Goal: Task Accomplishment & Management: Manage account settings

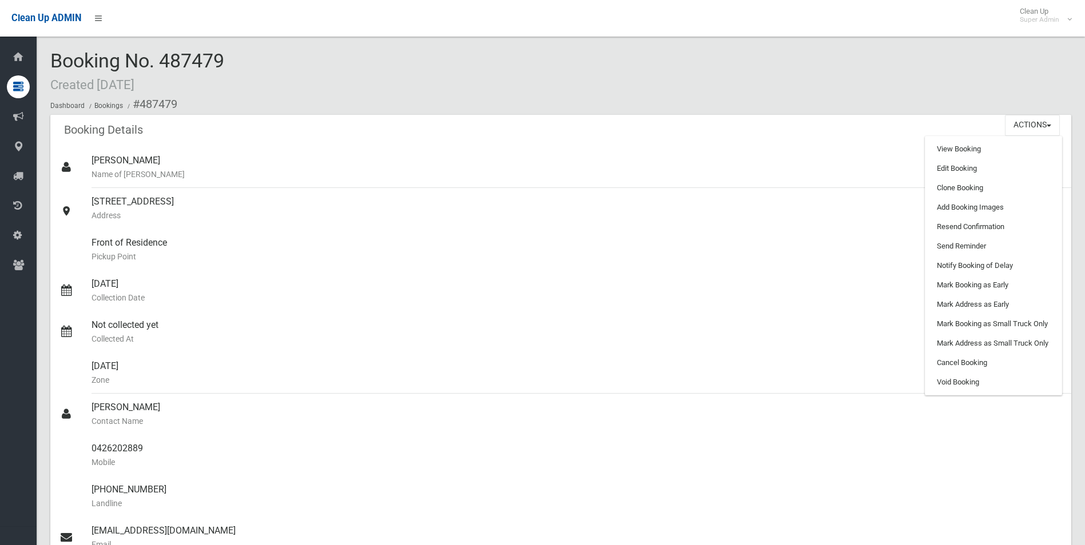
scroll to position [343, 0]
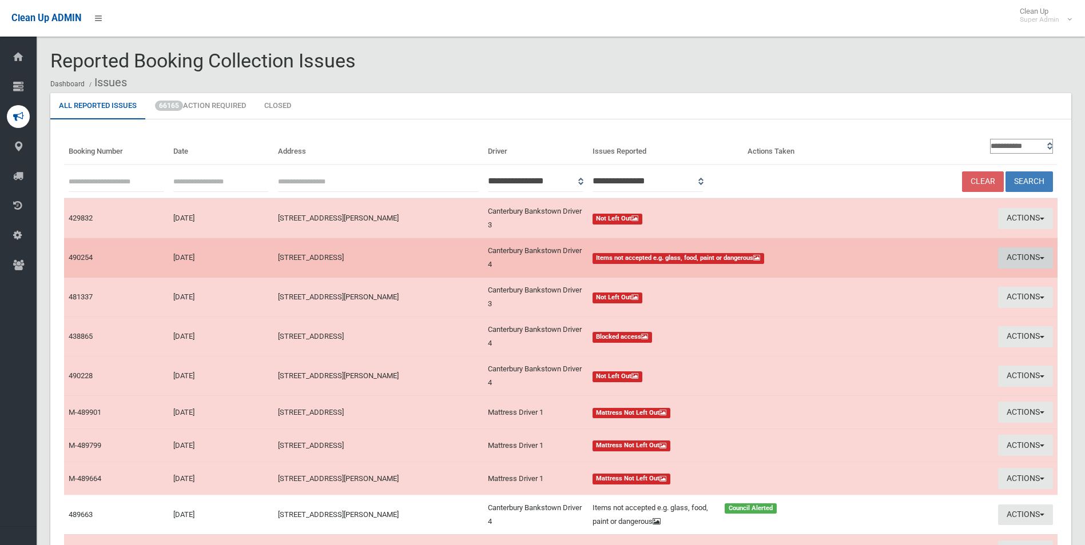
click at [1012, 258] on button "Actions" at bounding box center [1025, 258] width 55 height 21
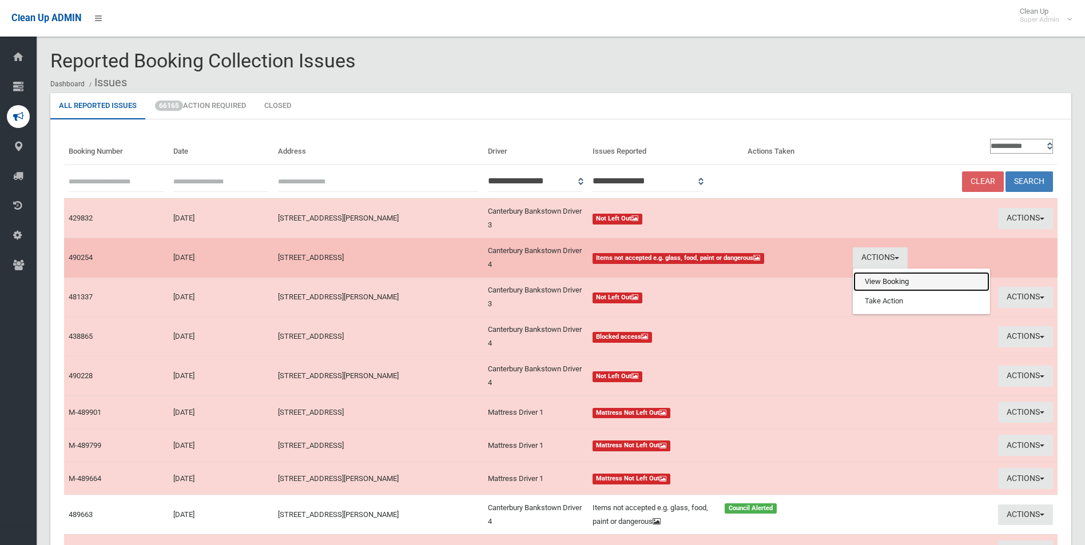
click at [899, 281] on link "View Booking" at bounding box center [921, 281] width 136 height 19
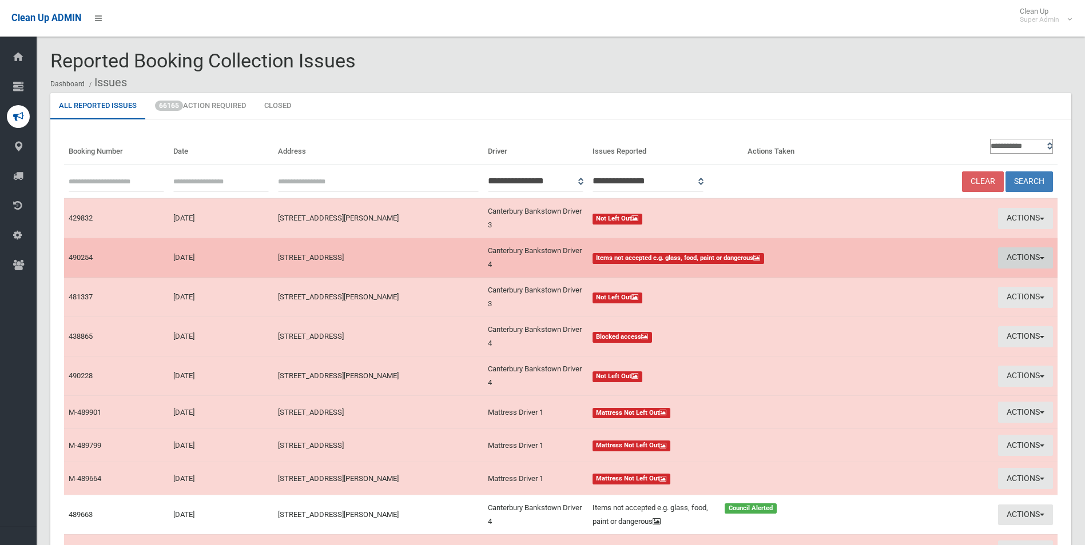
click at [1021, 256] on button "Actions" at bounding box center [1025, 258] width 55 height 21
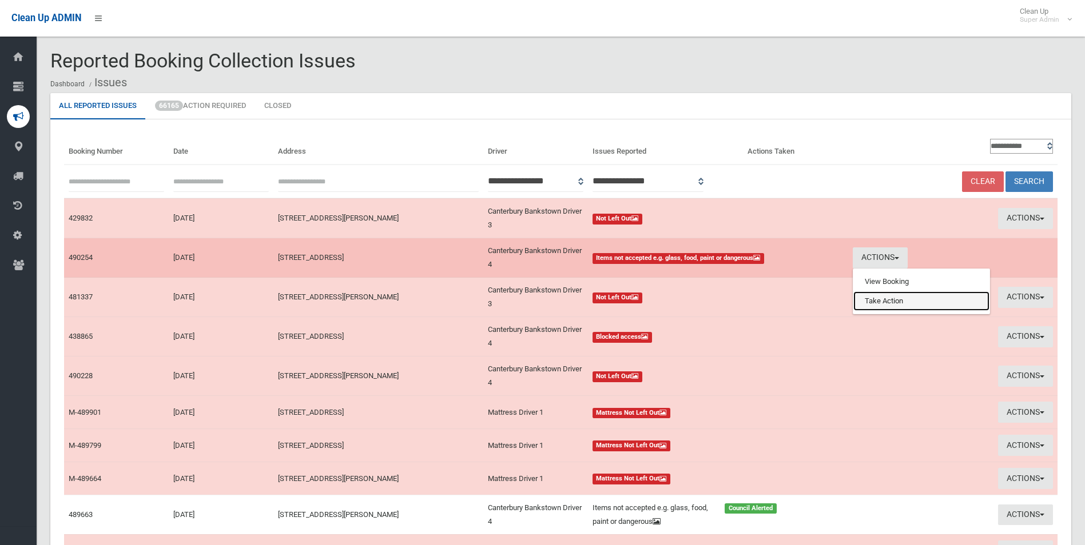
click at [874, 303] on link "Take Action" at bounding box center [921, 301] width 136 height 19
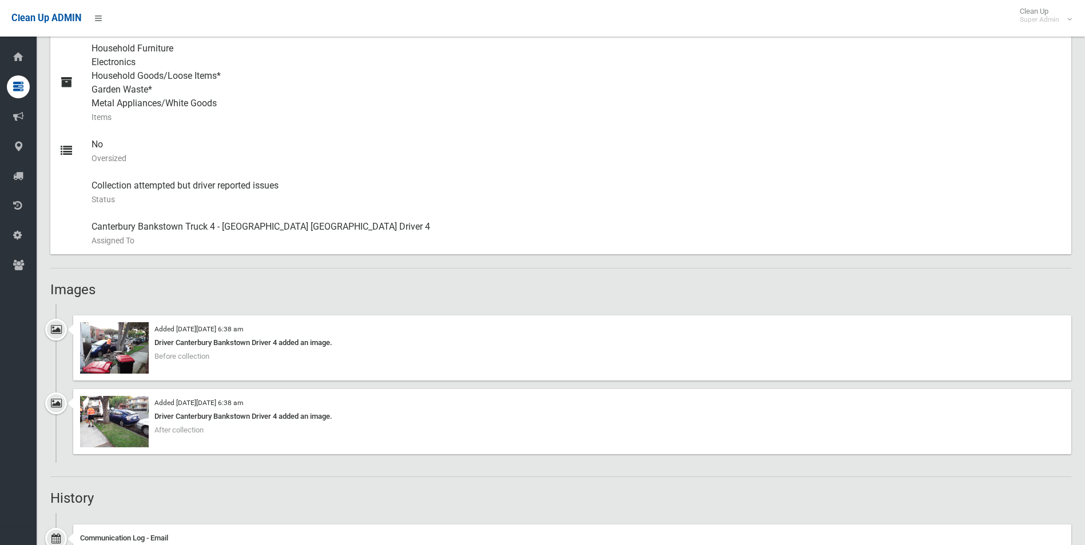
scroll to position [515, 0]
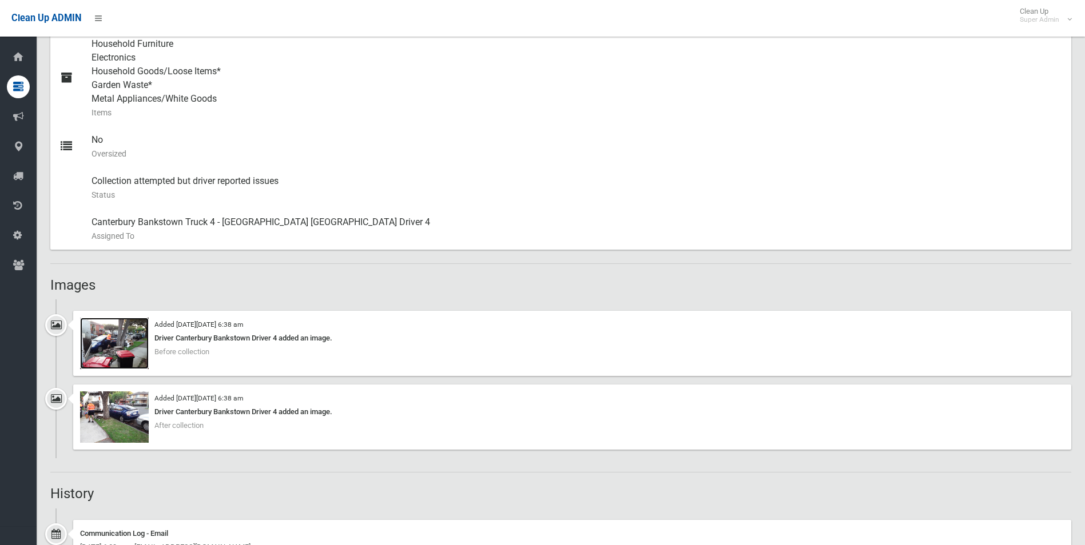
click at [129, 352] on img at bounding box center [114, 343] width 69 height 51
click at [106, 437] on img at bounding box center [114, 417] width 69 height 51
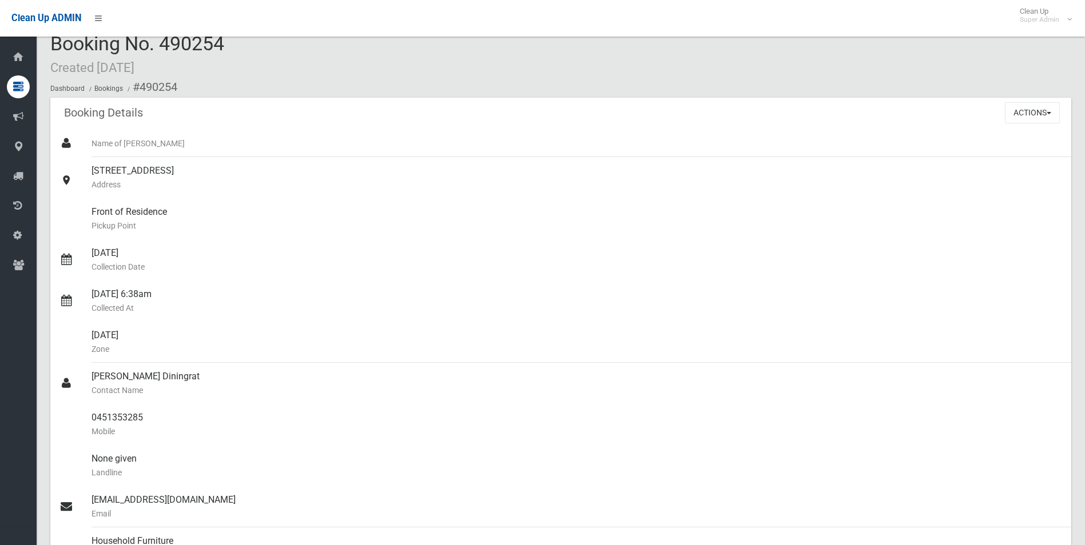
scroll to position [0, 0]
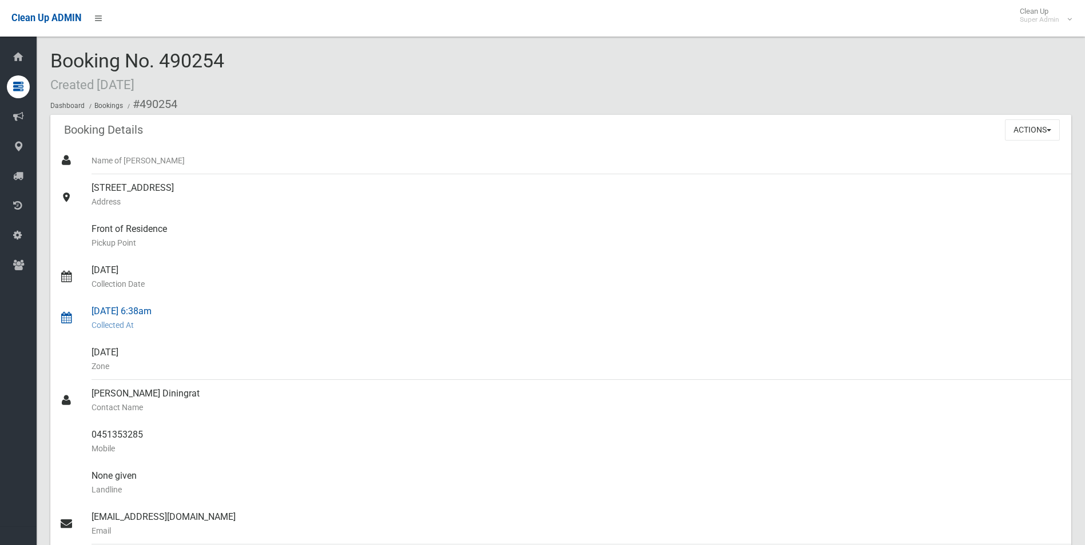
click at [570, 307] on div "10/10/2025 6:38am Collected At" at bounding box center [576, 318] width 970 height 41
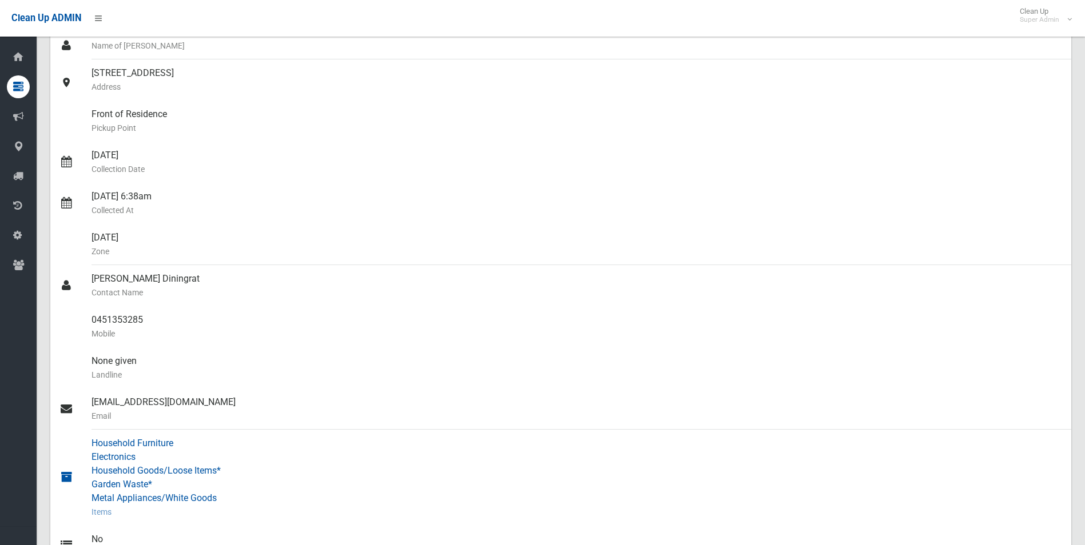
scroll to position [114, 0]
drag, startPoint x: 90, startPoint y: 316, endPoint x: 142, endPoint y: 316, distance: 52.0
click at [142, 316] on link "0451353285 Mobile" at bounding box center [560, 327] width 1021 height 41
drag, startPoint x: 142, startPoint y: 316, endPoint x: 125, endPoint y: 321, distance: 18.6
copy link "0451353285"
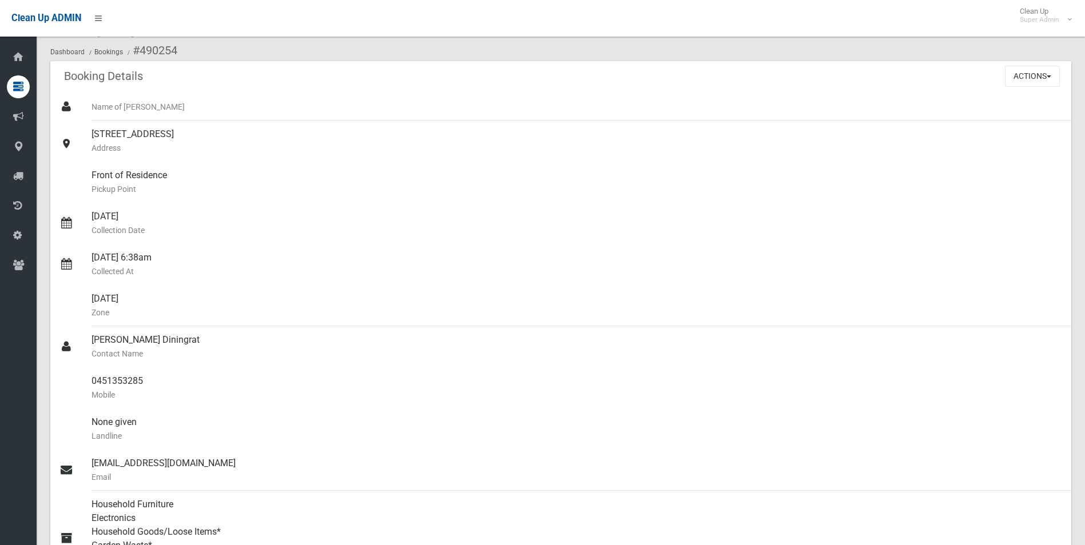
scroll to position [0, 0]
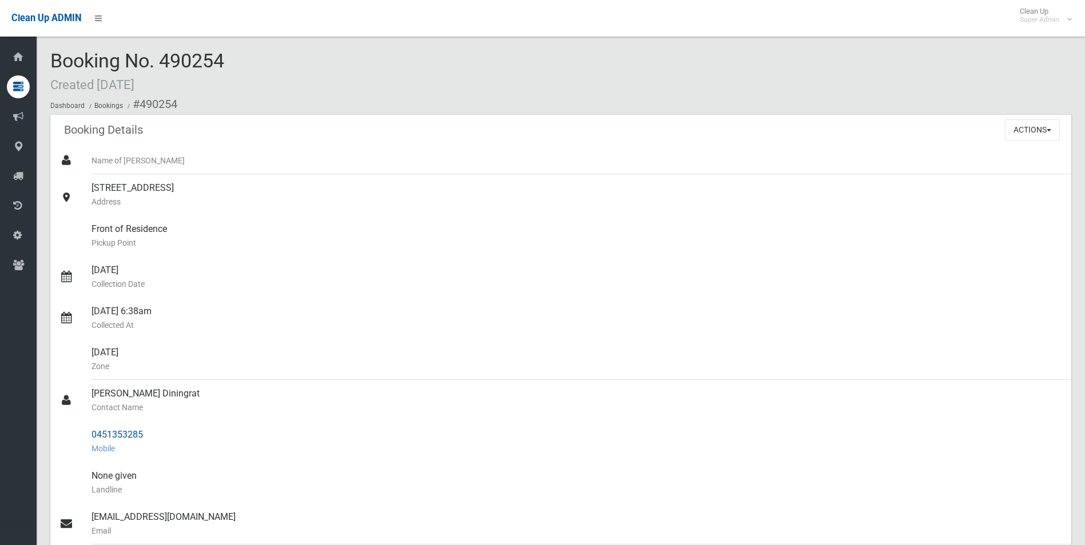
drag, startPoint x: 141, startPoint y: 103, endPoint x: 172, endPoint y: 432, distance: 330.8
copy section "490254 Booking Details Actions View Booking Edit Booking Clone Booking Add Book…"
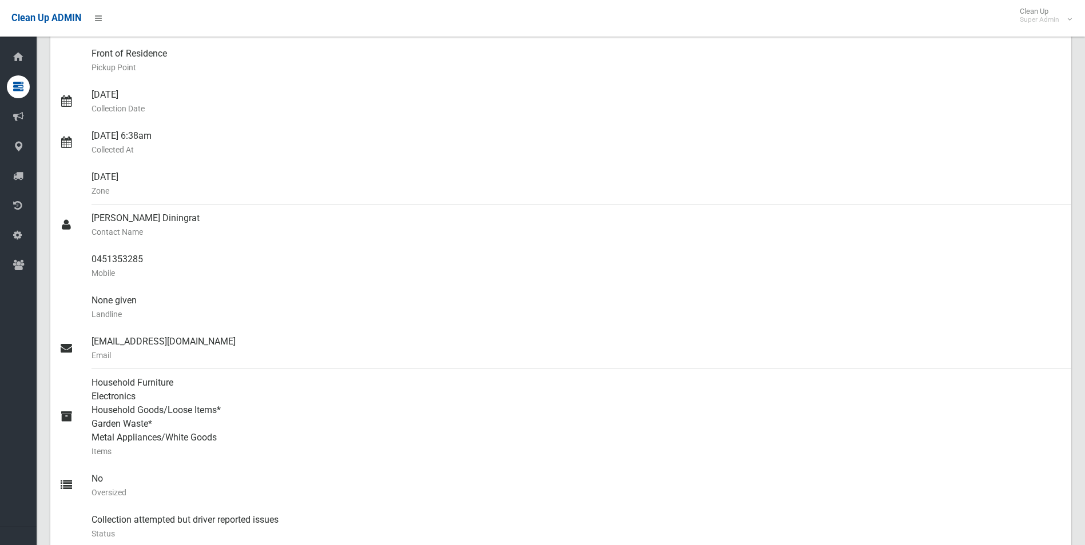
scroll to position [114, 0]
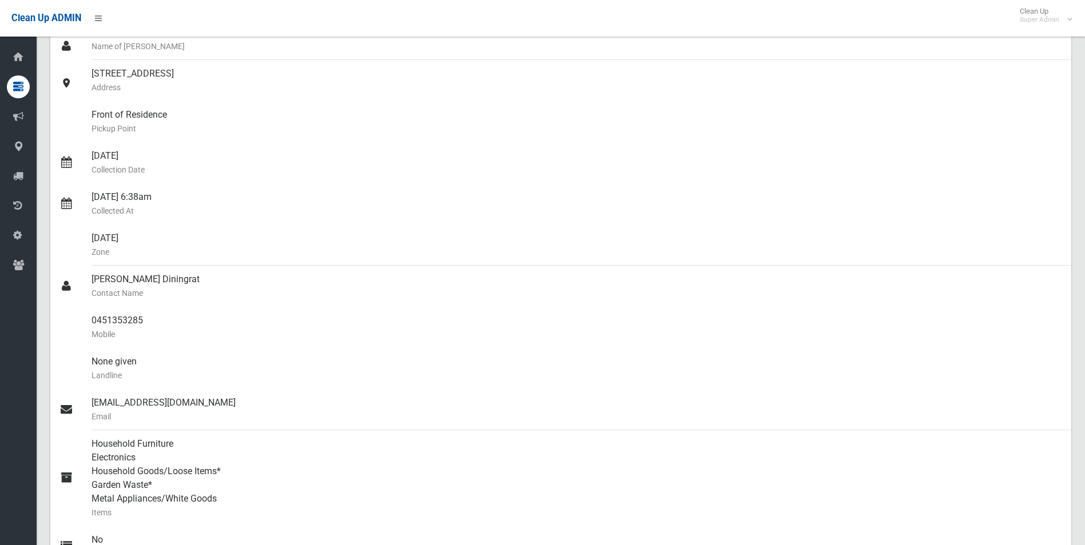
click at [508, 168] on small "Collection Date" at bounding box center [576, 170] width 970 height 14
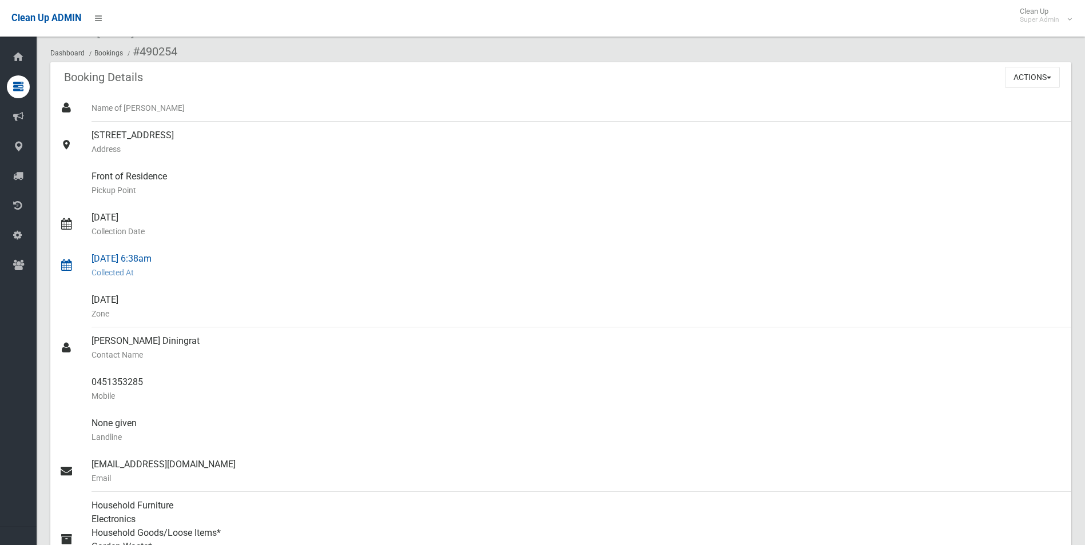
scroll to position [0, 0]
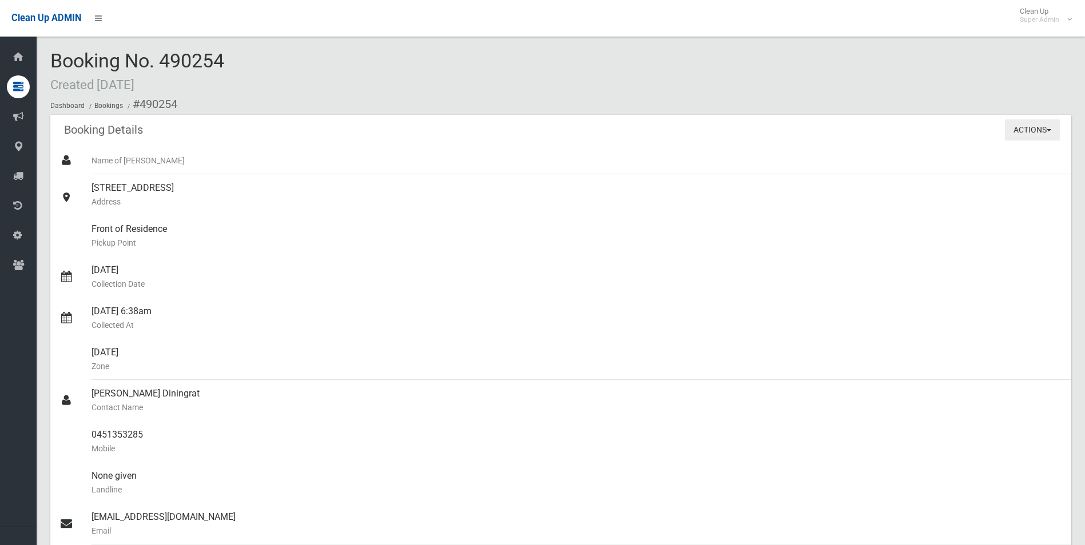
click at [1029, 123] on button "Actions" at bounding box center [1032, 130] width 55 height 21
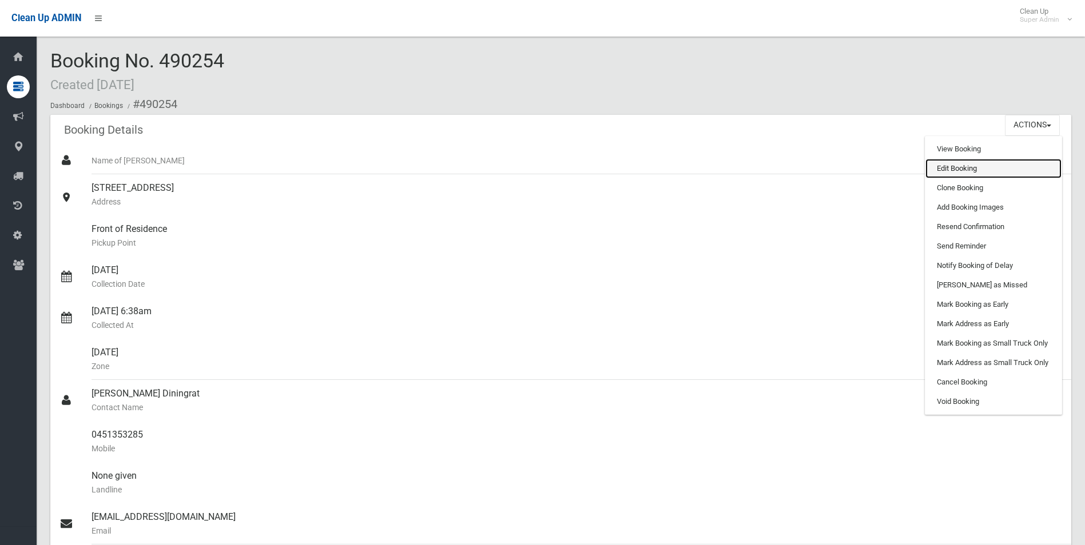
click at [957, 165] on link "Edit Booking" at bounding box center [993, 168] width 136 height 19
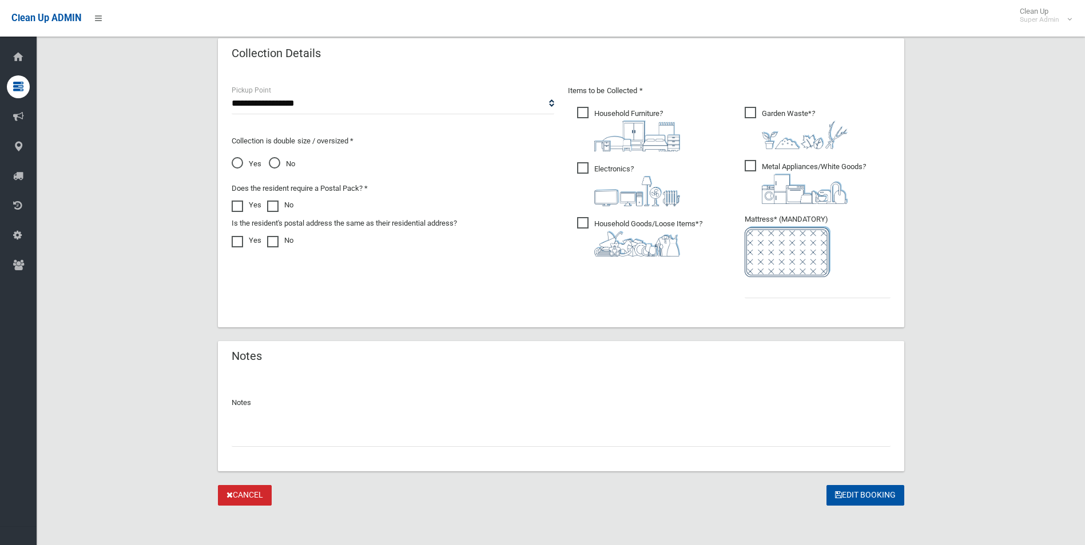
scroll to position [580, 0]
click at [282, 432] on input "text" at bounding box center [561, 434] width 659 height 21
paste input "********"
type input "**********"
click at [770, 285] on input "text" at bounding box center [817, 286] width 146 height 21
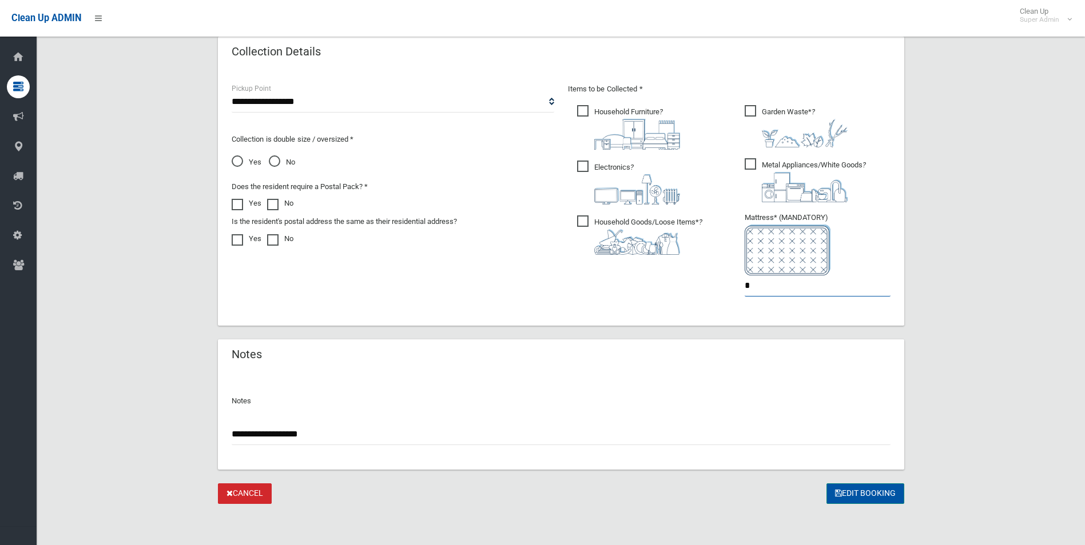
type input "*"
click at [867, 491] on button "Edit Booking" at bounding box center [865, 494] width 78 height 21
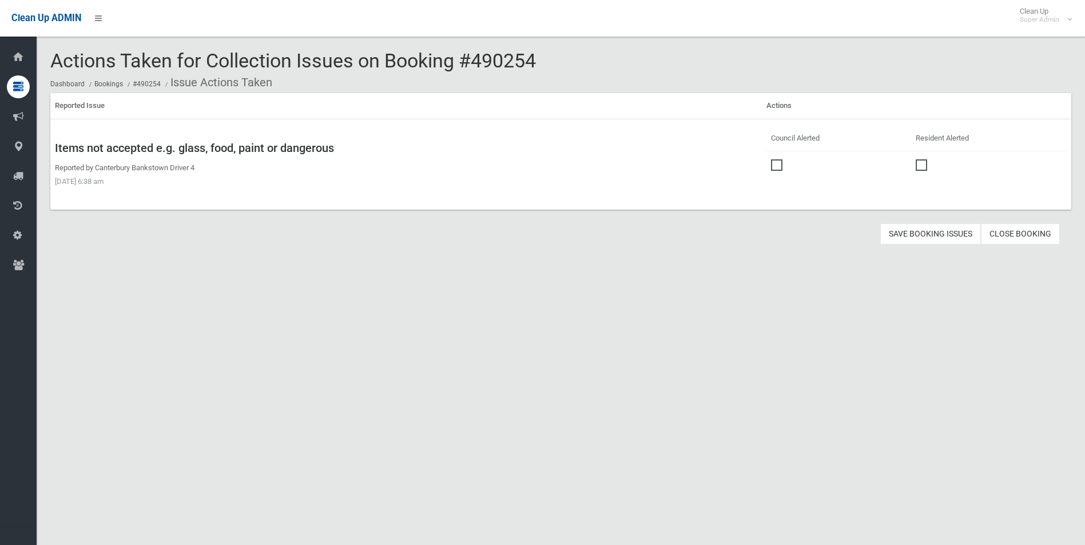
click at [774, 158] on label at bounding box center [779, 164] width 17 height 14
click at [926, 234] on button "Save Booking Issues" at bounding box center [930, 234] width 101 height 21
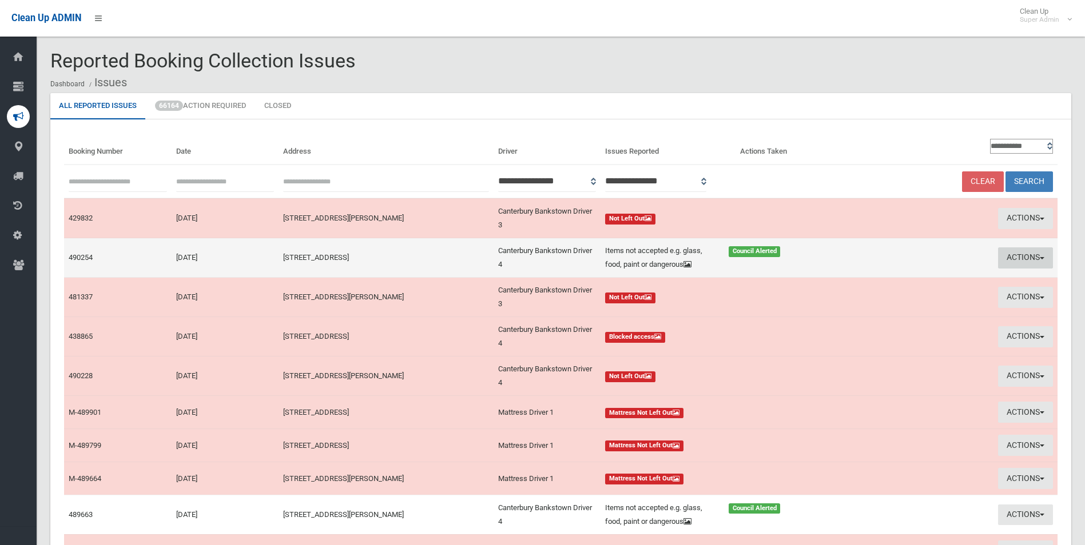
drag, startPoint x: 1015, startPoint y: 259, endPoint x: 981, endPoint y: 270, distance: 35.4
click at [1014, 259] on button "Actions" at bounding box center [1025, 258] width 55 height 21
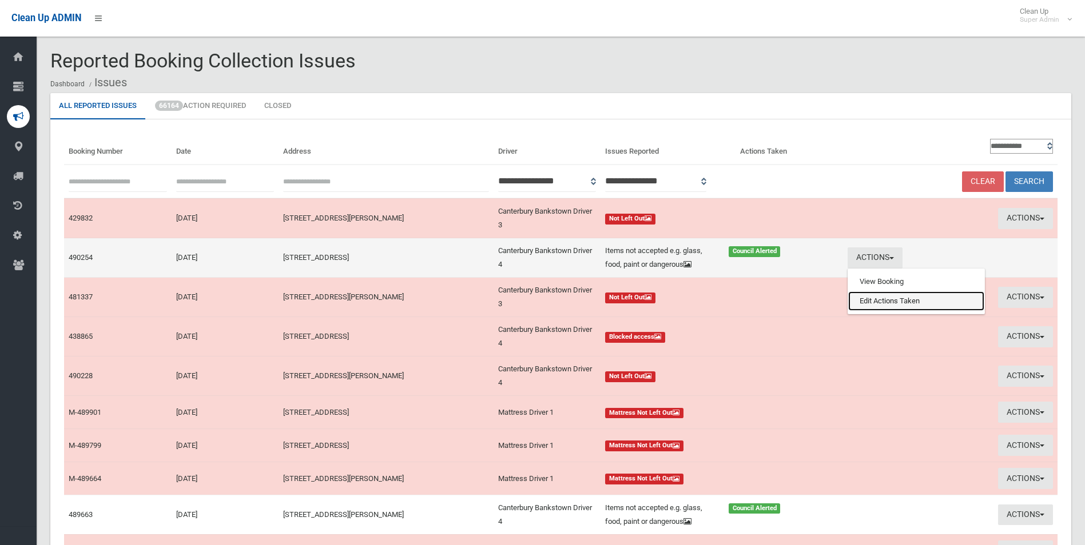
click at [897, 306] on link "Edit Actions Taken" at bounding box center [916, 301] width 136 height 19
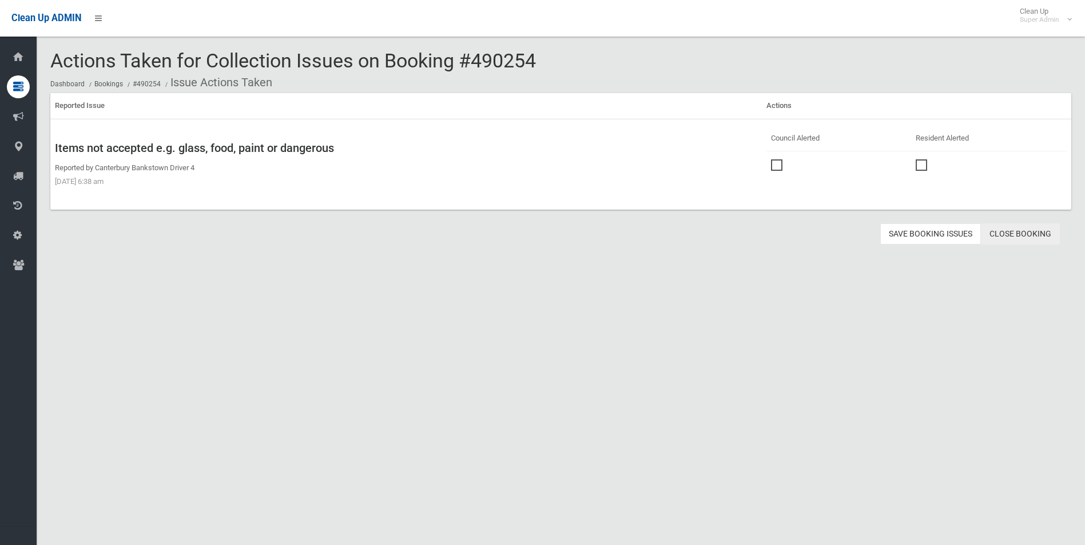
click at [1022, 231] on link "Close Booking" at bounding box center [1020, 234] width 79 height 21
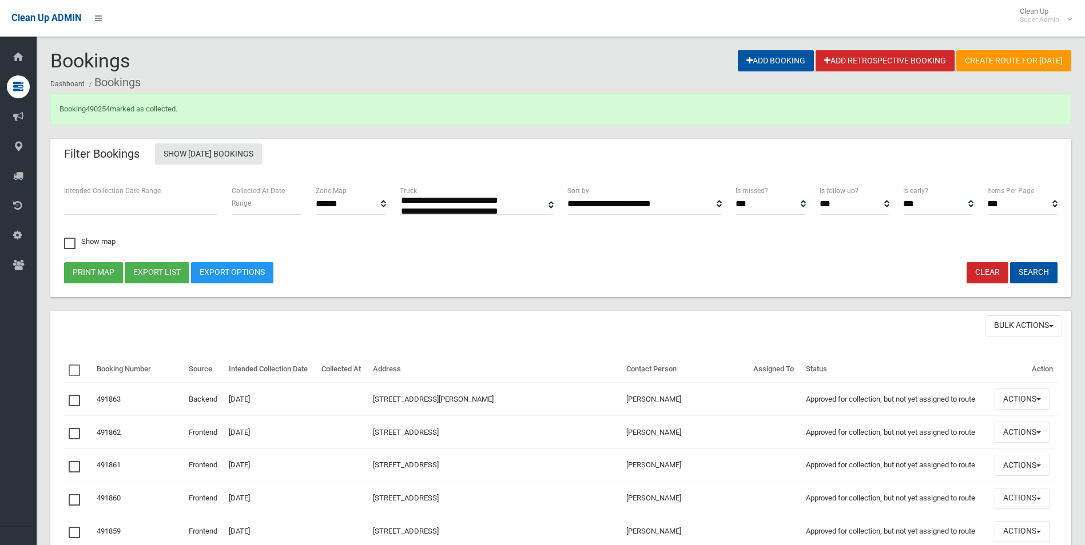
select select
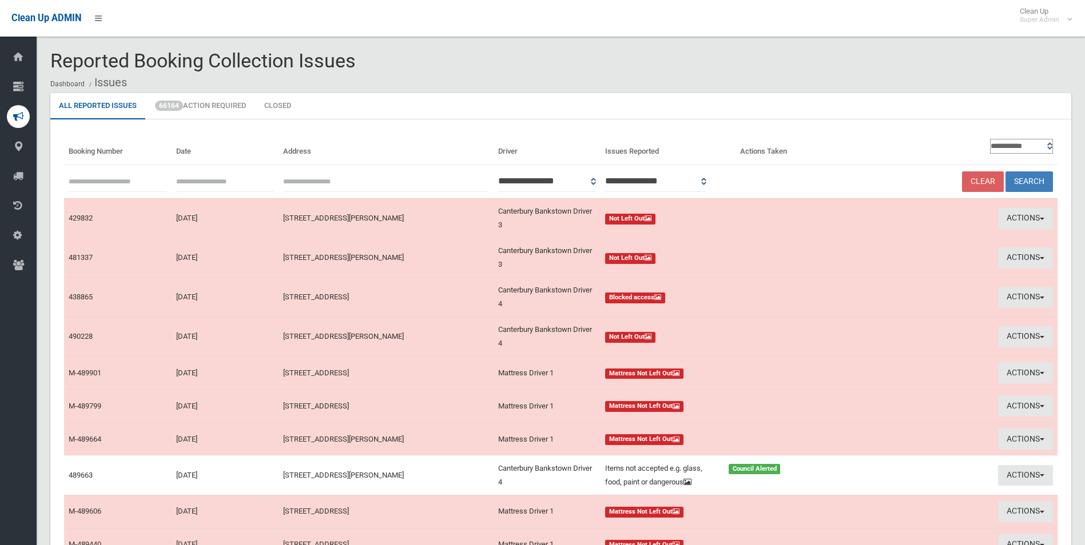
scroll to position [57, 0]
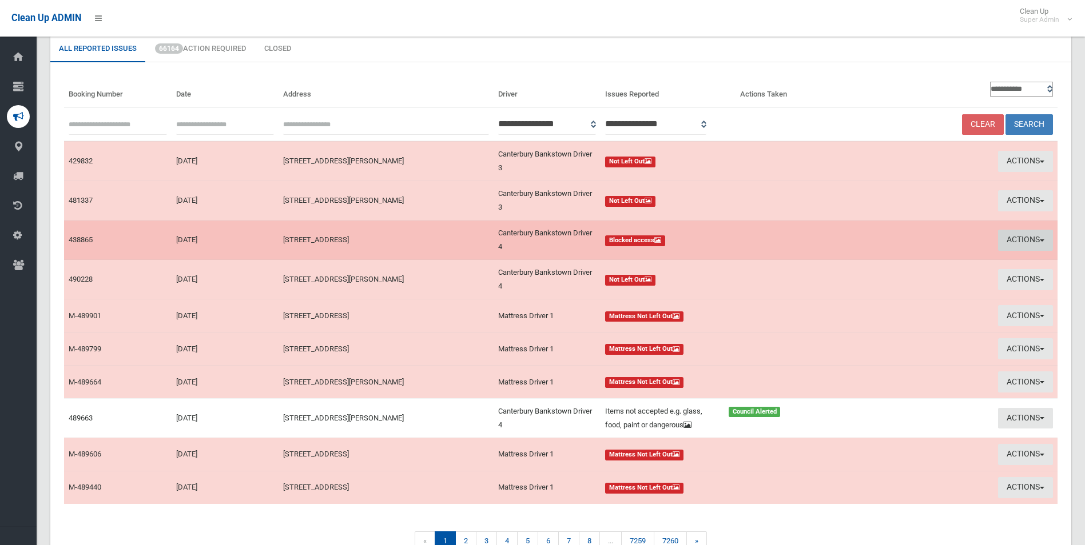
click at [1013, 240] on button "Actions" at bounding box center [1025, 240] width 55 height 21
click at [878, 264] on link "View Booking" at bounding box center [916, 263] width 136 height 19
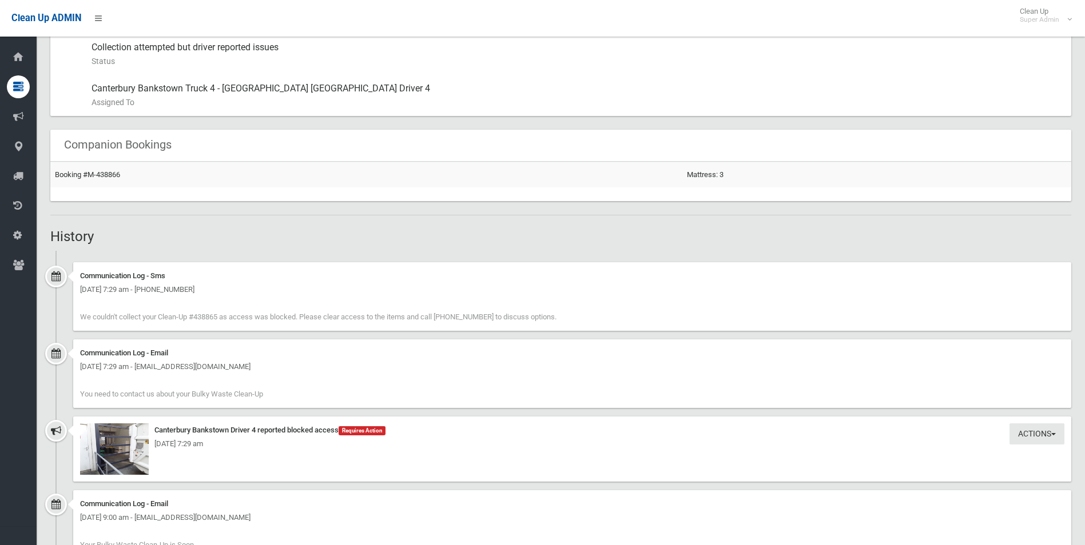
scroll to position [800, 0]
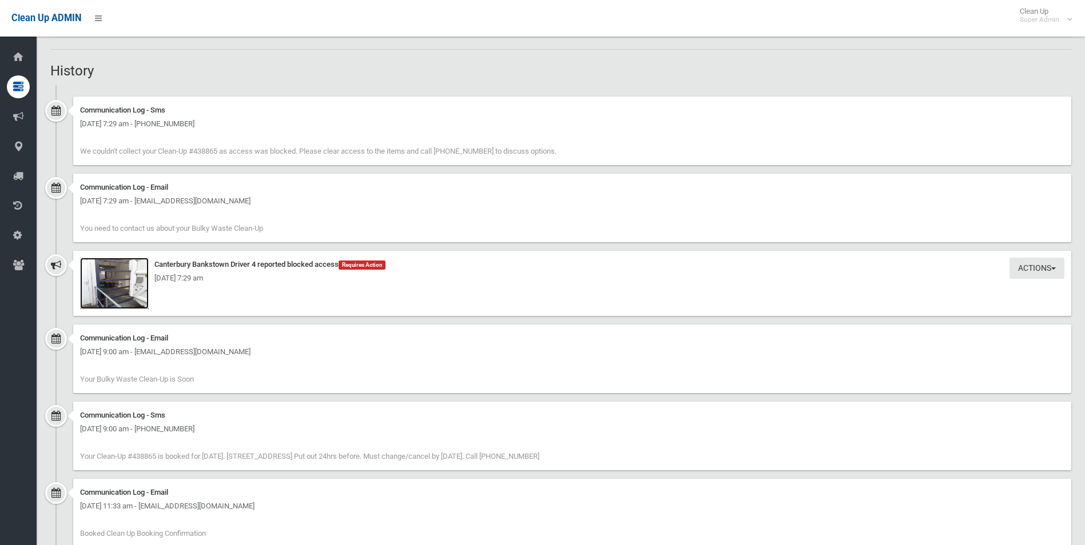
click at [111, 294] on img at bounding box center [114, 283] width 69 height 51
click at [115, 281] on div "Friday 10th October 2025 - 7:29 am" at bounding box center [572, 279] width 984 height 14
click at [119, 289] on img at bounding box center [114, 283] width 69 height 51
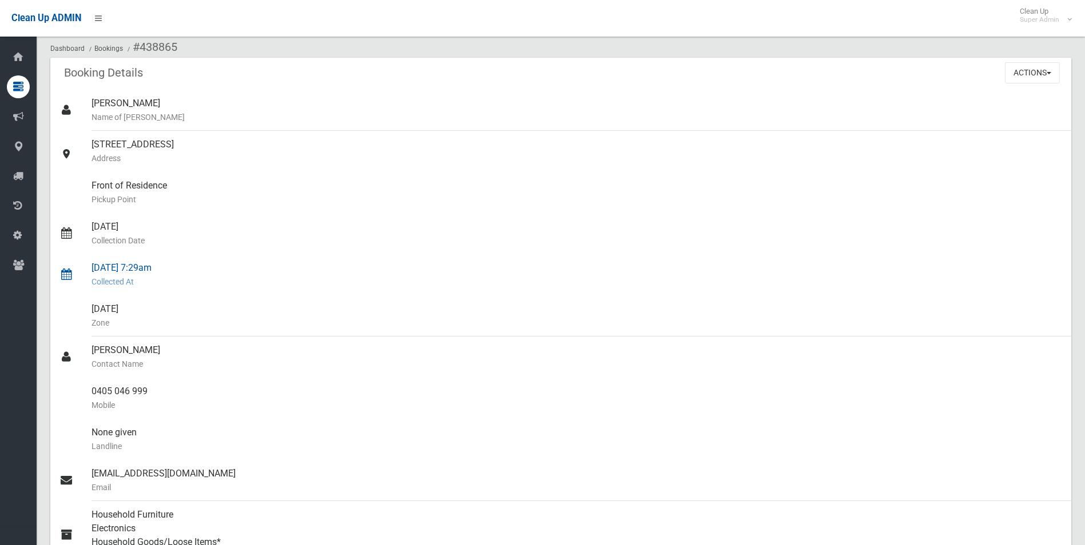
scroll to position [0, 0]
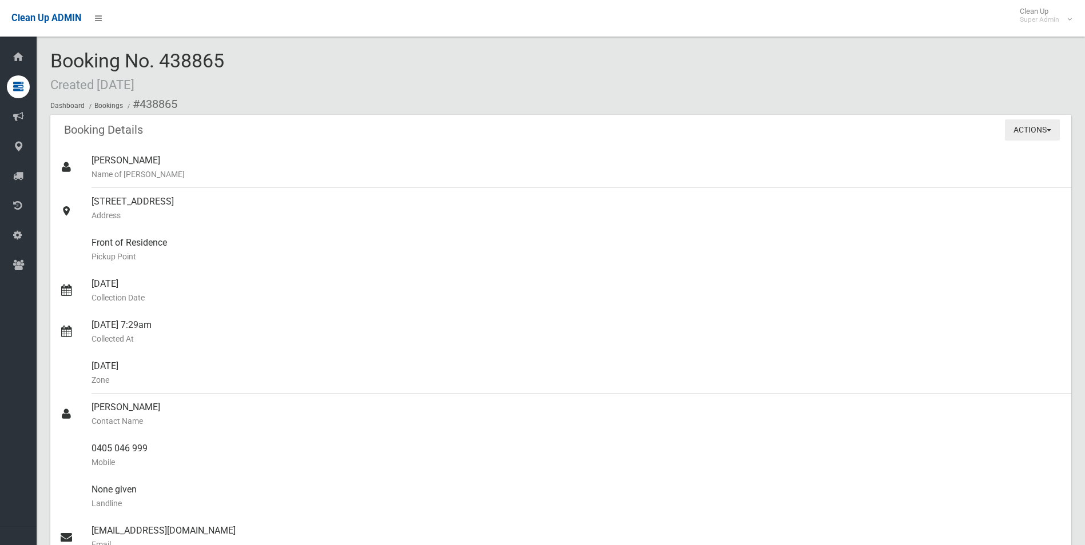
click at [1033, 129] on button "Actions" at bounding box center [1032, 130] width 55 height 21
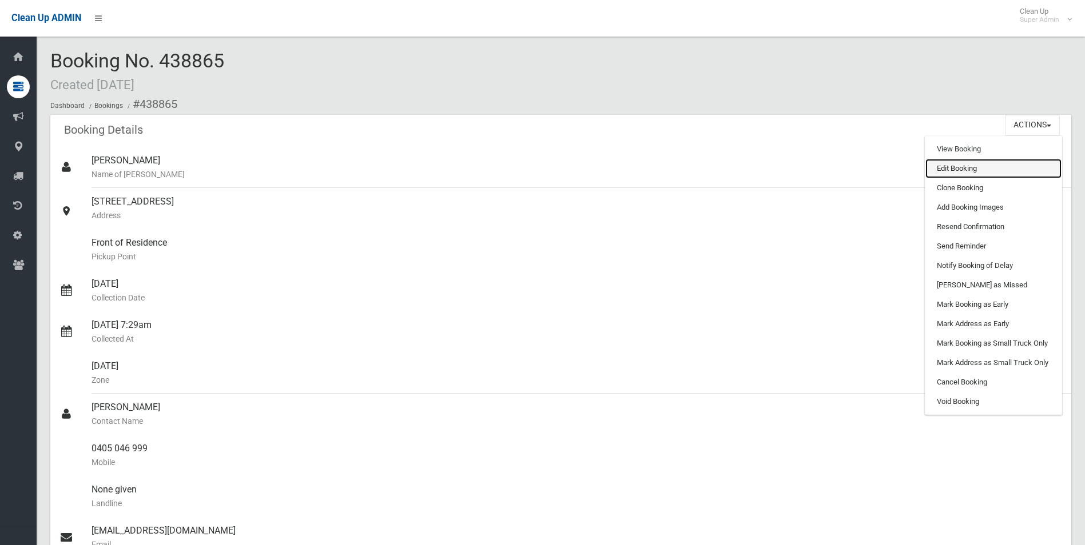
click at [961, 165] on link "Edit Booking" at bounding box center [993, 168] width 136 height 19
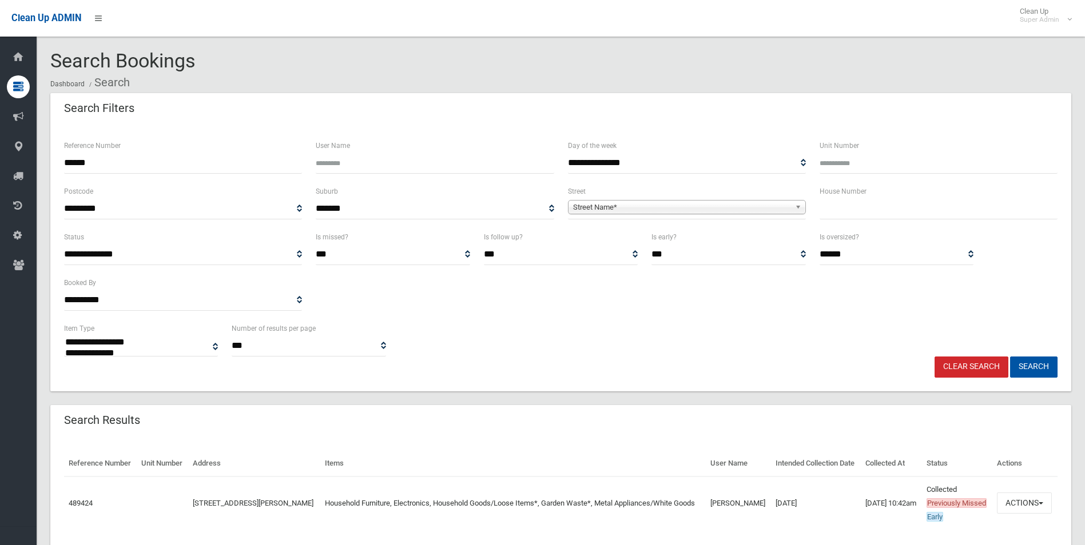
select select
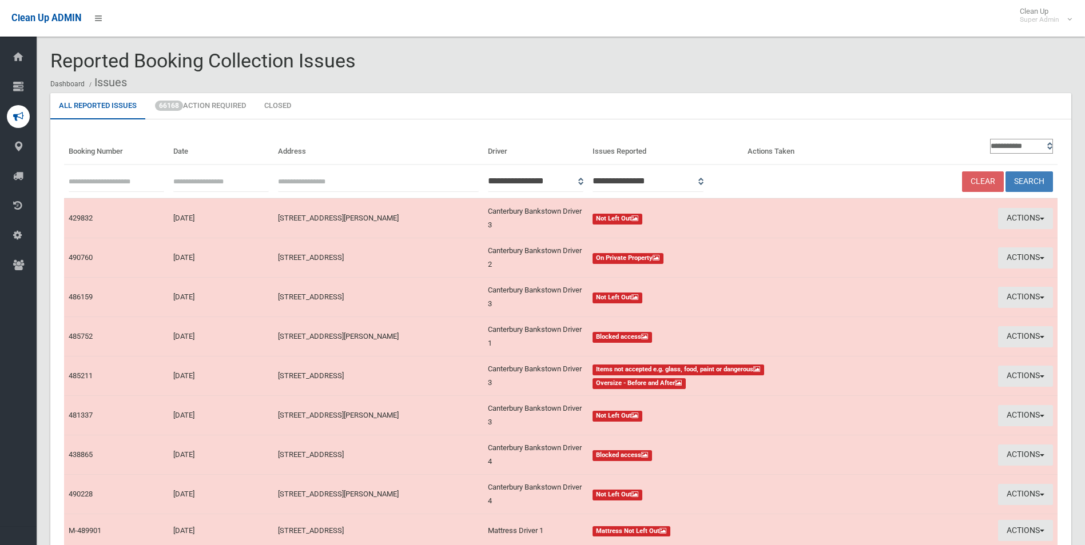
scroll to position [57, 0]
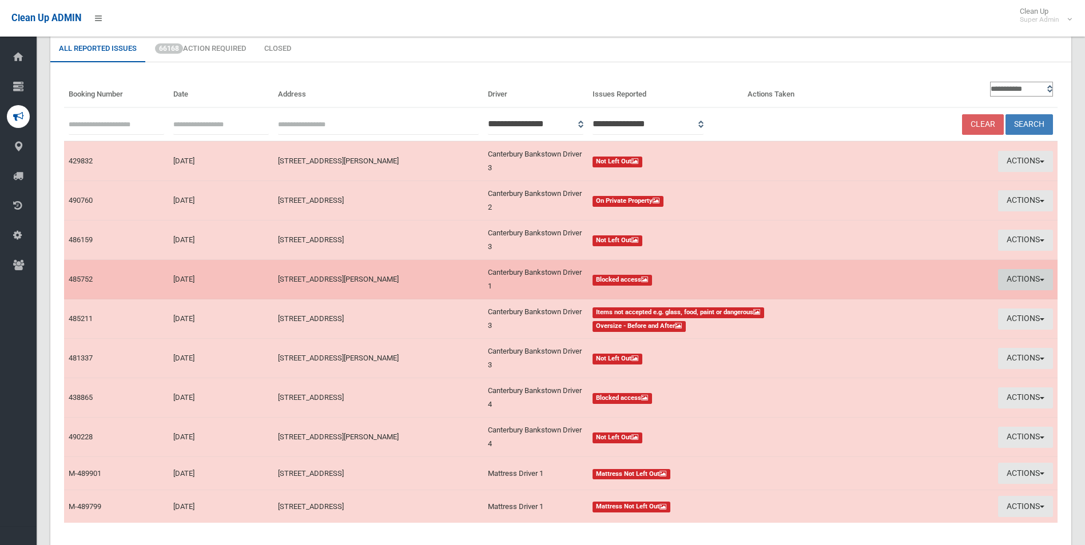
click at [1010, 283] on button "Actions" at bounding box center [1025, 279] width 55 height 21
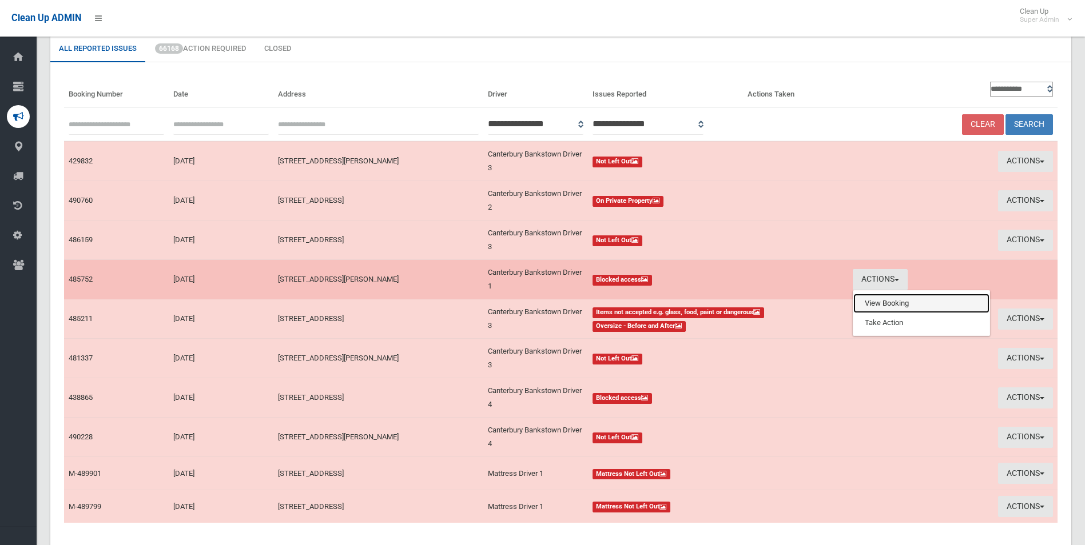
click at [879, 300] on link "View Booking" at bounding box center [921, 303] width 136 height 19
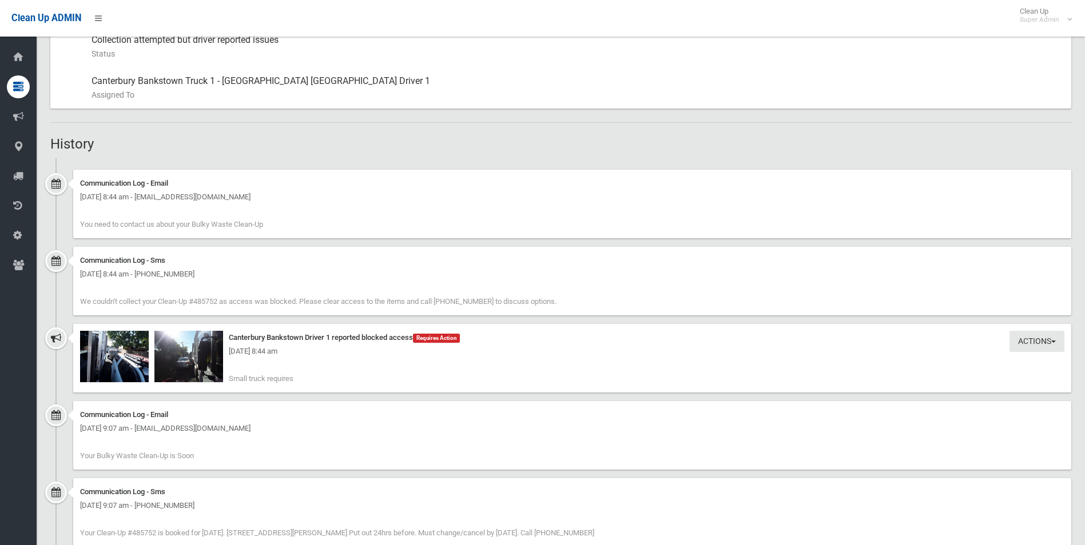
scroll to position [629, 0]
click at [123, 355] on div "Friday 10th October 2025 - 8:44 am" at bounding box center [572, 351] width 984 height 14
click at [126, 363] on img at bounding box center [114, 355] width 69 height 51
click at [197, 368] on img at bounding box center [188, 355] width 69 height 51
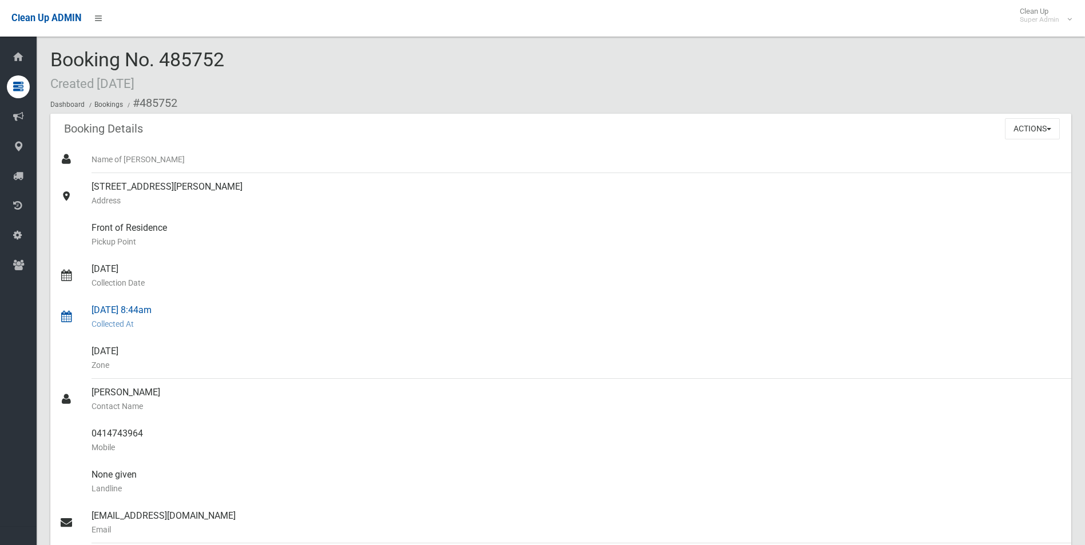
scroll to position [0, 0]
click at [1015, 128] on button "Actions" at bounding box center [1032, 130] width 55 height 21
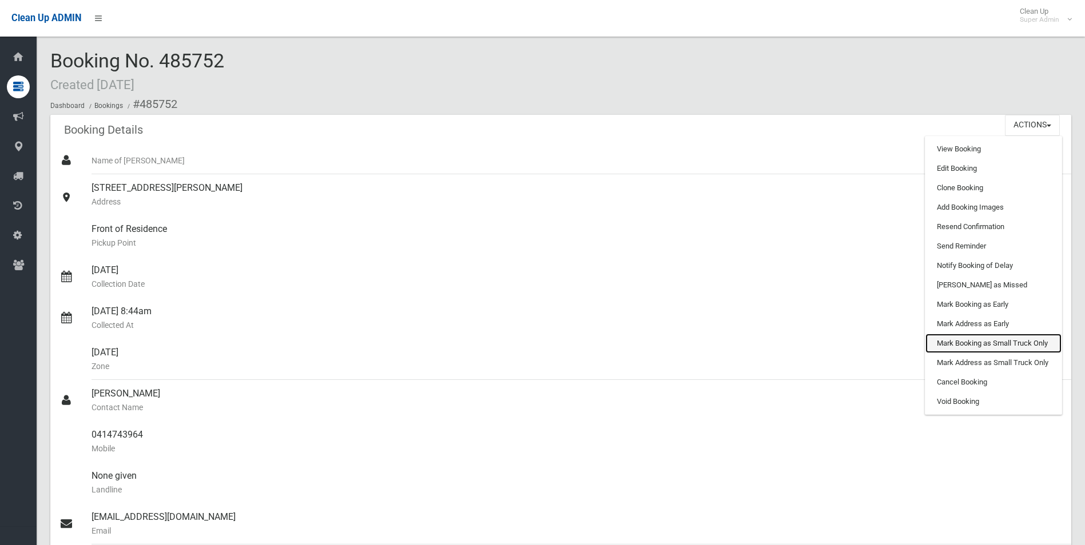
click at [966, 342] on link "Mark Booking as Small Truck Only" at bounding box center [993, 343] width 136 height 19
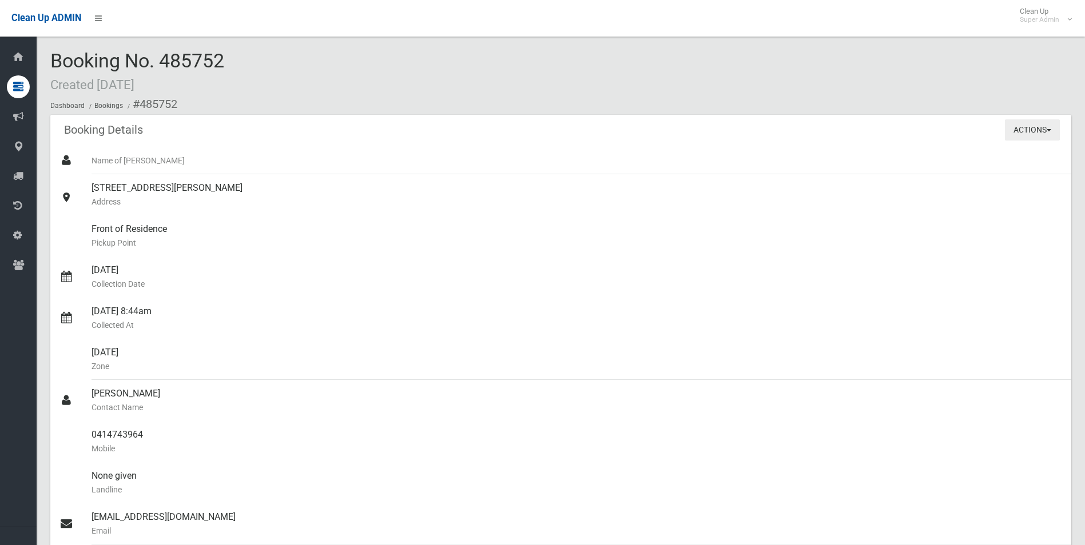
click at [1022, 124] on button "Actions" at bounding box center [1032, 130] width 55 height 21
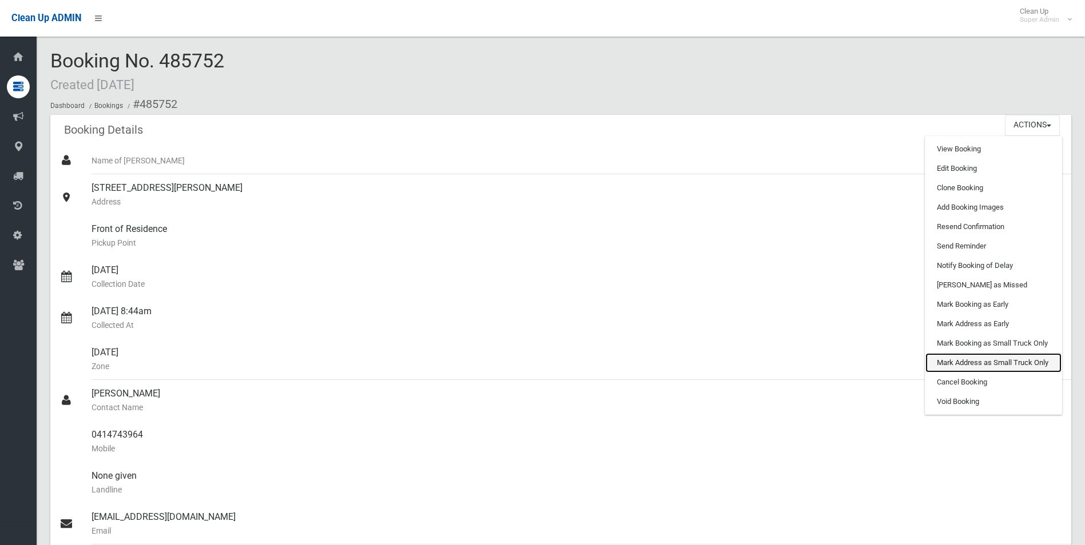
click at [979, 356] on link "Mark Address as Small Truck Only" at bounding box center [993, 362] width 136 height 19
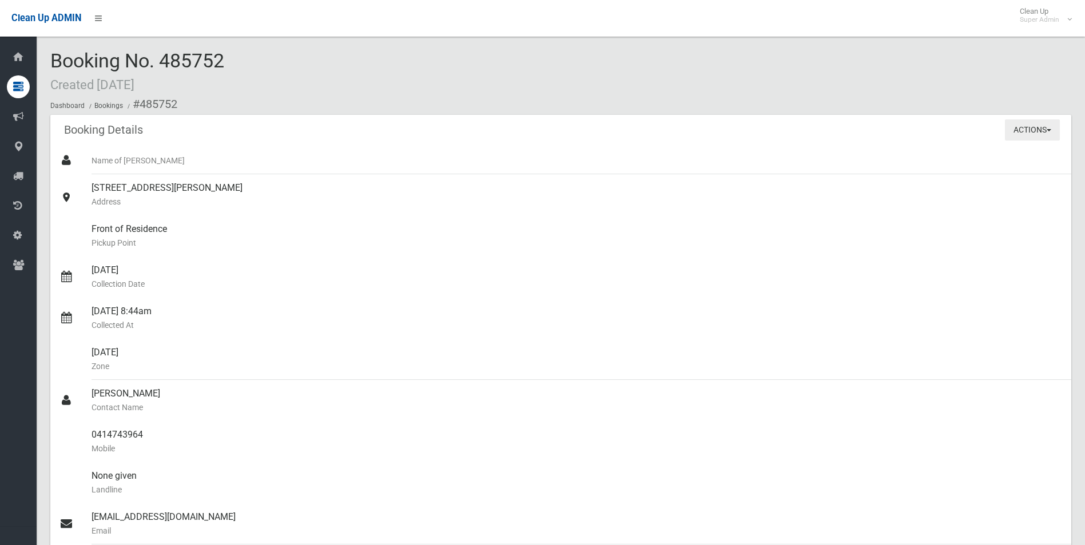
click at [1016, 128] on button "Actions" at bounding box center [1032, 130] width 55 height 21
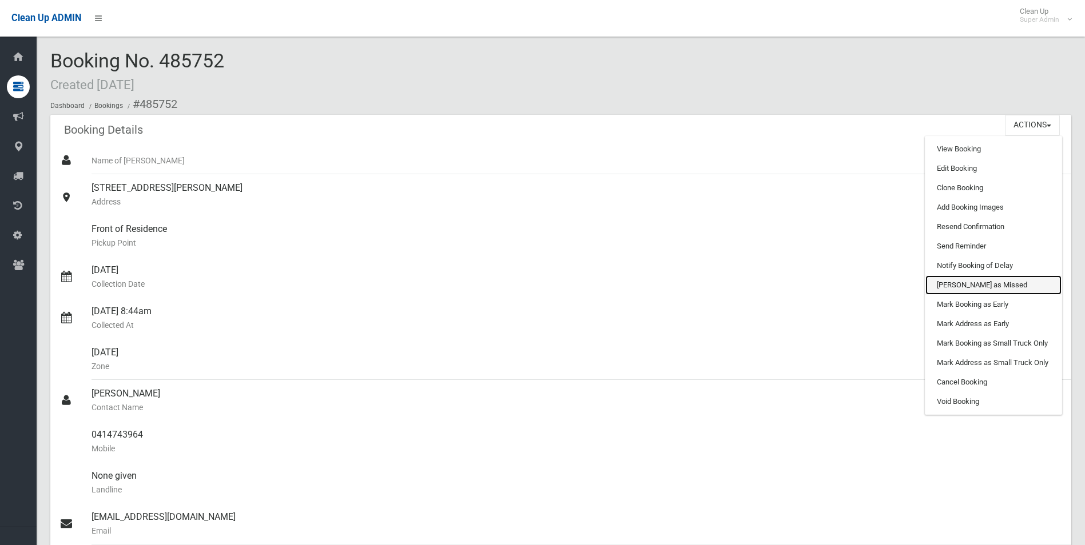
click at [967, 287] on link "Mark as Missed" at bounding box center [993, 285] width 136 height 19
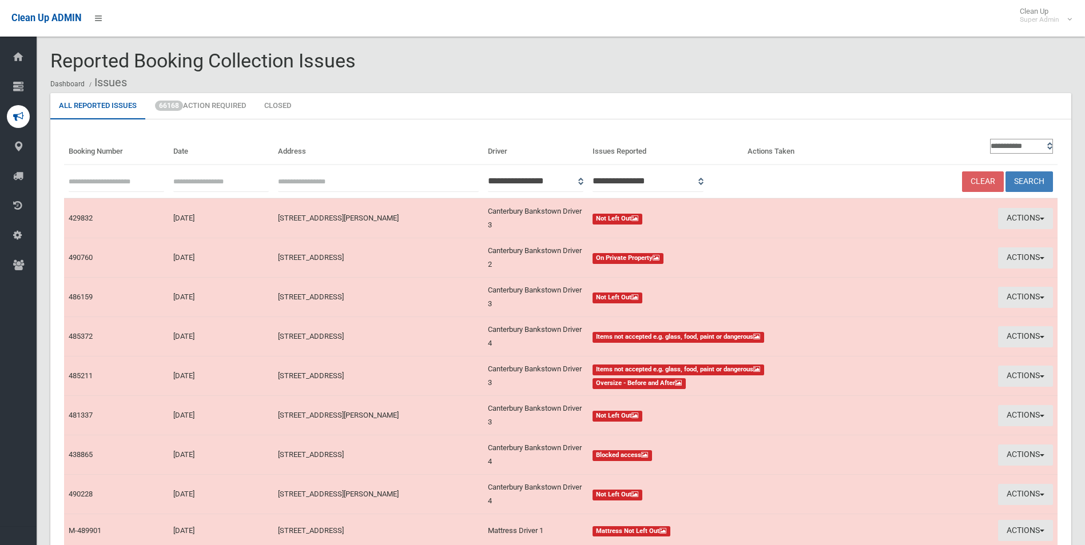
scroll to position [57, 0]
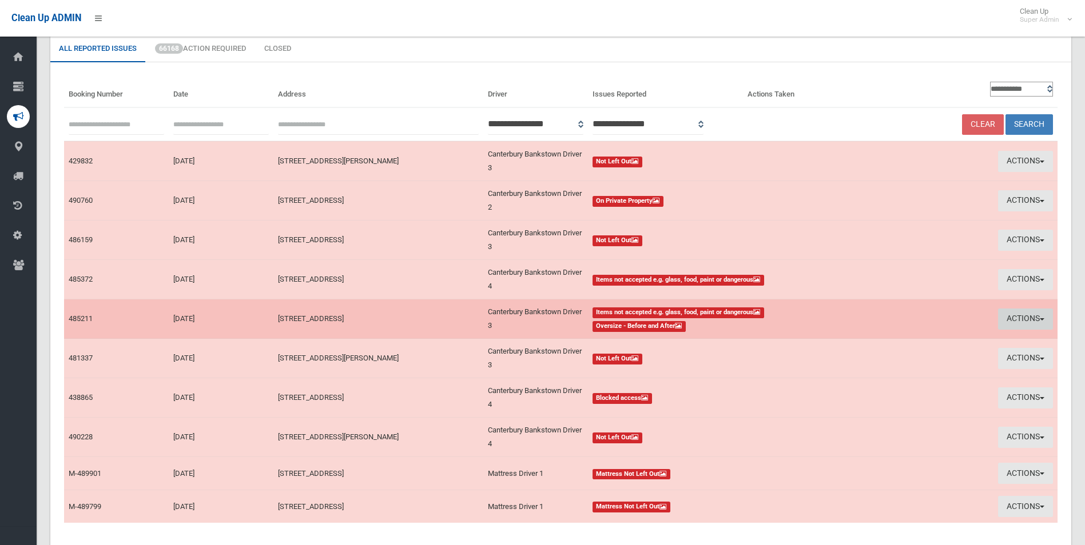
click at [1007, 316] on button "Actions" at bounding box center [1025, 319] width 55 height 21
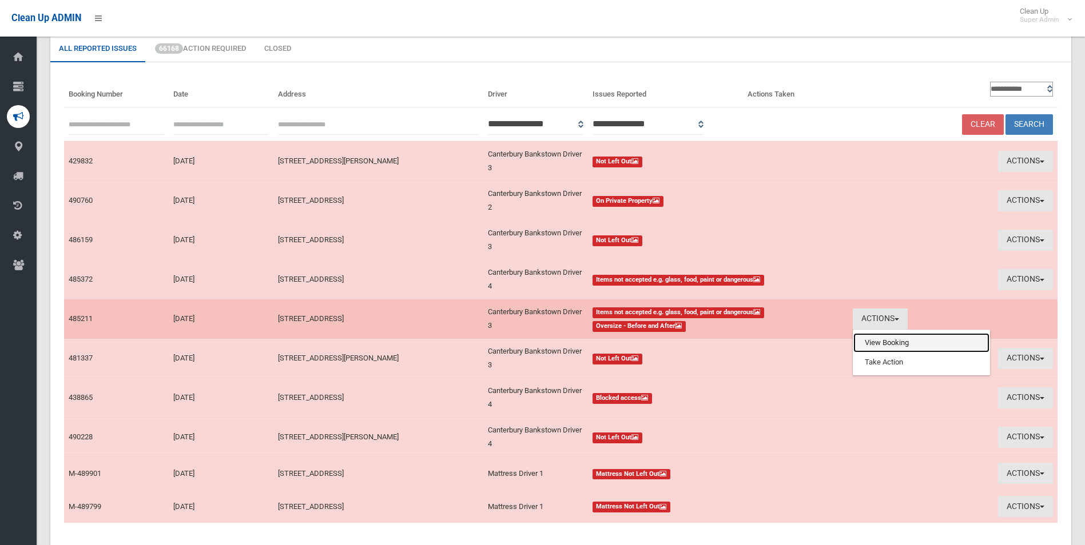
click at [891, 344] on link "View Booking" at bounding box center [921, 342] width 136 height 19
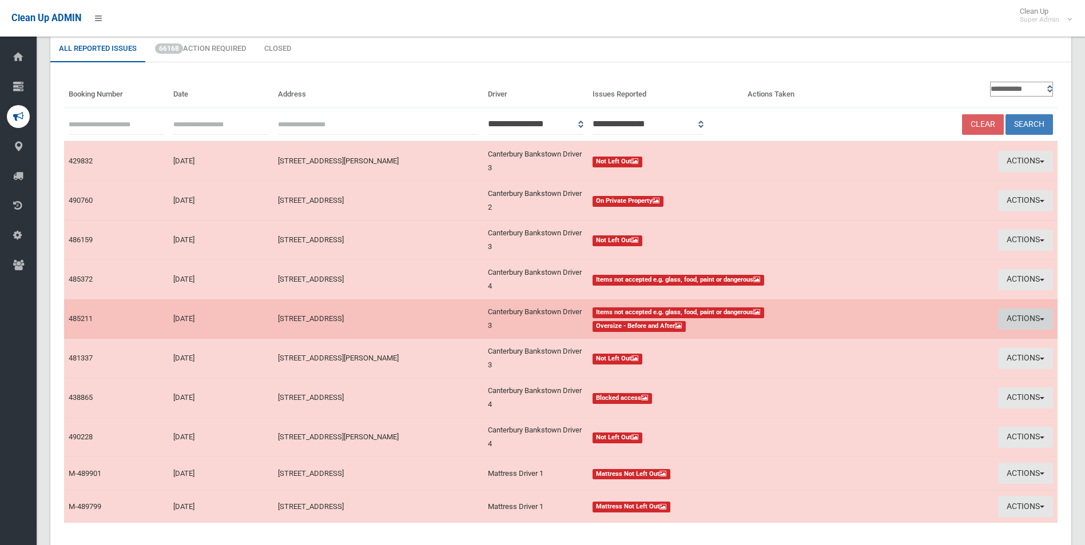
click at [1037, 319] on button "Actions" at bounding box center [1025, 319] width 55 height 21
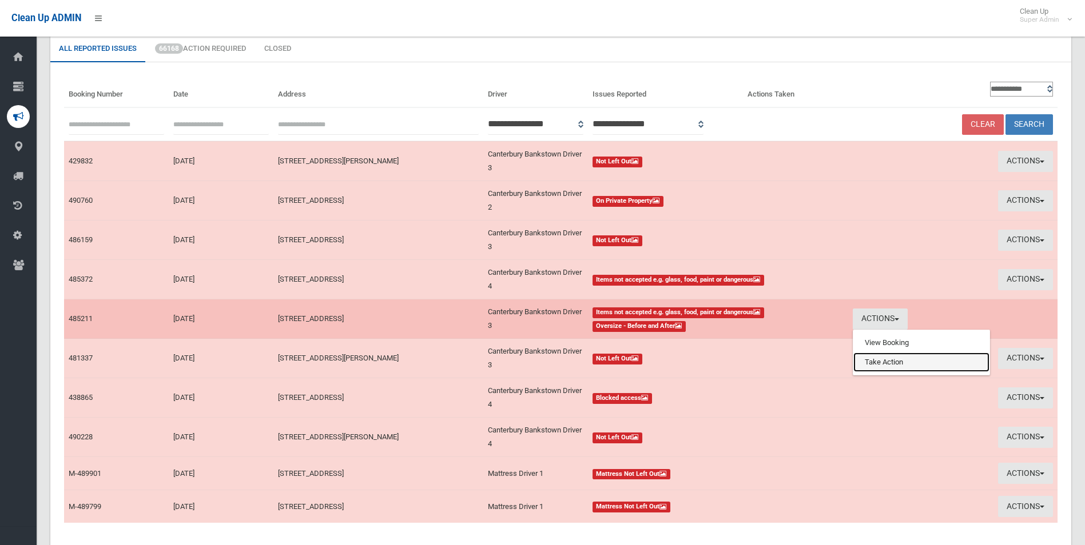
click at [877, 365] on link "Take Action" at bounding box center [921, 362] width 136 height 19
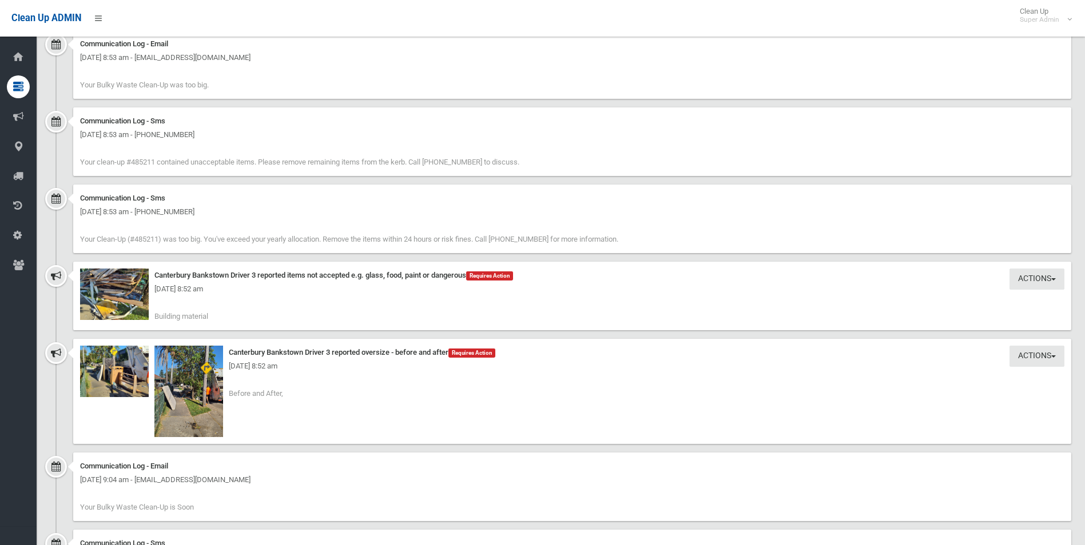
scroll to position [1086, 0]
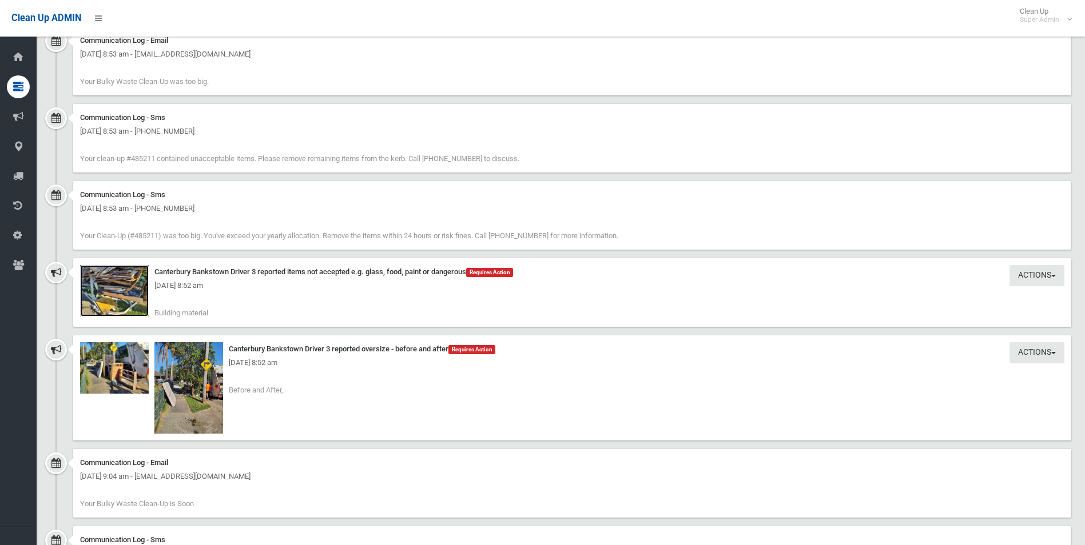
click at [125, 298] on img at bounding box center [114, 290] width 69 height 51
click at [204, 406] on img at bounding box center [188, 387] width 69 height 91
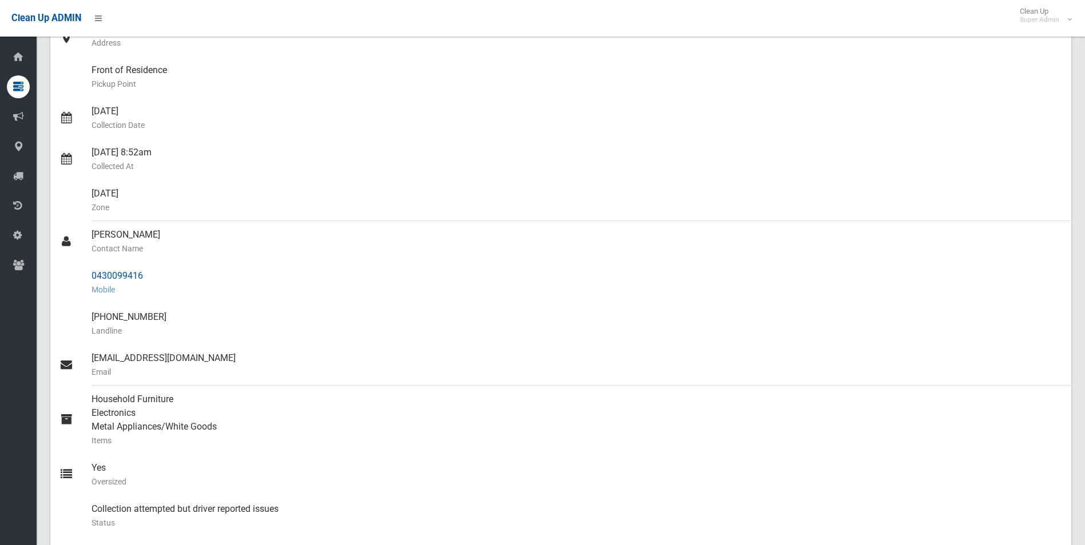
scroll to position [172, 0]
drag, startPoint x: 89, startPoint y: 273, endPoint x: 153, endPoint y: 276, distance: 63.6
click at [153, 276] on link "0430099416 Mobile" at bounding box center [560, 284] width 1021 height 41
drag, startPoint x: 153, startPoint y: 276, endPoint x: 130, endPoint y: 276, distance: 22.9
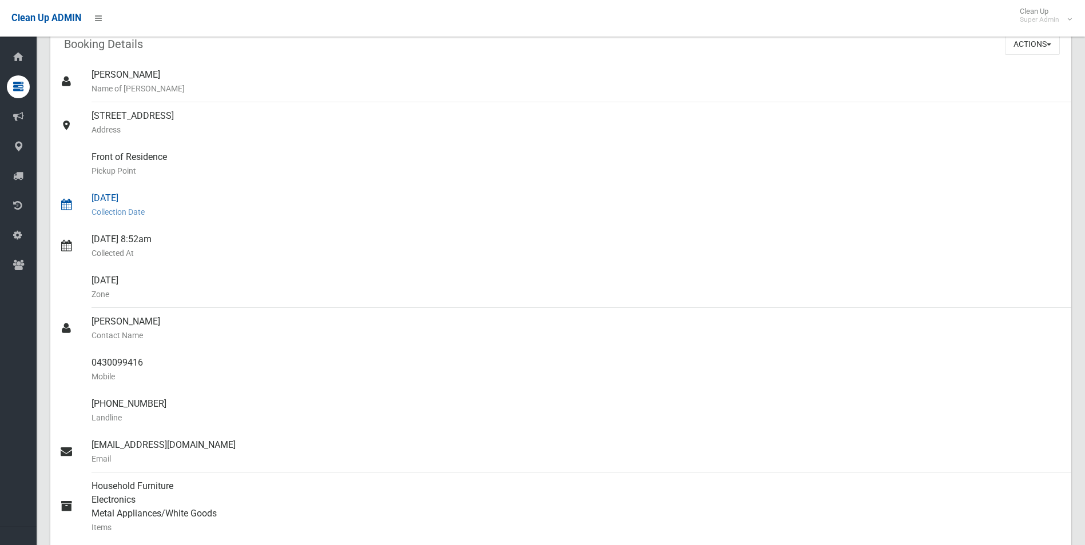
scroll to position [57, 0]
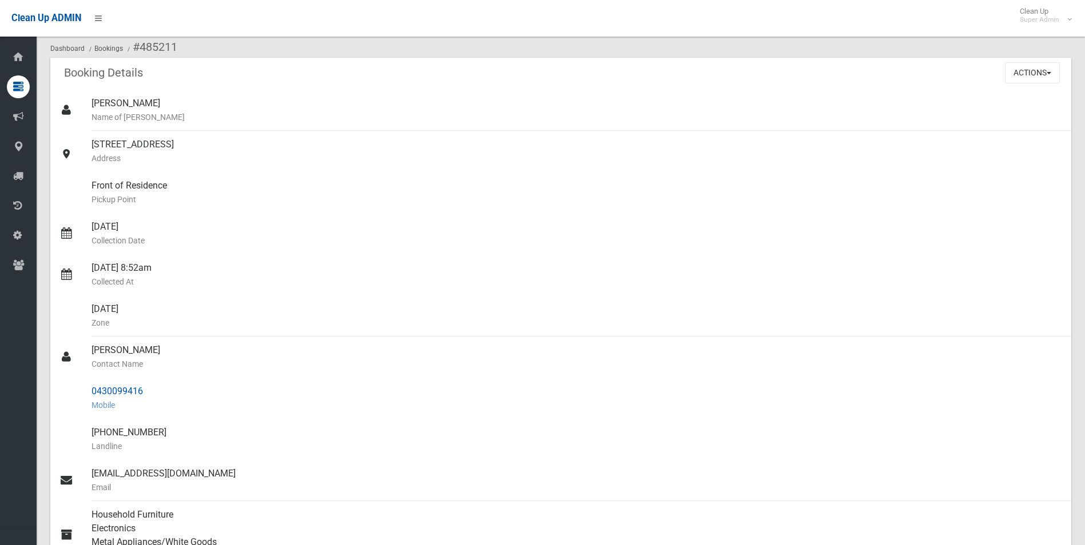
copy link "0430099416"
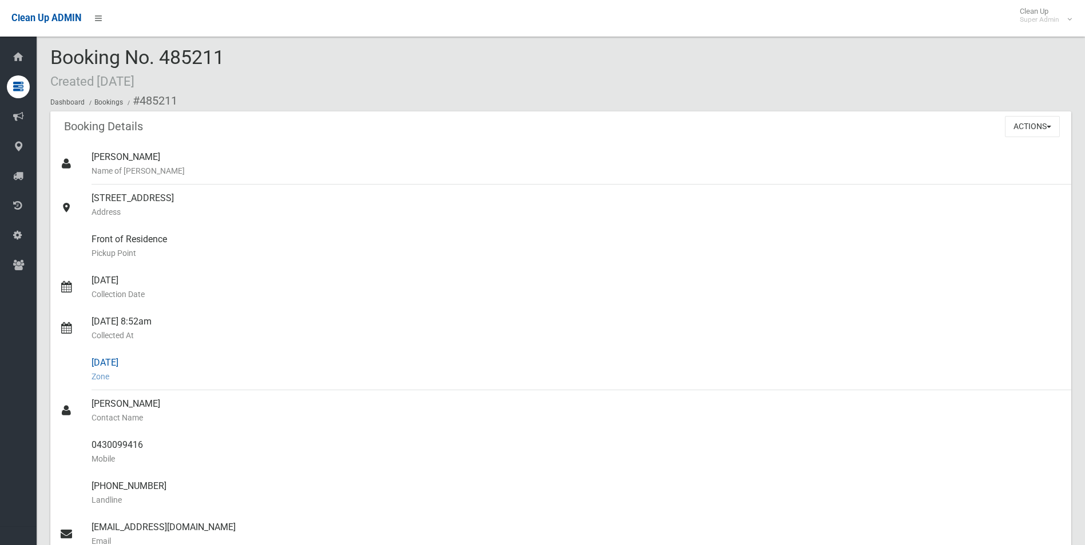
scroll to position [0, 0]
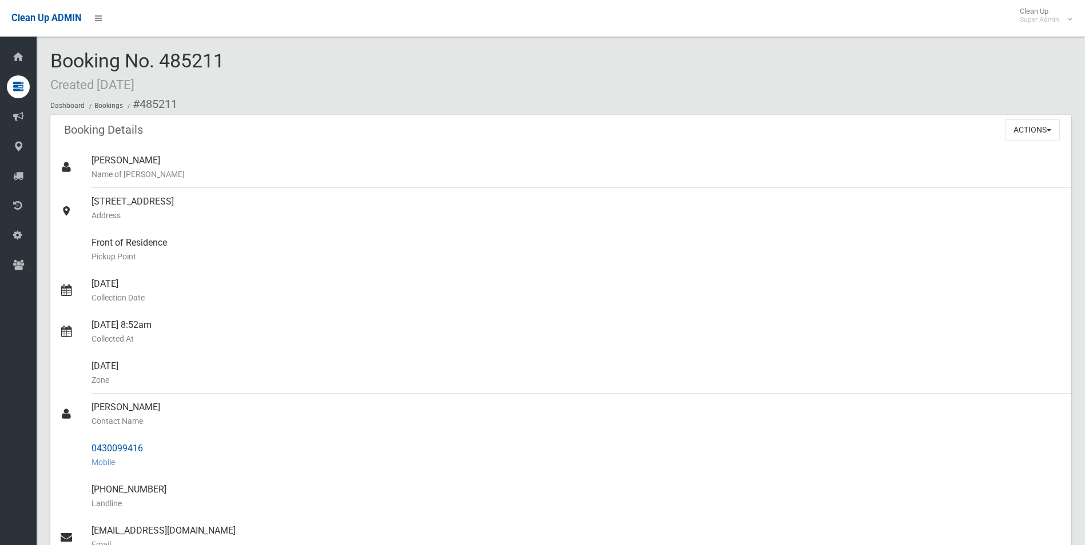
drag, startPoint x: 140, startPoint y: 103, endPoint x: 152, endPoint y: 449, distance: 346.7
copy section "485211 Booking Details Actions View Booking Edit Booking Clone Booking Add Book…"
click at [445, 248] on div "Front of Residence Pickup Point" at bounding box center [576, 249] width 970 height 41
click at [1022, 132] on button "Actions" at bounding box center [1032, 130] width 55 height 21
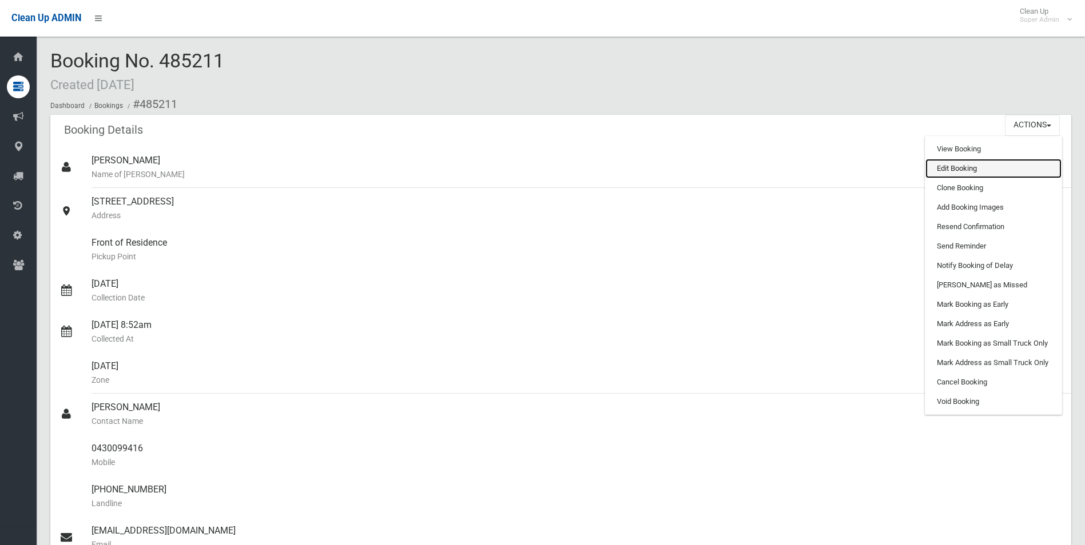
click at [951, 170] on link "Edit Booking" at bounding box center [993, 168] width 136 height 19
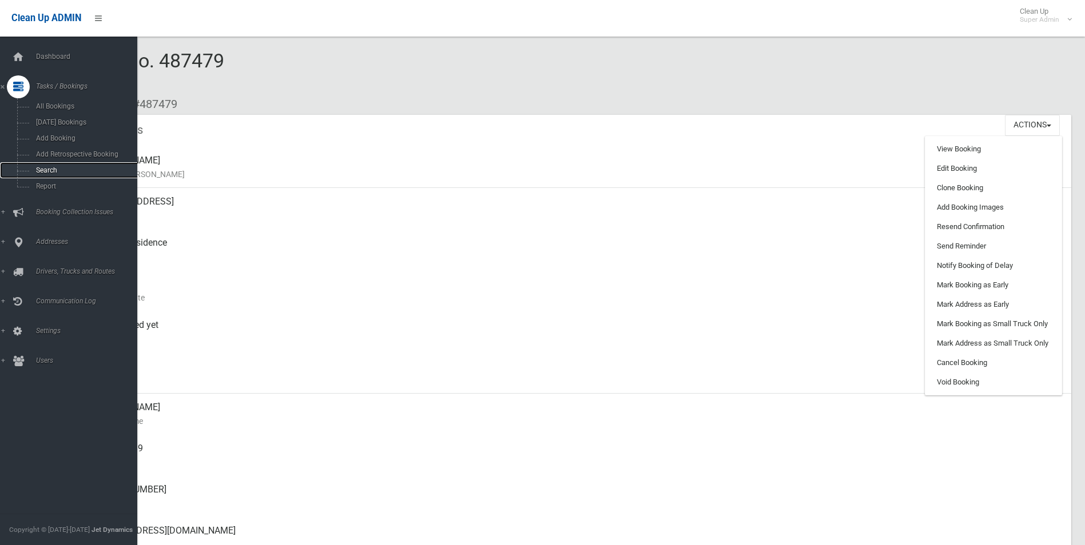
click at [48, 170] on span "Search" at bounding box center [84, 170] width 103 height 8
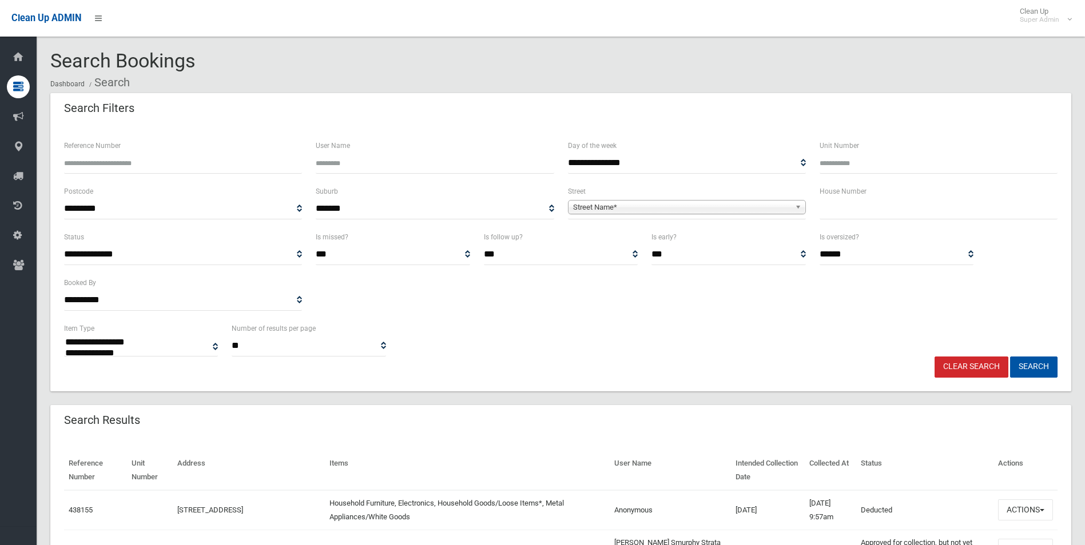
select select
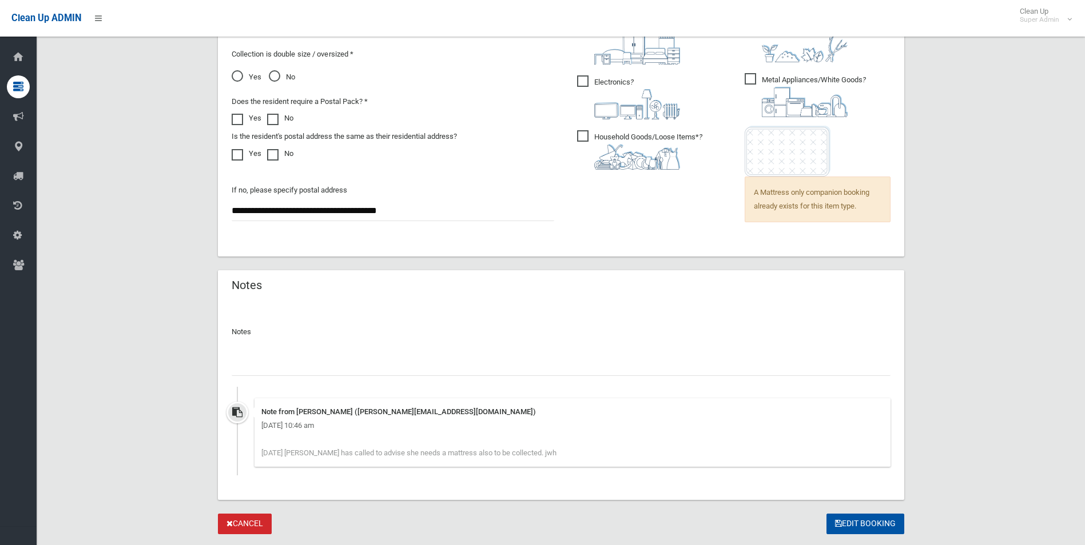
scroll to position [870, 0]
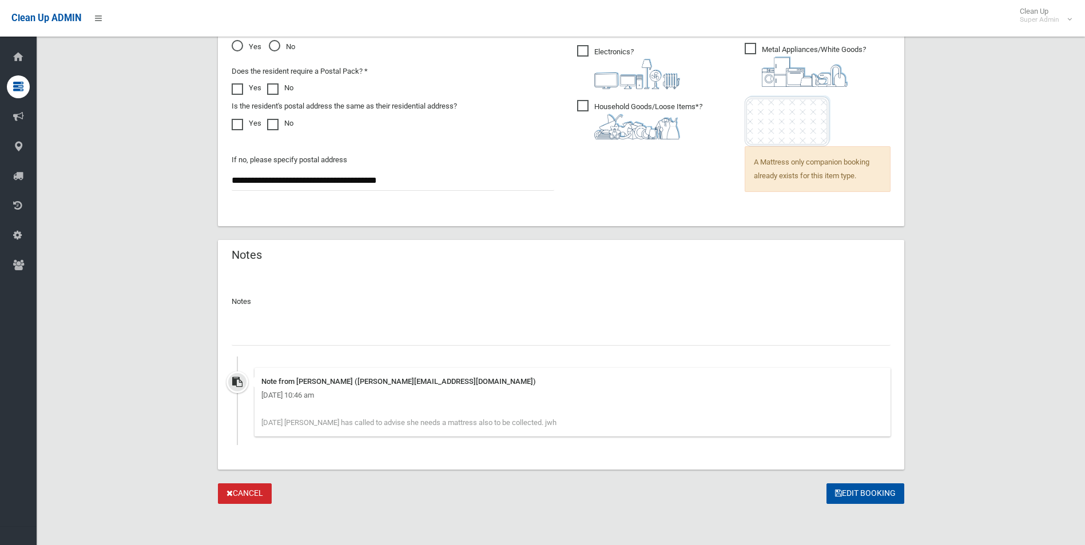
click at [321, 328] on input "text" at bounding box center [561, 335] width 659 height 21
paste input "********"
type input "**********"
click at [858, 493] on button "Edit Booking" at bounding box center [865, 494] width 78 height 21
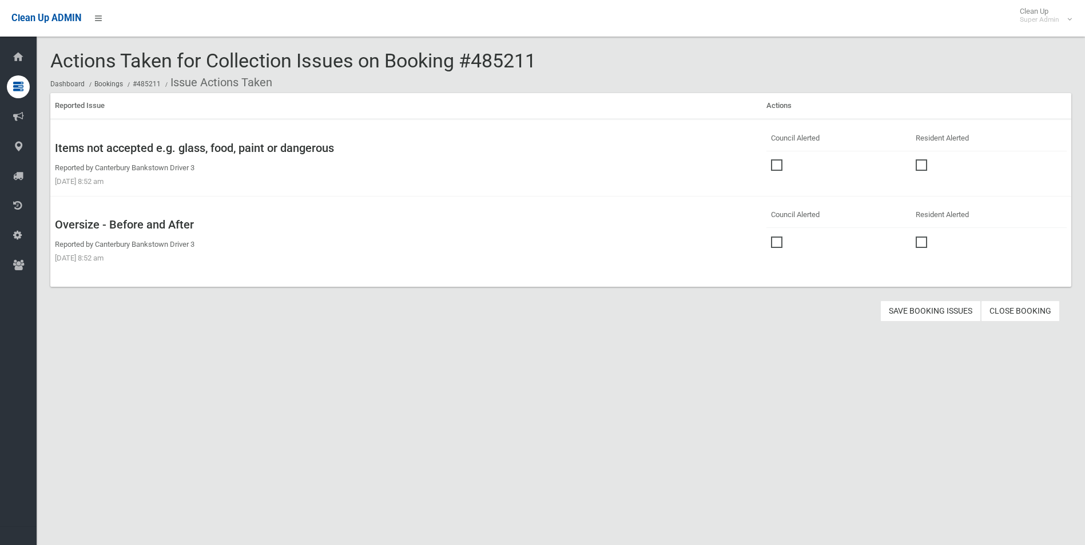
drag, startPoint x: 771, startPoint y: 158, endPoint x: 774, endPoint y: 172, distance: 14.1
click at [771, 158] on label at bounding box center [779, 164] width 17 height 14
click at [771, 237] on span at bounding box center [779, 237] width 17 height 0
click at [906, 312] on button "Save Booking Issues" at bounding box center [930, 311] width 101 height 21
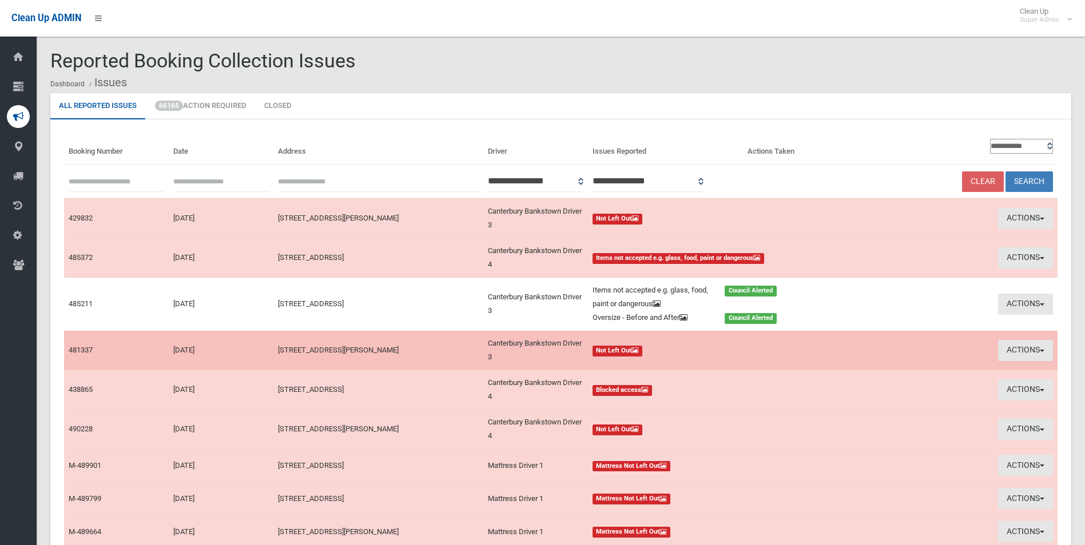
scroll to position [57, 0]
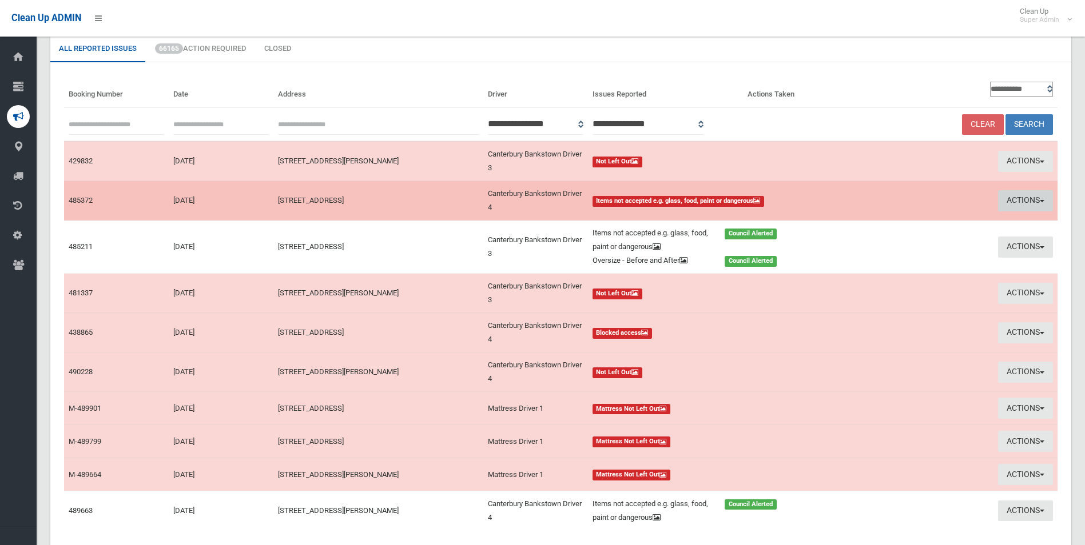
click at [1010, 196] on button "Actions" at bounding box center [1025, 200] width 55 height 21
click at [887, 224] on link "View Booking" at bounding box center [921, 224] width 136 height 19
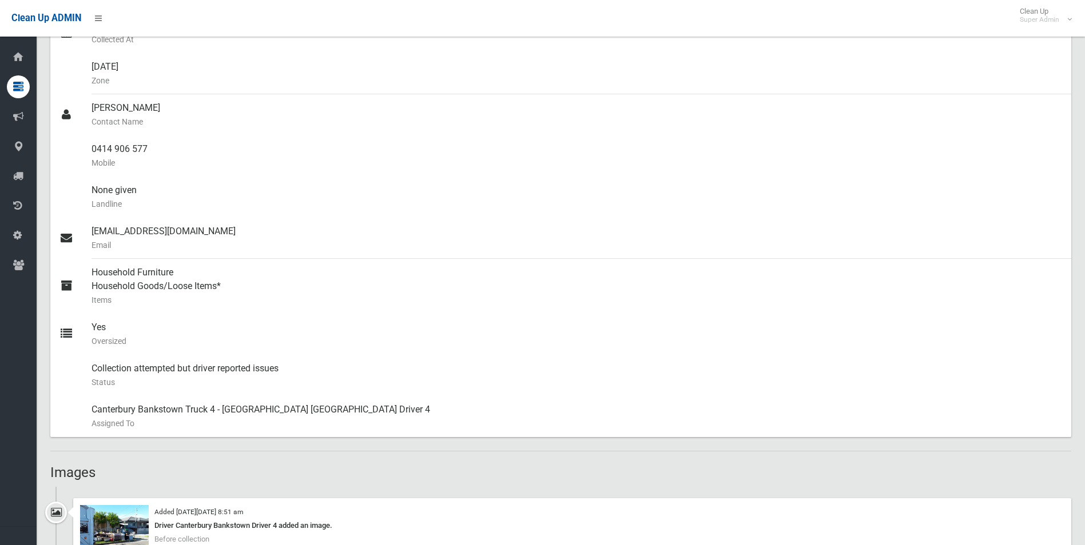
scroll to position [515, 0]
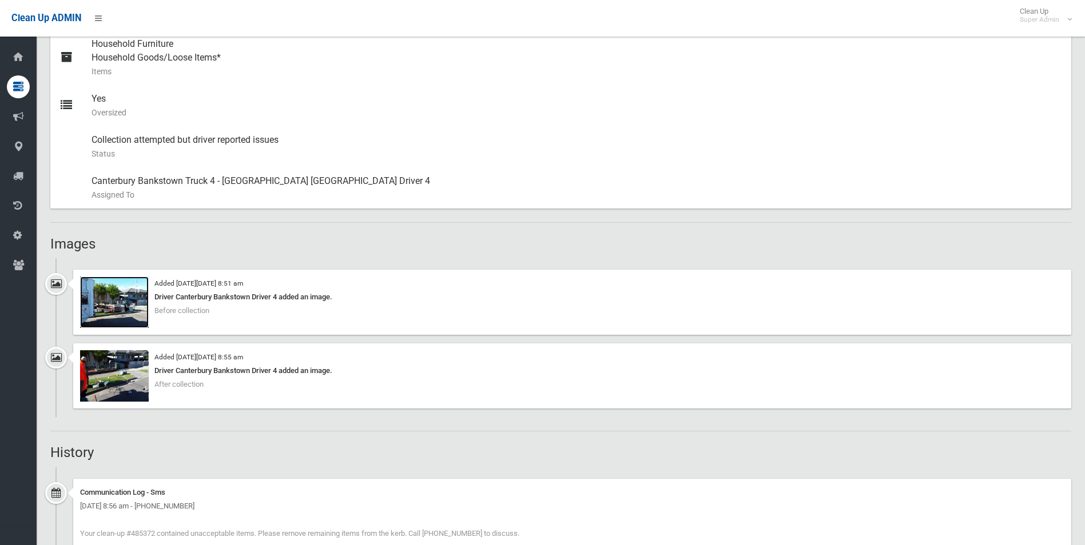
click at [116, 300] on img at bounding box center [114, 302] width 69 height 51
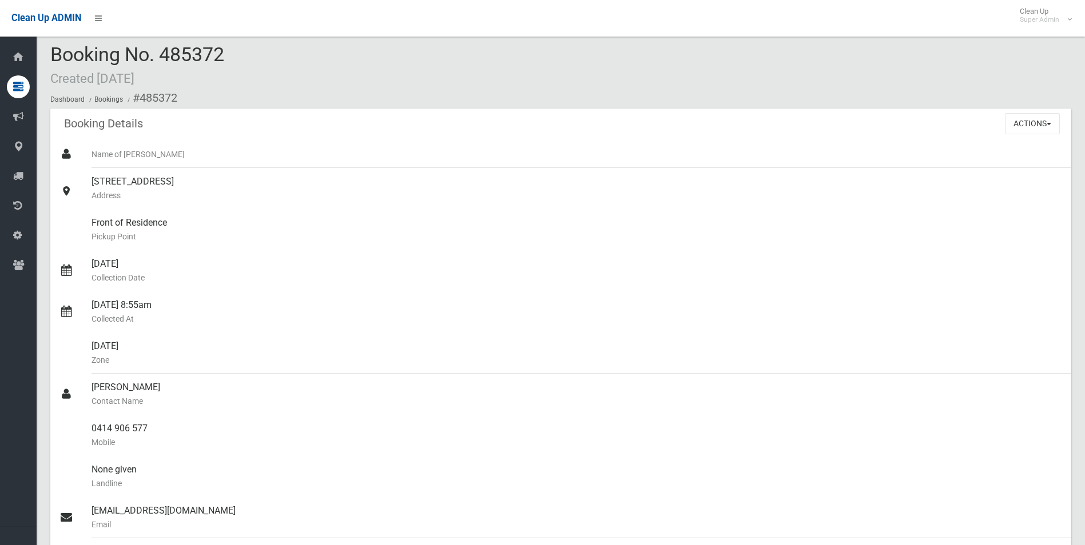
scroll to position [0, 0]
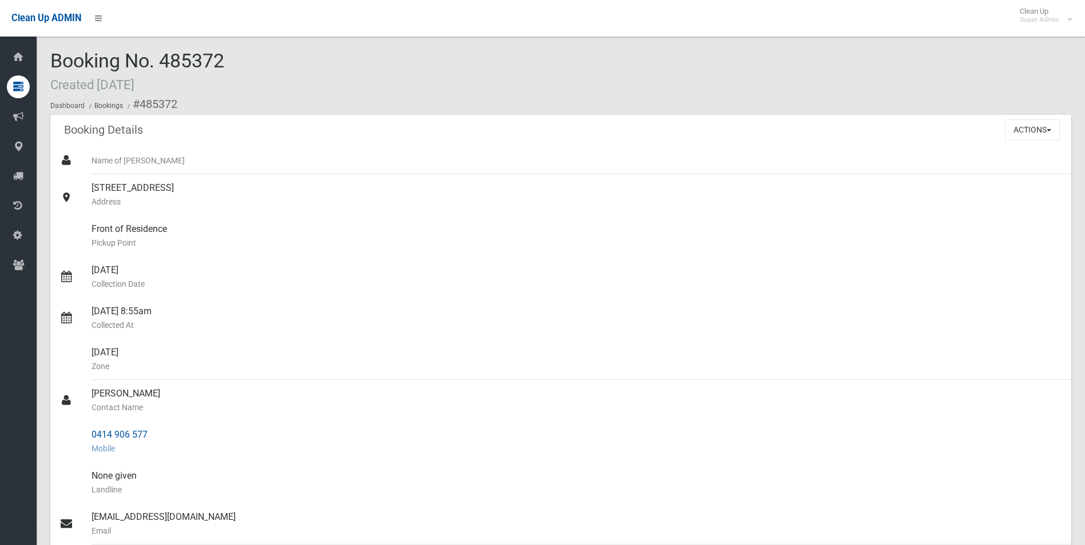
drag, startPoint x: 92, startPoint y: 433, endPoint x: 161, endPoint y: 430, distance: 68.7
click at [161, 430] on div "0414 906 577 Mobile" at bounding box center [576, 441] width 970 height 41
drag, startPoint x: 161, startPoint y: 430, endPoint x: 132, endPoint y: 435, distance: 29.5
copy div "0414 906 577"
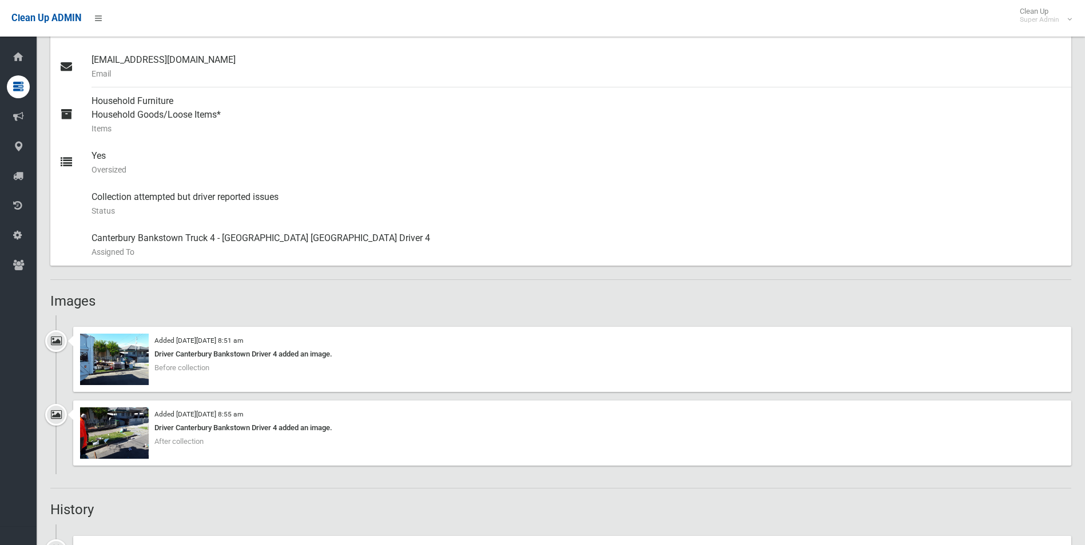
scroll to position [629, 0]
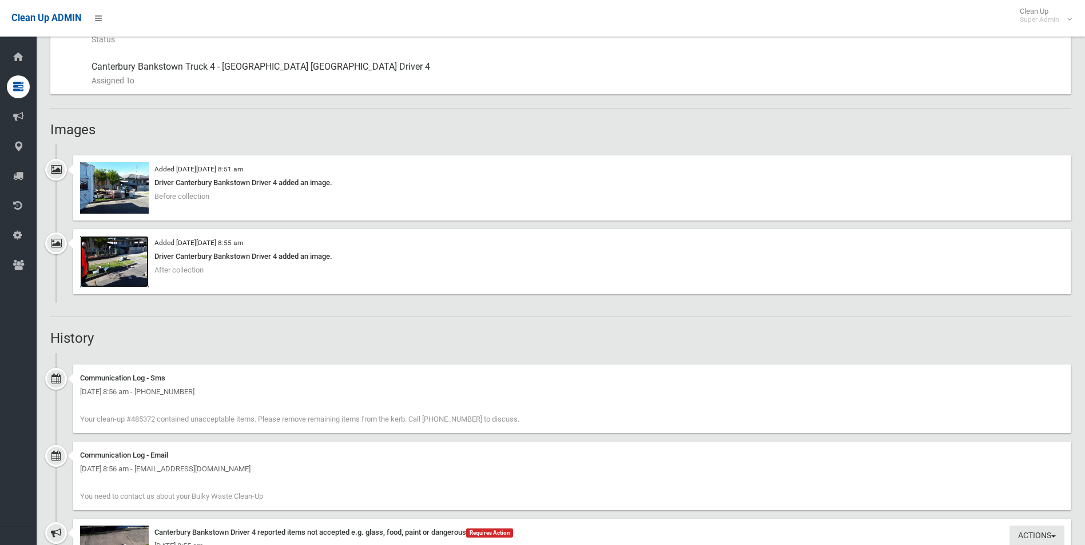
click at [118, 262] on img at bounding box center [114, 261] width 69 height 51
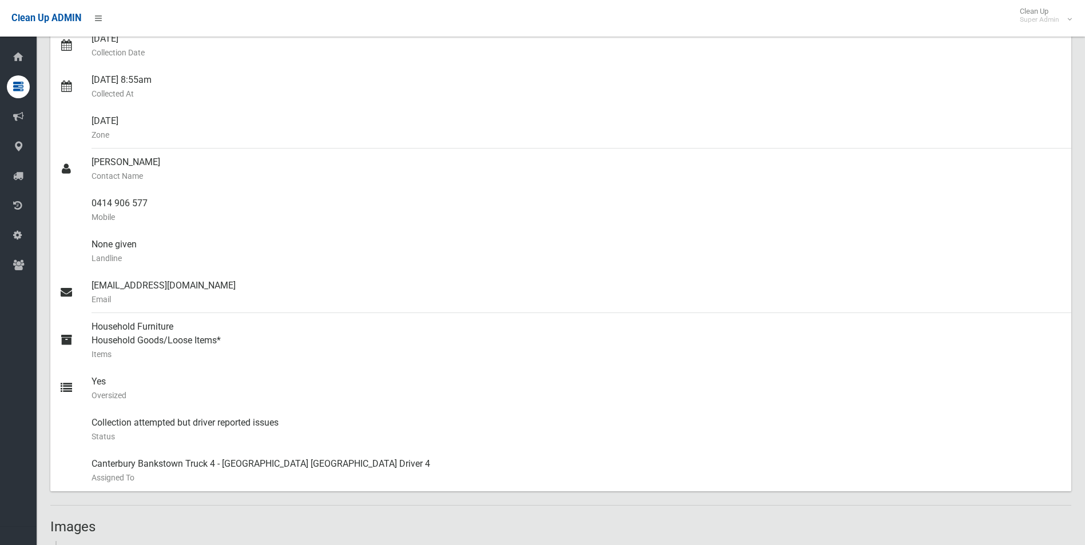
scroll to position [0, 0]
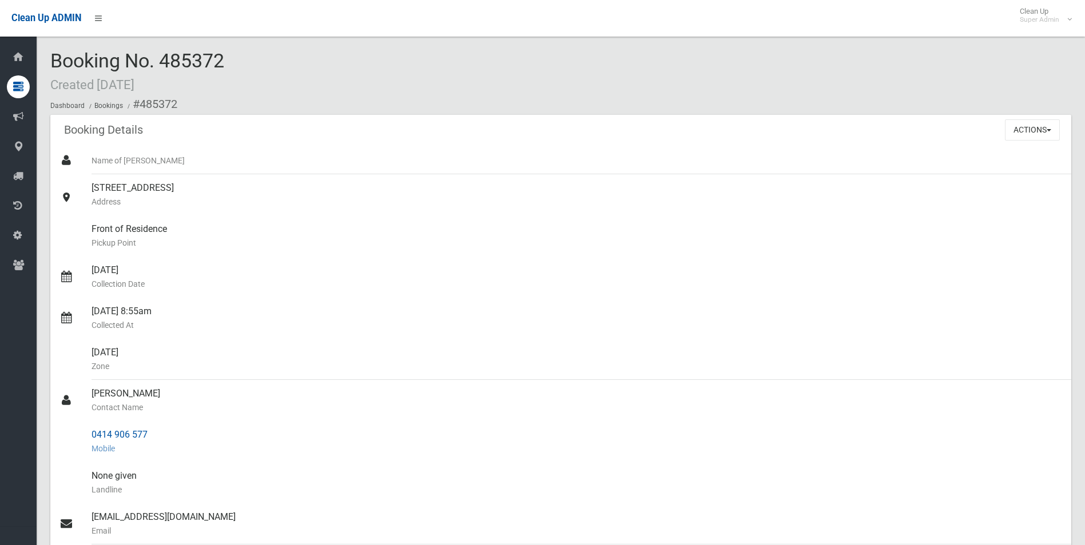
drag, startPoint x: 141, startPoint y: 102, endPoint x: 159, endPoint y: 433, distance: 331.6
copy section "485372 Booking Details Actions View Booking Edit Booking Clone Booking Add Book…"
click at [377, 246] on small "Pickup Point" at bounding box center [576, 243] width 970 height 14
click at [1012, 123] on button "Actions" at bounding box center [1032, 130] width 55 height 21
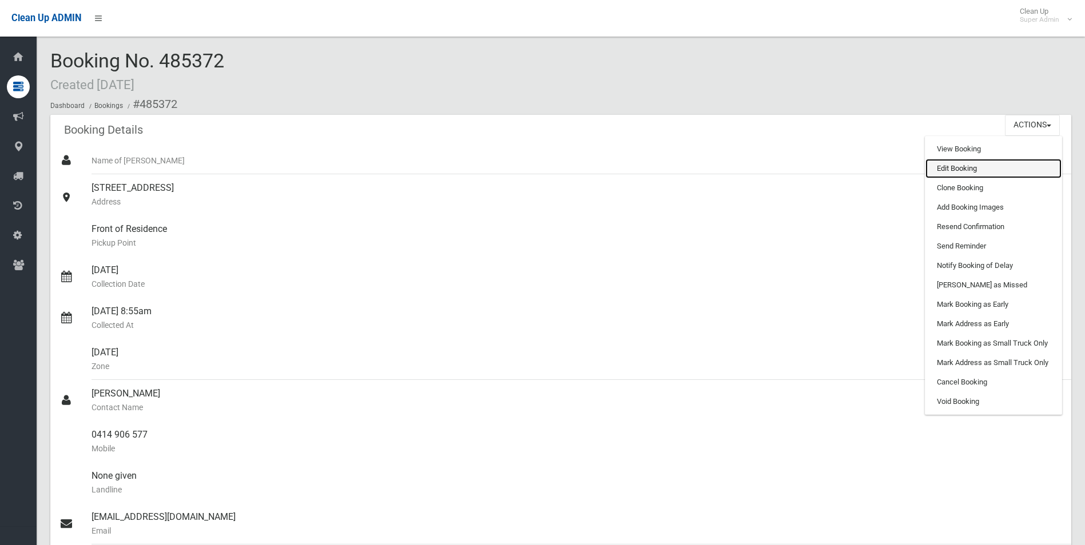
click at [954, 165] on link "Edit Booking" at bounding box center [993, 168] width 136 height 19
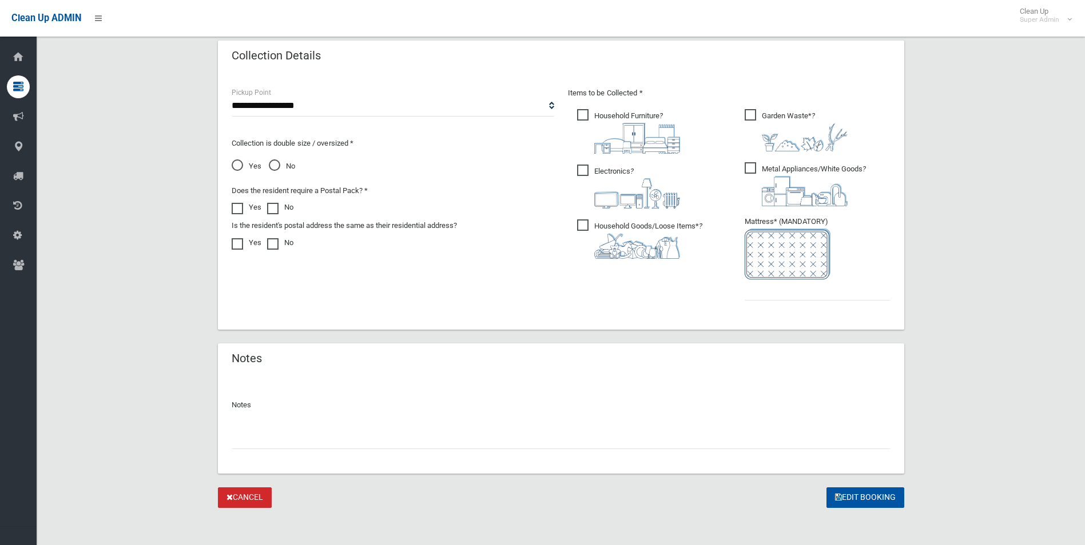
scroll to position [580, 0]
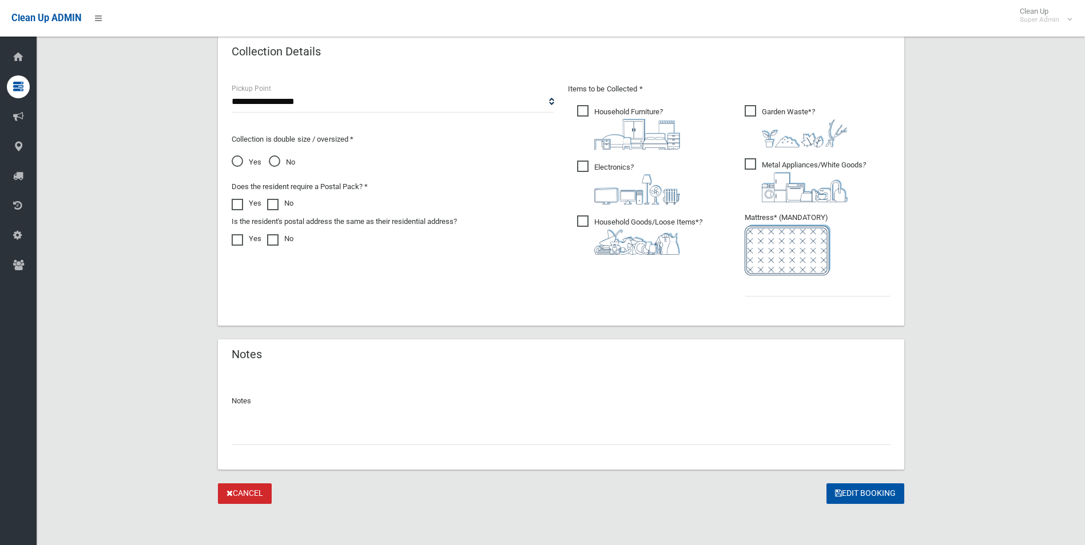
click at [344, 439] on input "text" at bounding box center [561, 434] width 659 height 21
paste input "********"
type input "**********"
click at [803, 292] on input "text" at bounding box center [817, 286] width 146 height 21
type input "*"
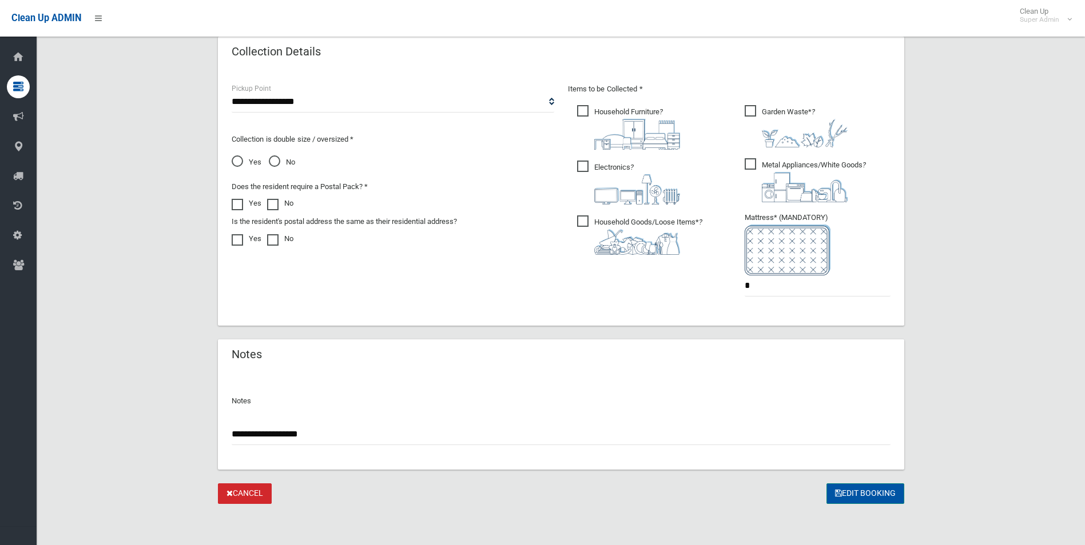
click at [876, 487] on button "Edit Booking" at bounding box center [865, 494] width 78 height 21
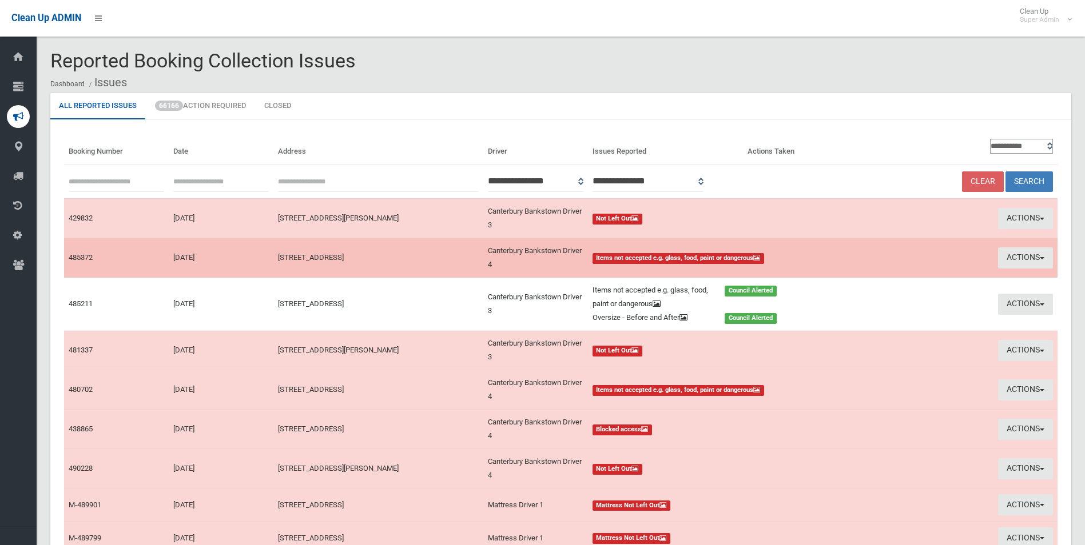
scroll to position [57, 0]
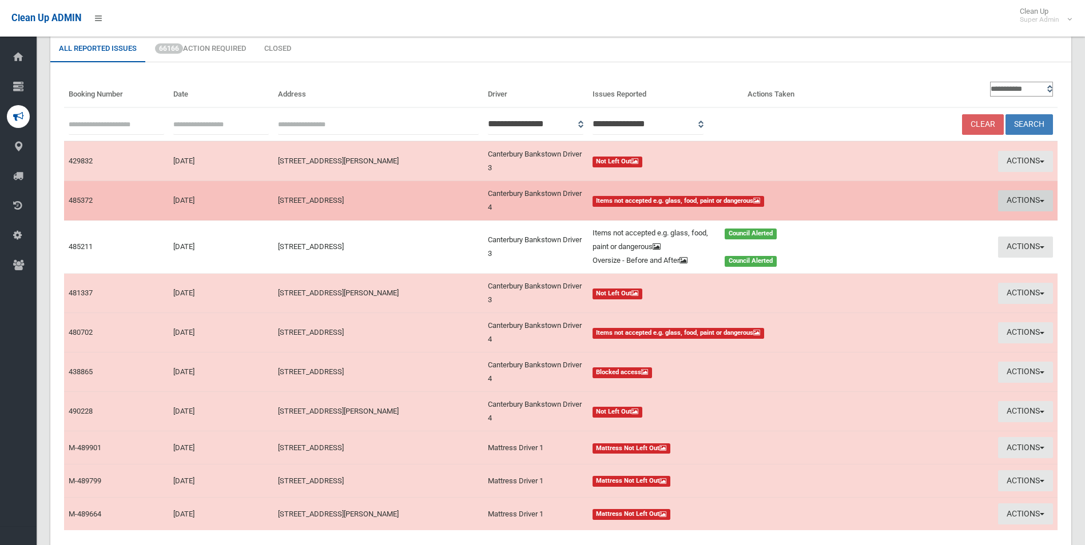
click at [1018, 200] on button "Actions" at bounding box center [1025, 200] width 55 height 21
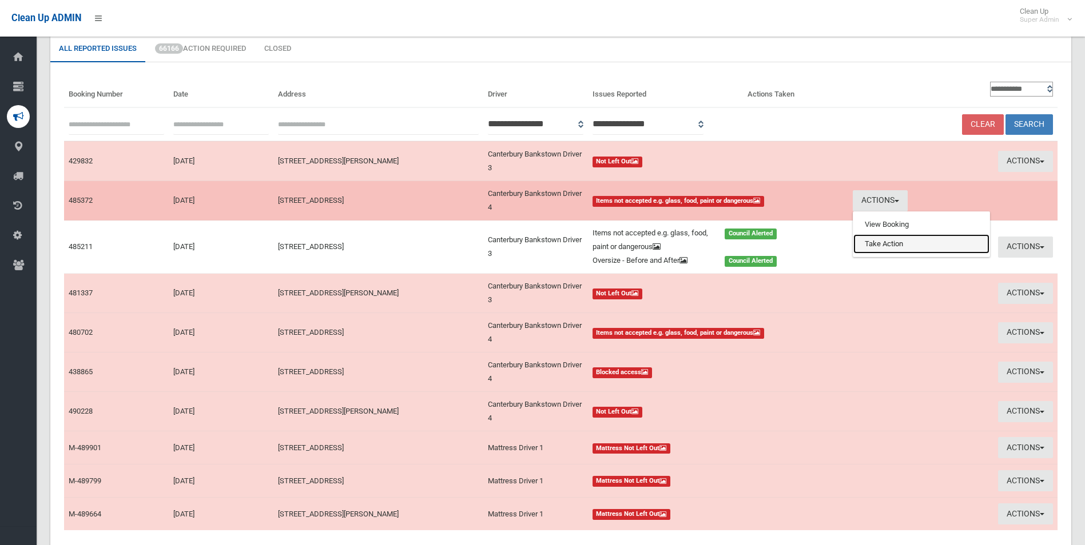
click at [893, 242] on link "Take Action" at bounding box center [921, 243] width 136 height 19
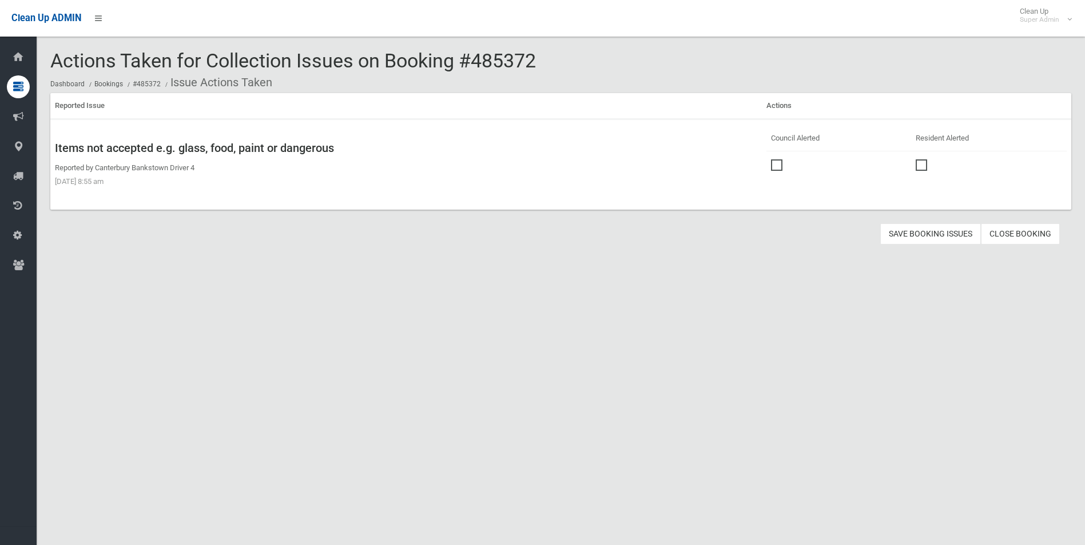
click at [776, 160] on span at bounding box center [779, 160] width 17 height 0
click at [917, 230] on button "Save Booking Issues" at bounding box center [930, 234] width 101 height 21
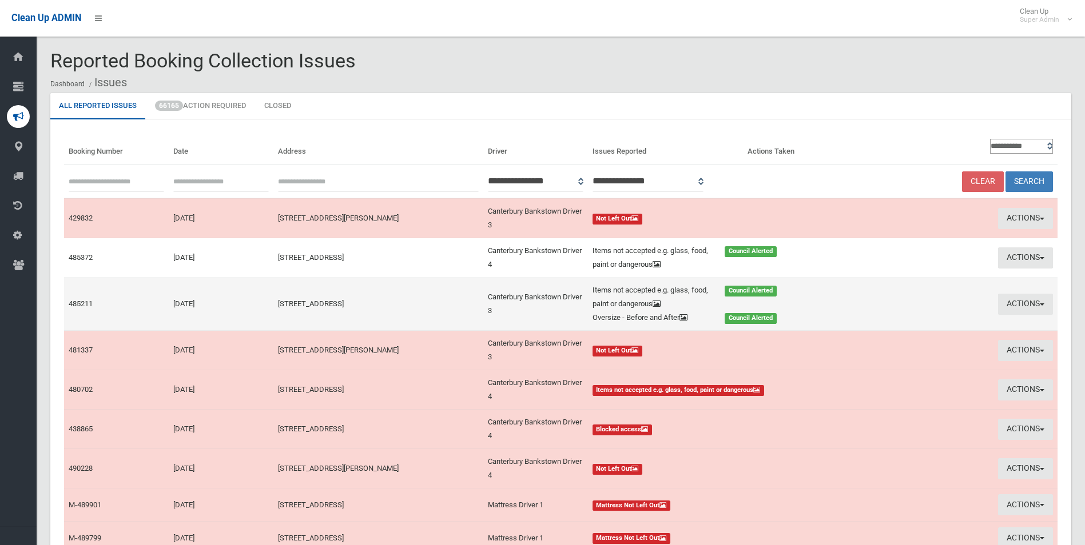
scroll to position [57, 0]
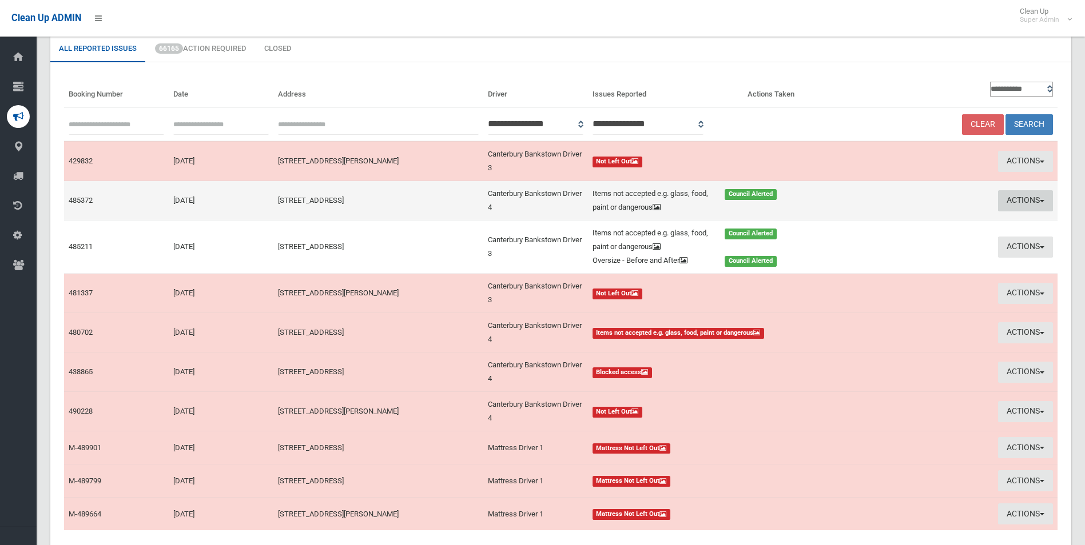
click at [1019, 197] on button "Actions" at bounding box center [1025, 200] width 55 height 21
click at [891, 244] on link "Edit Actions Taken" at bounding box center [921, 243] width 136 height 19
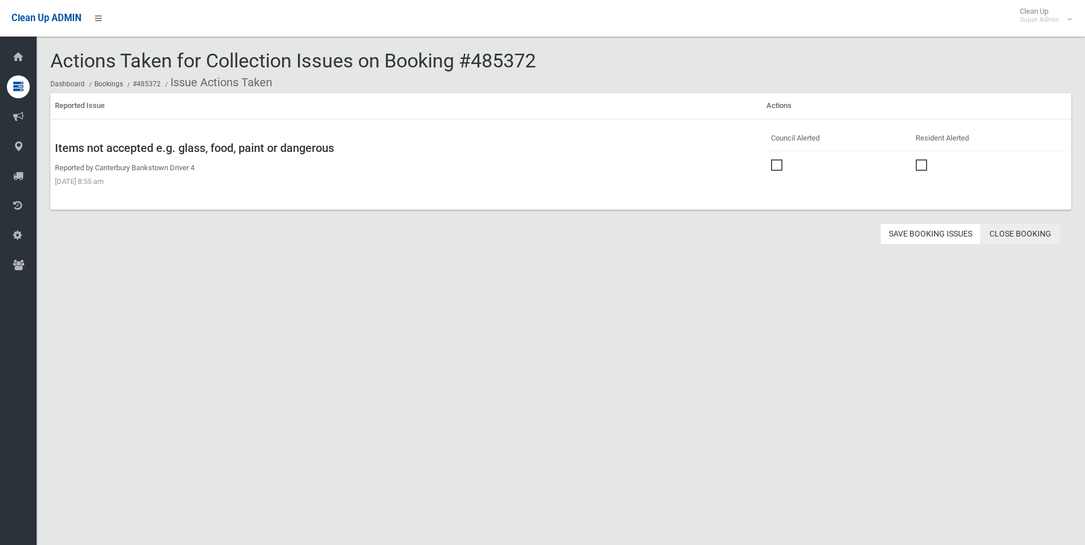
click at [1017, 236] on link "Close Booking" at bounding box center [1020, 234] width 79 height 21
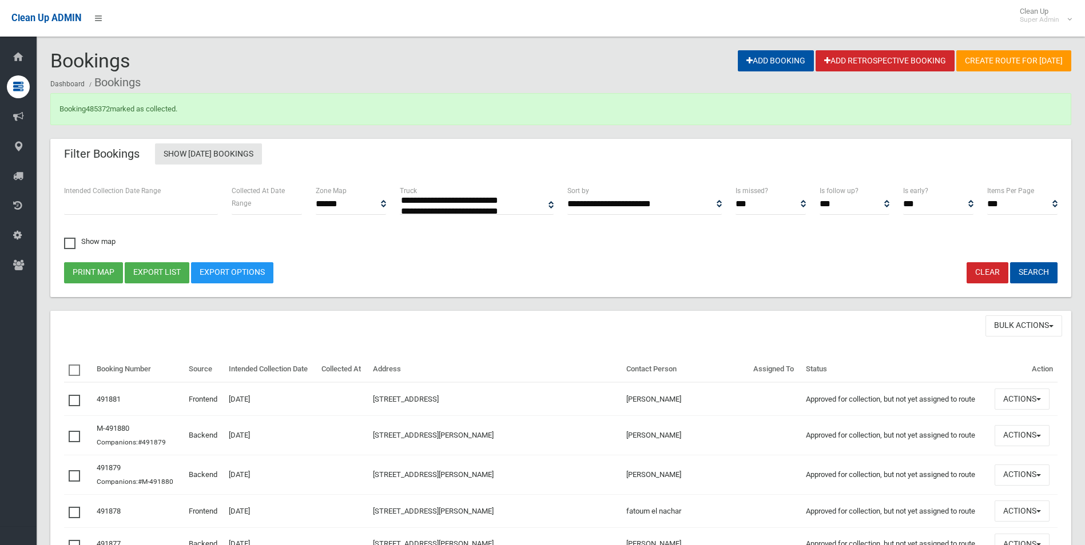
select select
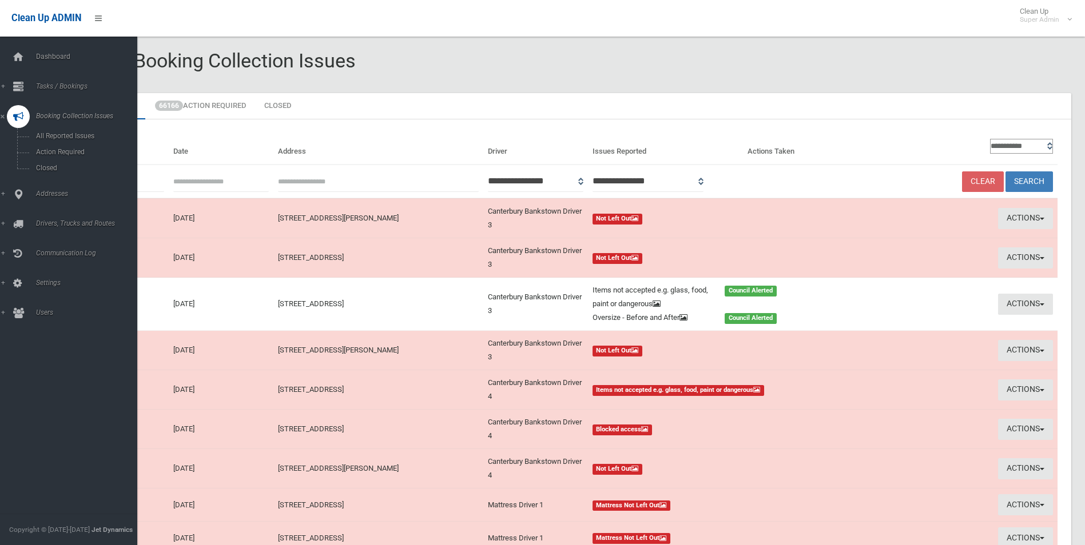
scroll to position [57, 0]
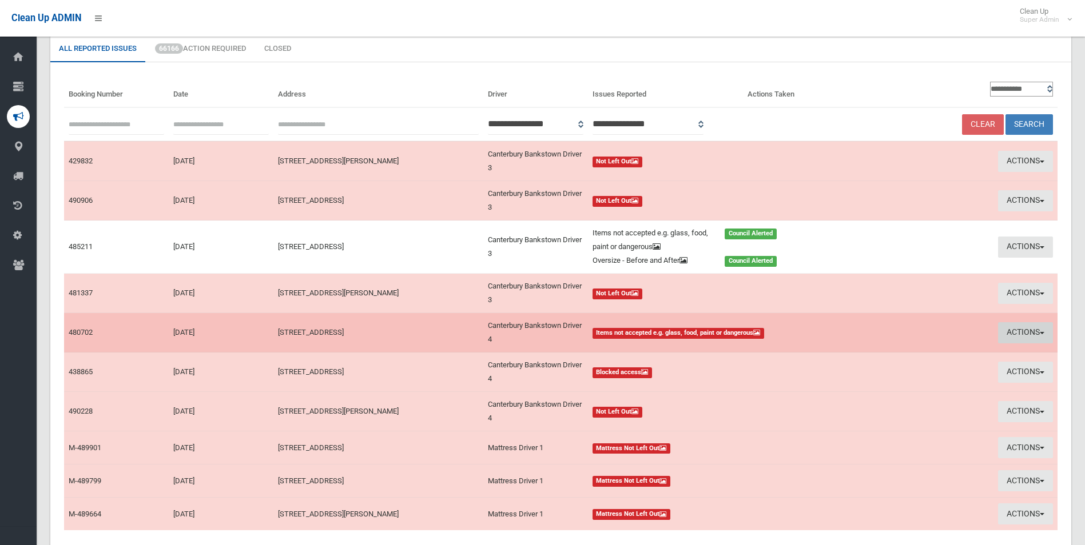
click at [1014, 330] on button "Actions" at bounding box center [1025, 332] width 55 height 21
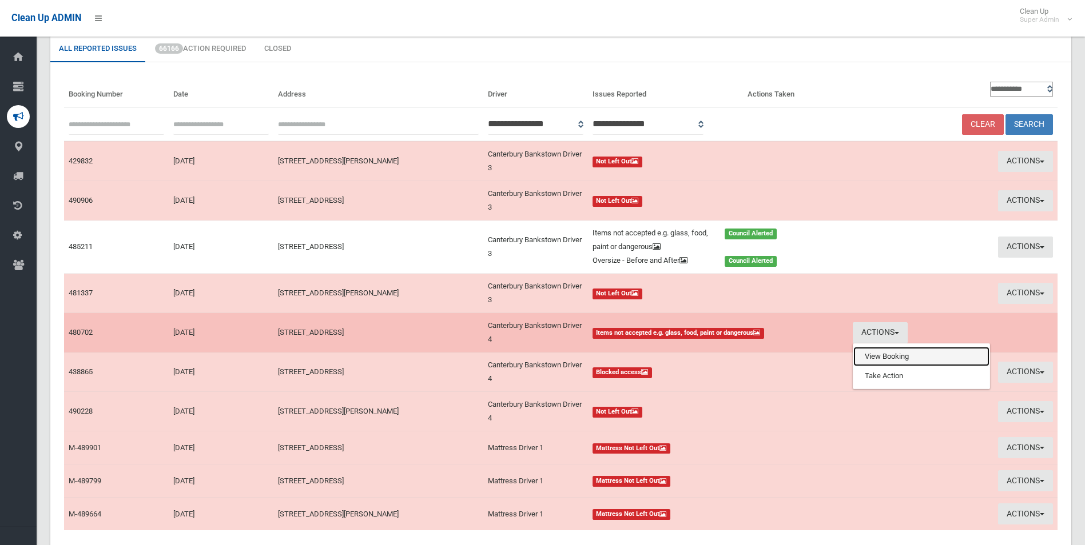
click at [878, 358] on link "View Booking" at bounding box center [921, 356] width 136 height 19
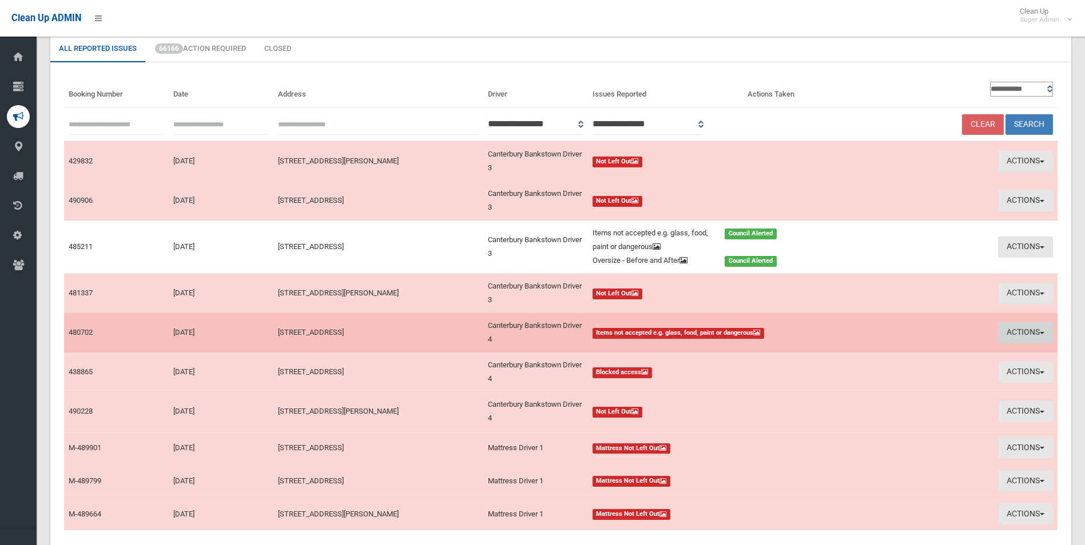
click at [1022, 331] on button "Actions" at bounding box center [1025, 332] width 55 height 21
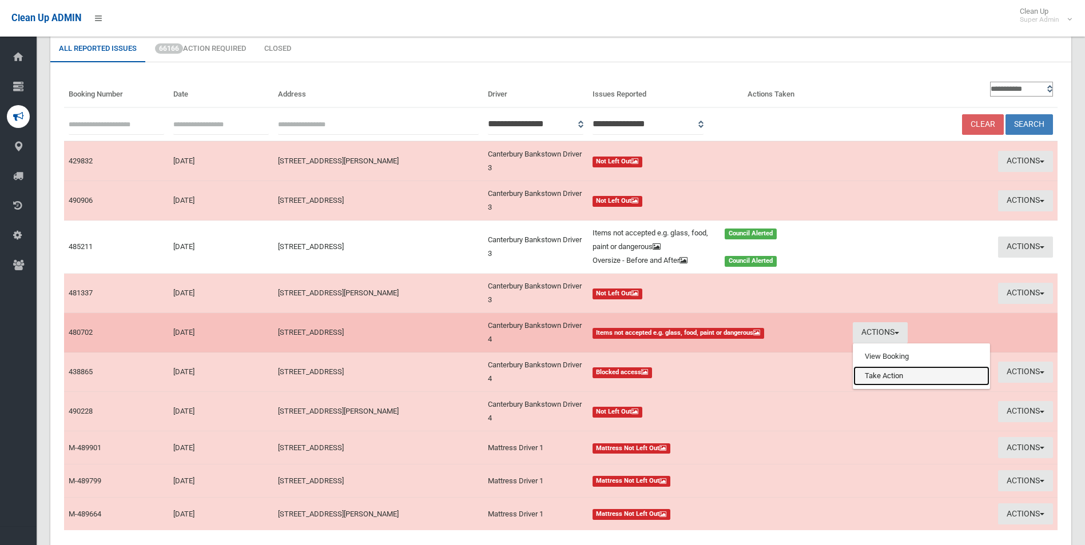
click at [893, 377] on link "Take Action" at bounding box center [921, 376] width 136 height 19
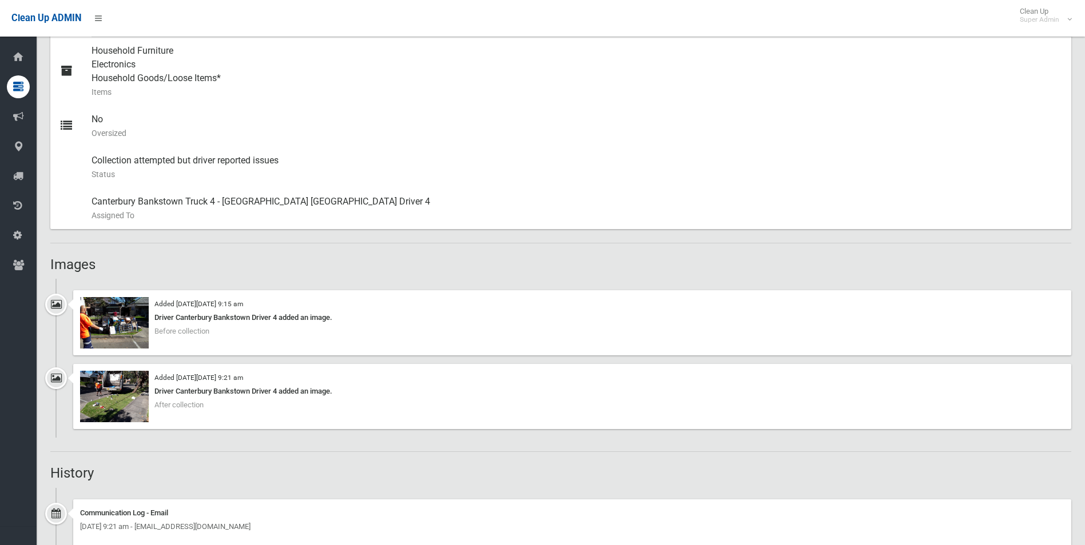
scroll to position [515, 0]
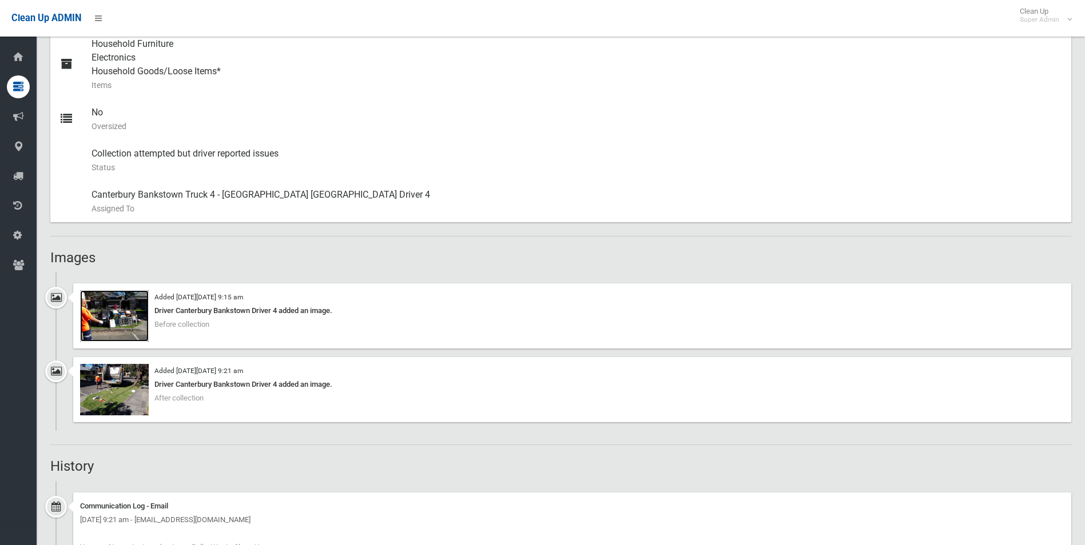
click at [127, 320] on img at bounding box center [114, 315] width 69 height 51
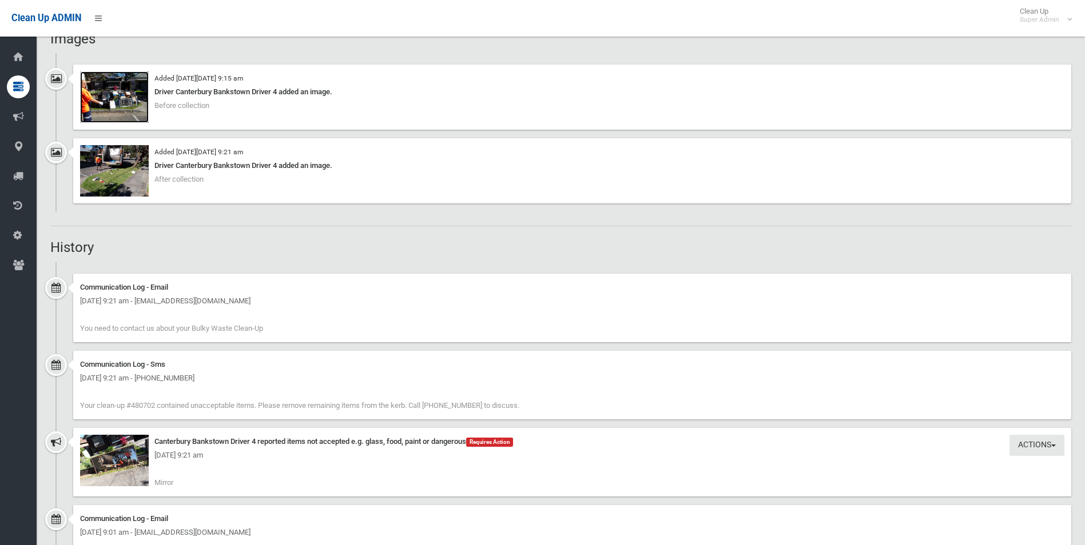
scroll to position [743, 0]
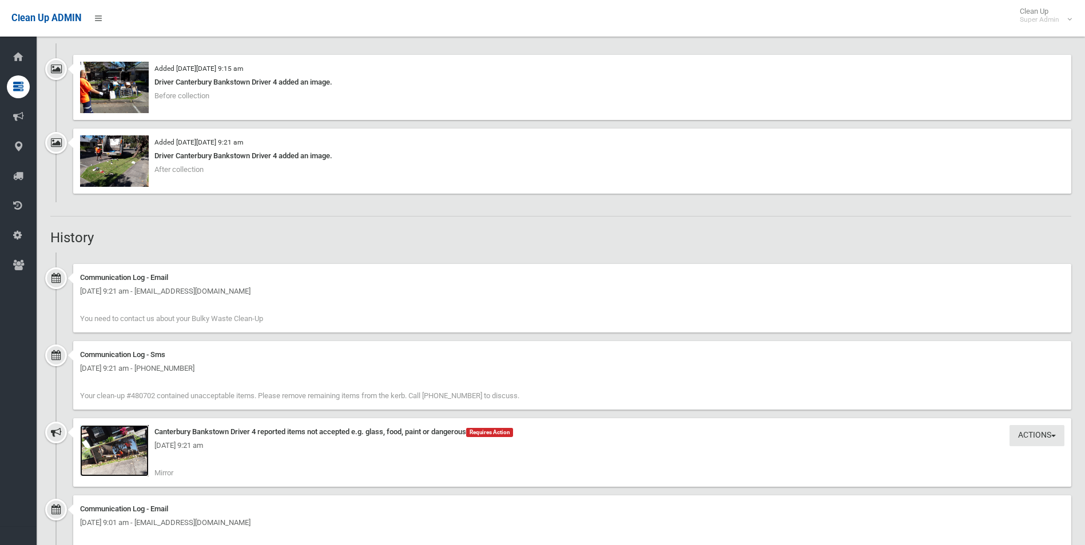
click at [115, 456] on img at bounding box center [114, 450] width 69 height 51
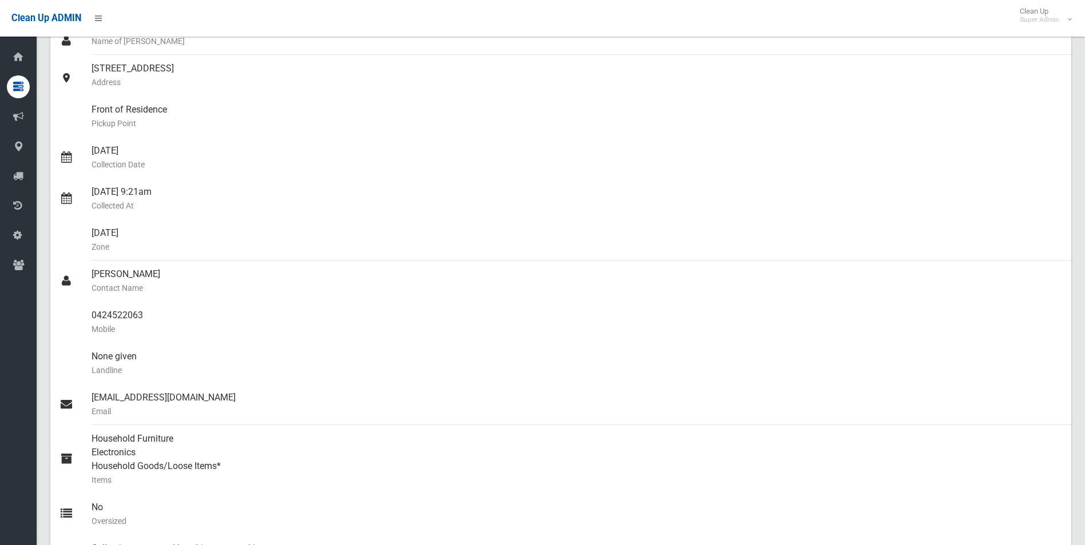
scroll to position [51, 0]
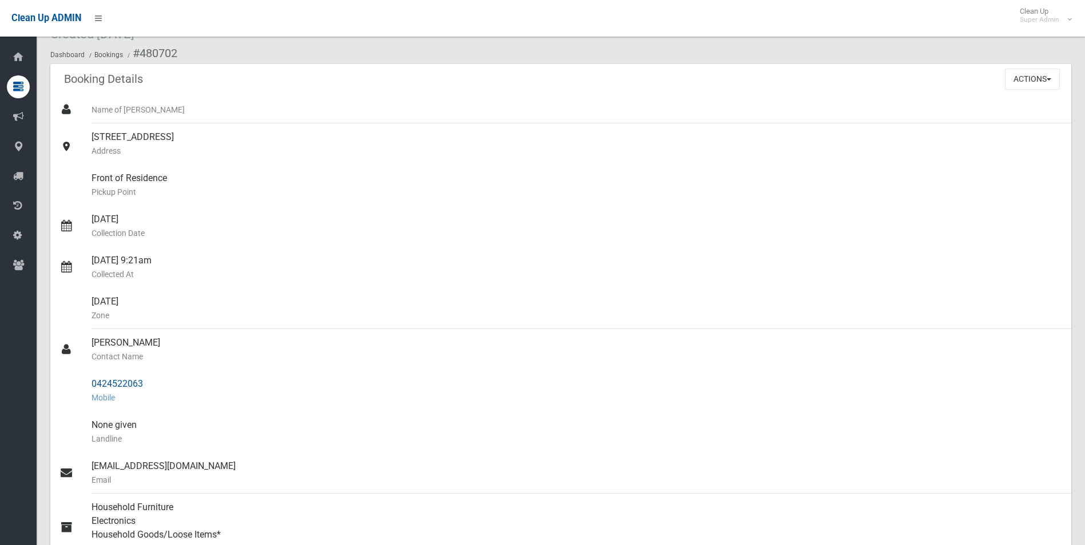
drag, startPoint x: 91, startPoint y: 385, endPoint x: 146, endPoint y: 384, distance: 54.9
click at [146, 384] on link "0424522063 Mobile" at bounding box center [560, 391] width 1021 height 41
drag, startPoint x: 146, startPoint y: 384, endPoint x: 138, endPoint y: 384, distance: 7.5
copy link "0424522063"
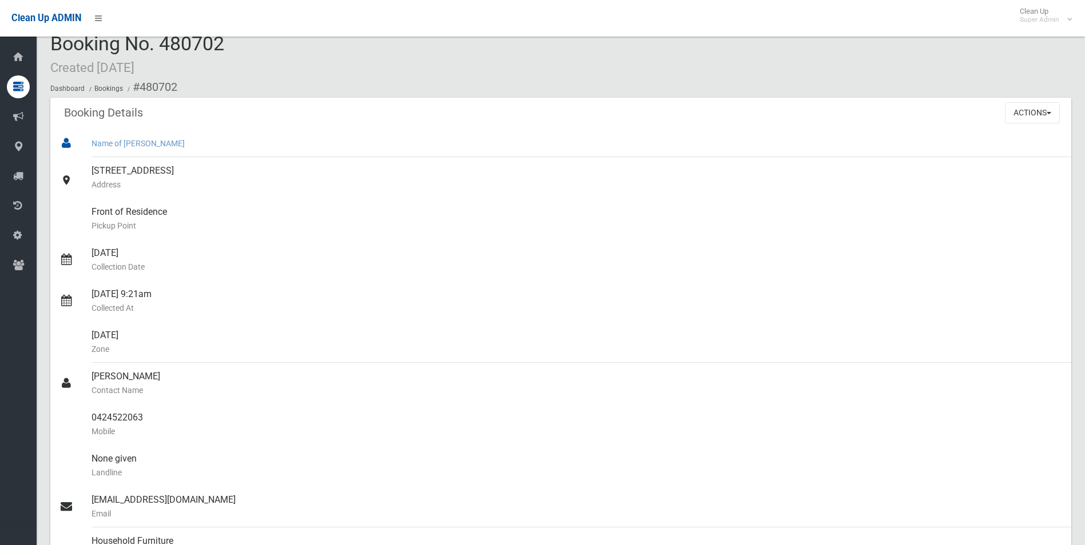
scroll to position [0, 0]
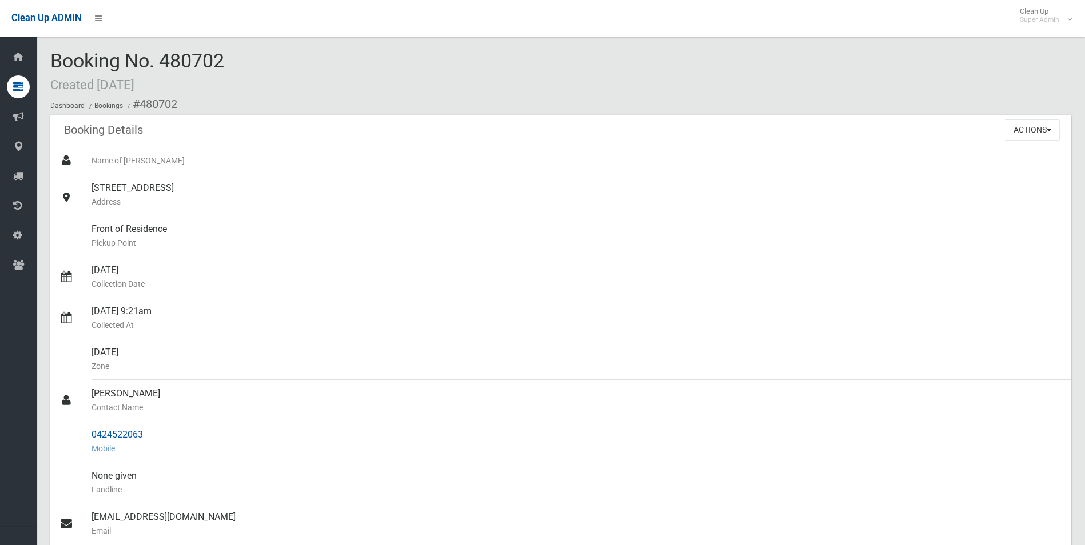
drag, startPoint x: 138, startPoint y: 103, endPoint x: 149, endPoint y: 437, distance: 334.1
copy section "480702 Booking Details Actions View Booking Edit Booking Clone Booking Add Book…"
click at [365, 184] on div "123 Campsie Street, CAMPSIE NSW 2194 Address" at bounding box center [576, 194] width 970 height 41
click at [1023, 129] on button "Actions" at bounding box center [1032, 130] width 55 height 21
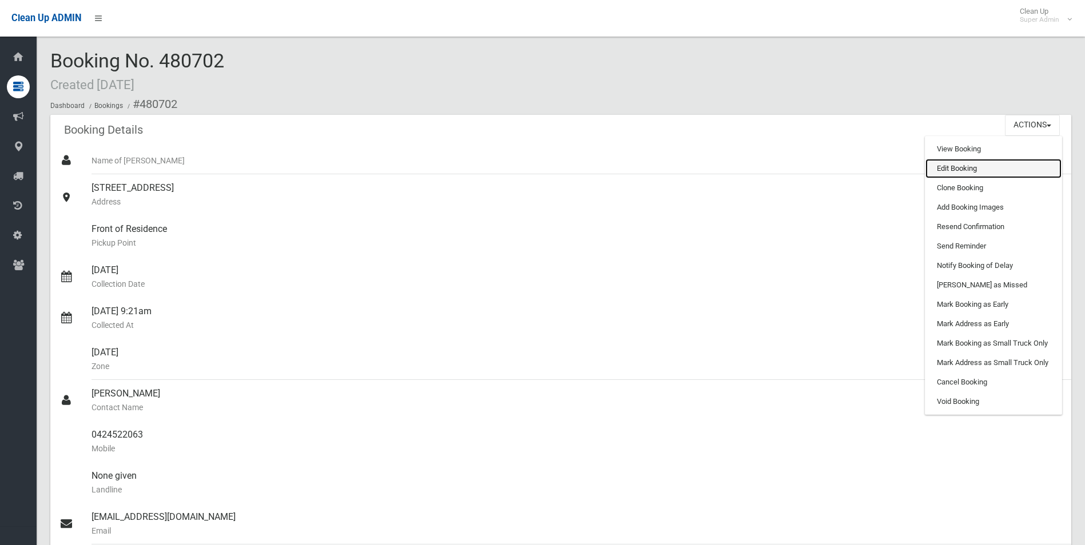
click at [963, 165] on link "Edit Booking" at bounding box center [993, 168] width 136 height 19
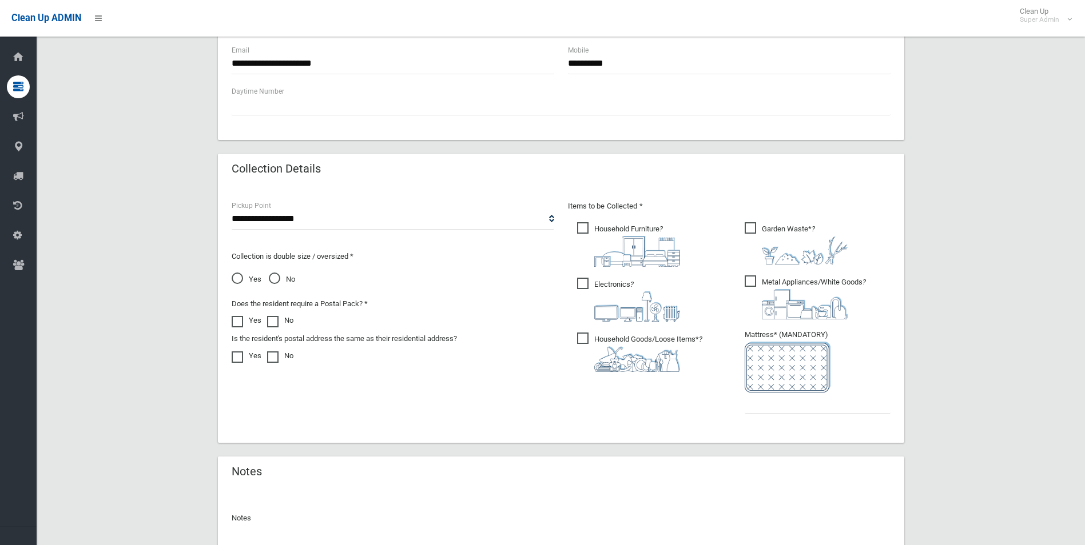
scroll to position [580, 0]
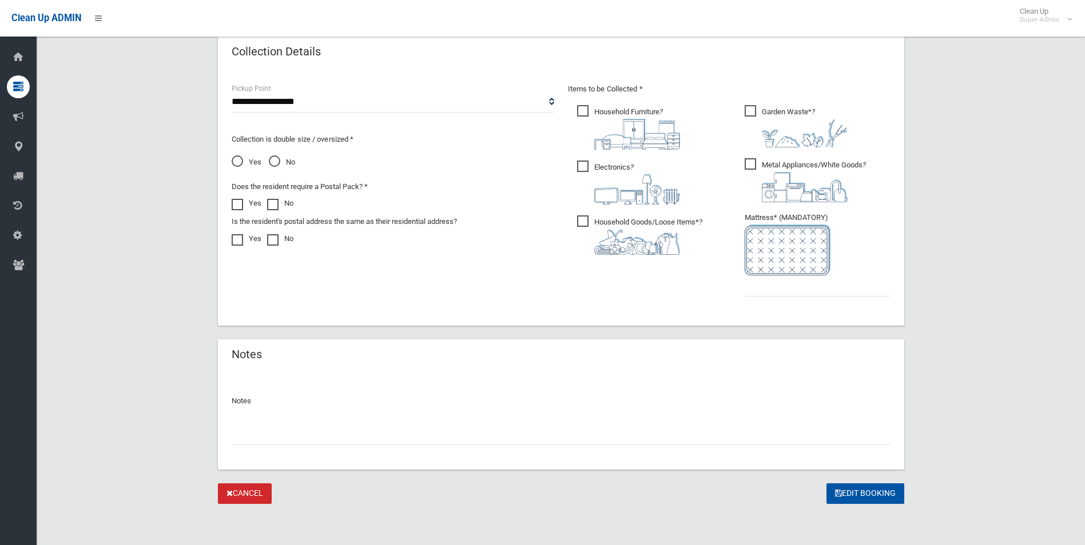
click at [300, 437] on input "text" at bounding box center [561, 434] width 659 height 21
paste input "********"
type input "**********"
click at [758, 285] on input "text" at bounding box center [817, 286] width 146 height 21
type input "*"
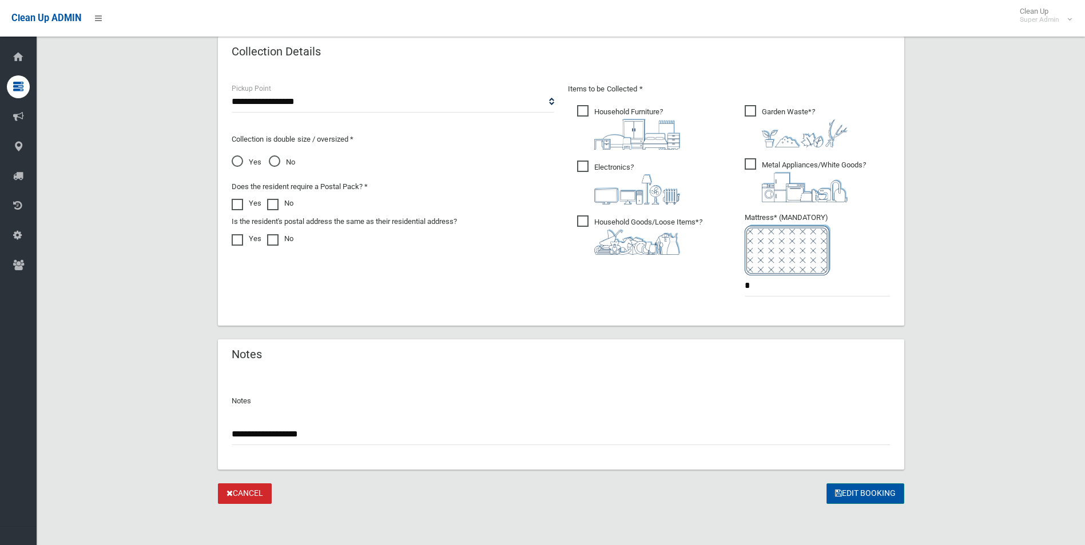
click at [848, 496] on button "Edit Booking" at bounding box center [865, 494] width 78 height 21
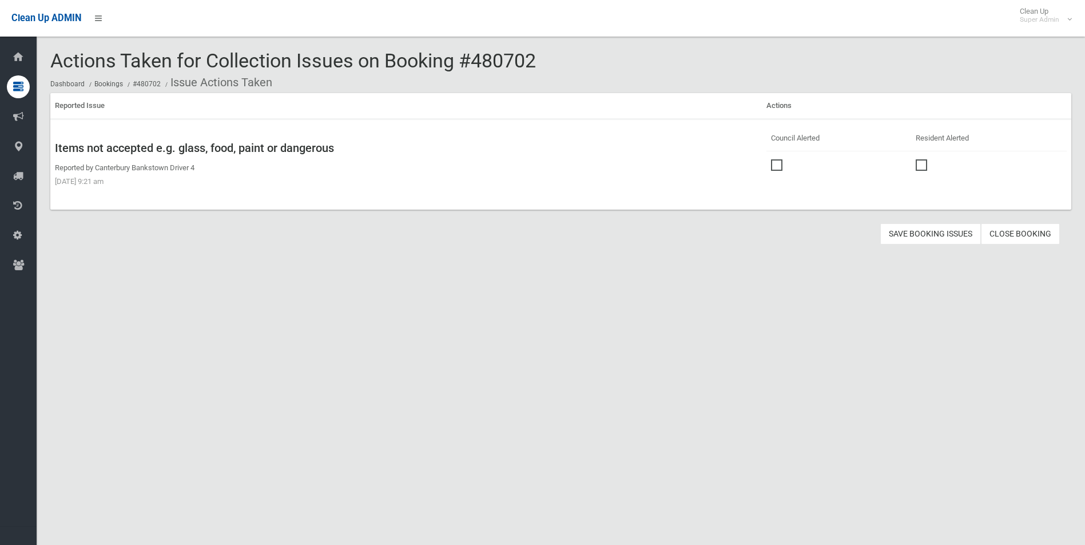
click at [775, 160] on span at bounding box center [779, 160] width 17 height 0
click at [934, 232] on button "Save Booking Issues" at bounding box center [930, 234] width 101 height 21
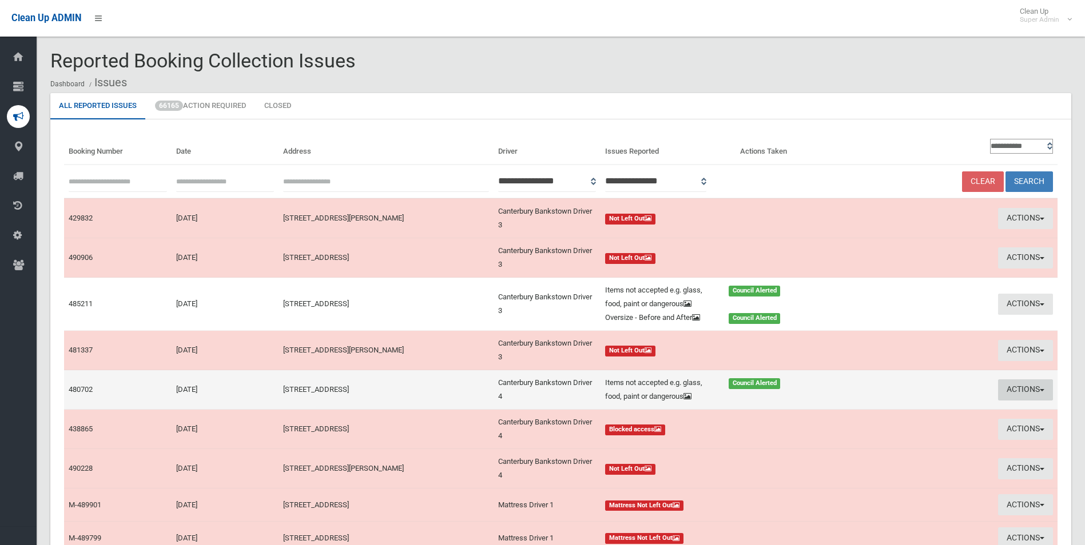
scroll to position [57, 0]
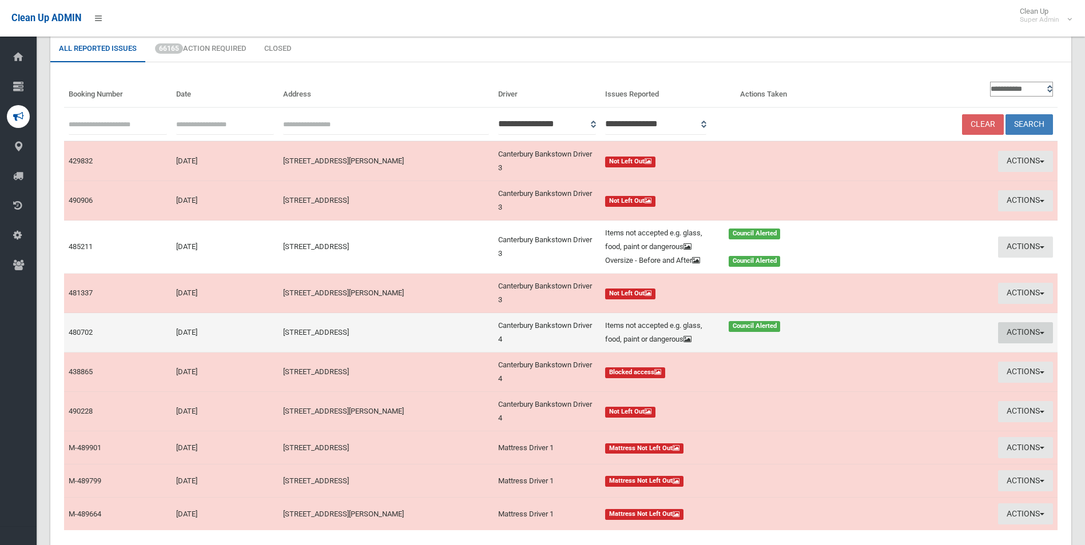
click at [1021, 330] on button "Actions" at bounding box center [1025, 332] width 55 height 21
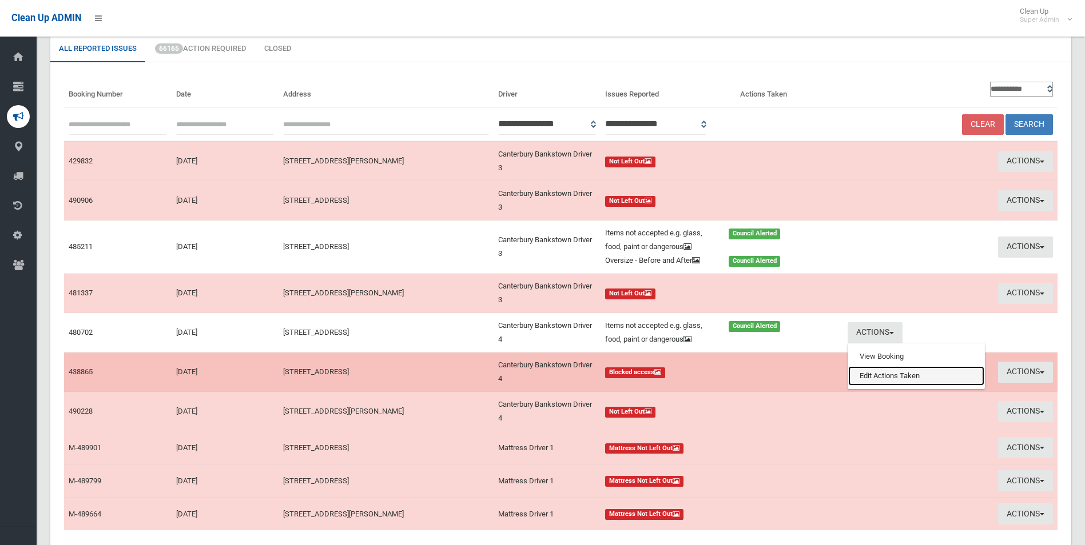
click at [885, 380] on link "Edit Actions Taken" at bounding box center [916, 376] width 136 height 19
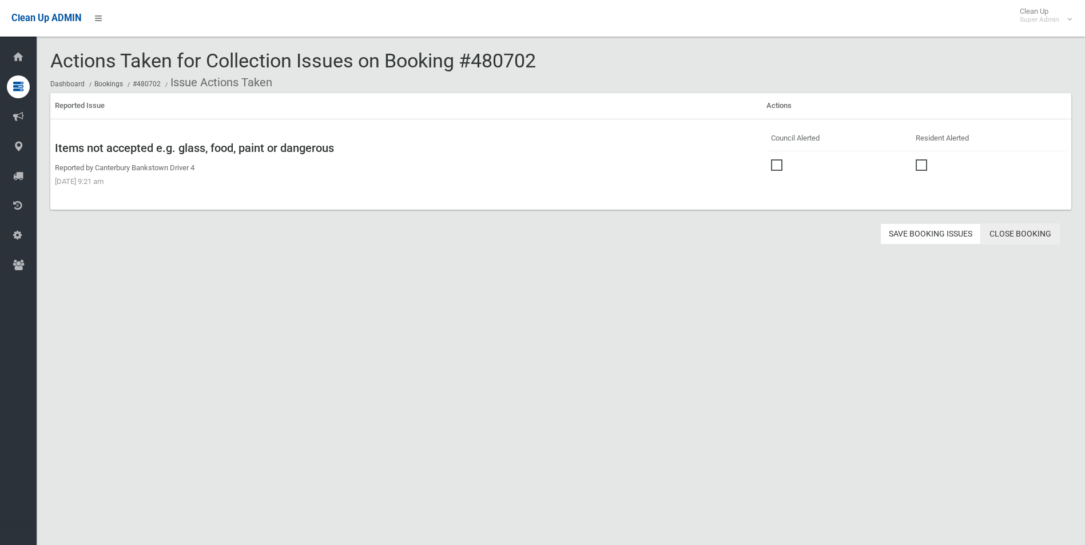
click at [1022, 233] on link "Close Booking" at bounding box center [1020, 234] width 79 height 21
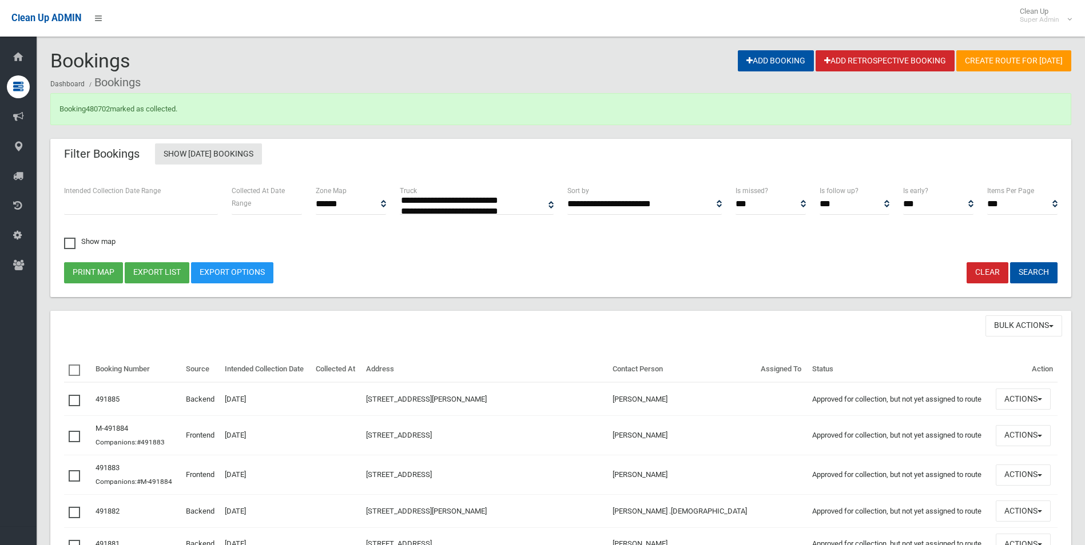
select select
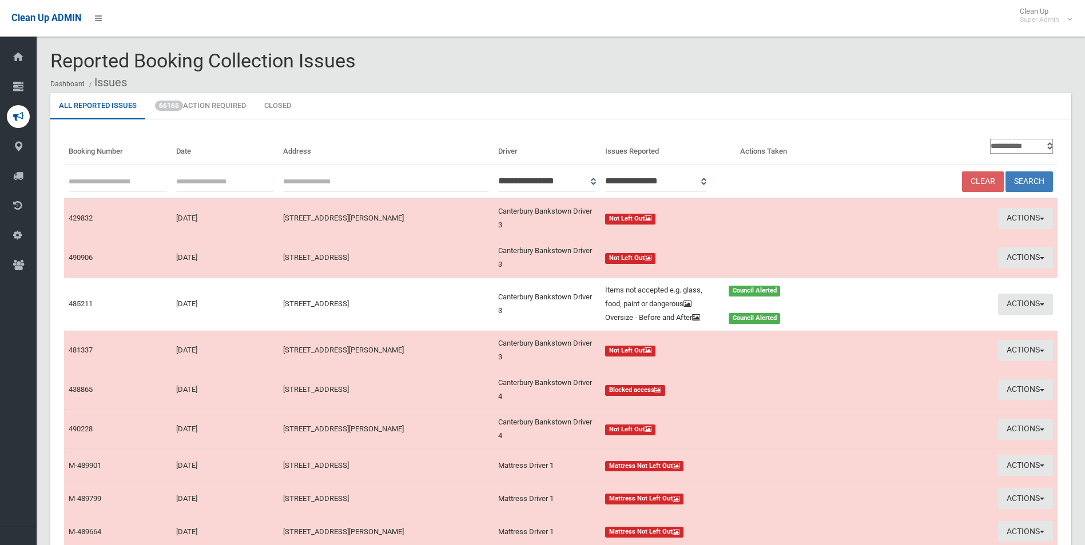
scroll to position [57, 0]
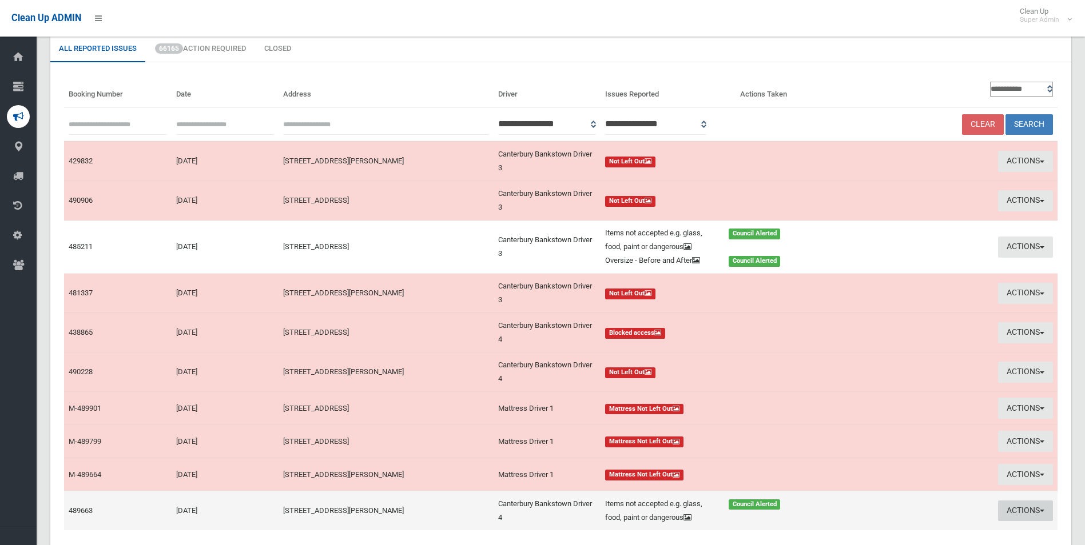
click at [1009, 508] on button "Actions" at bounding box center [1025, 511] width 55 height 21
click at [866, 468] on link "View Booking" at bounding box center [916, 468] width 136 height 19
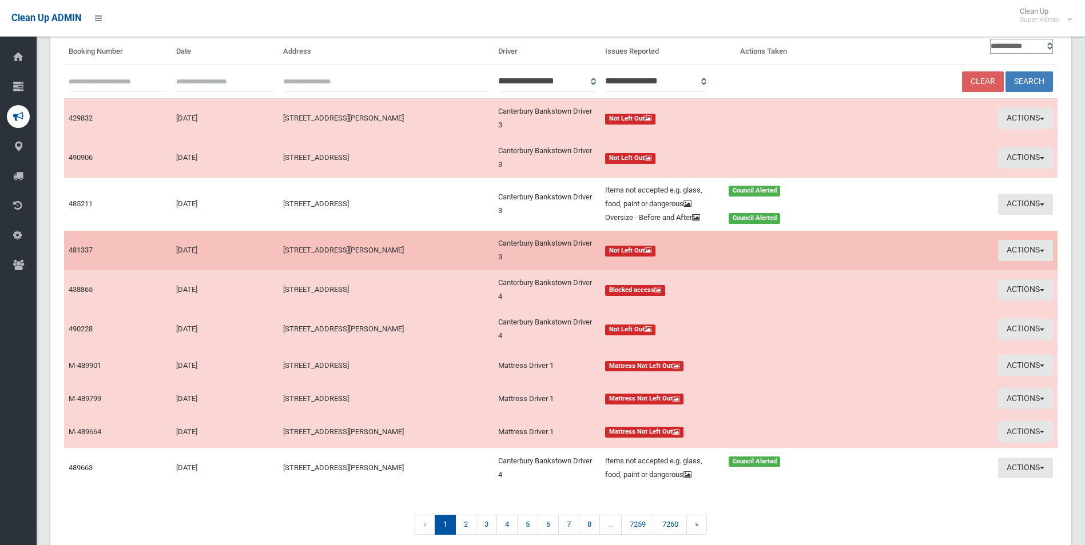
scroll to position [150, 0]
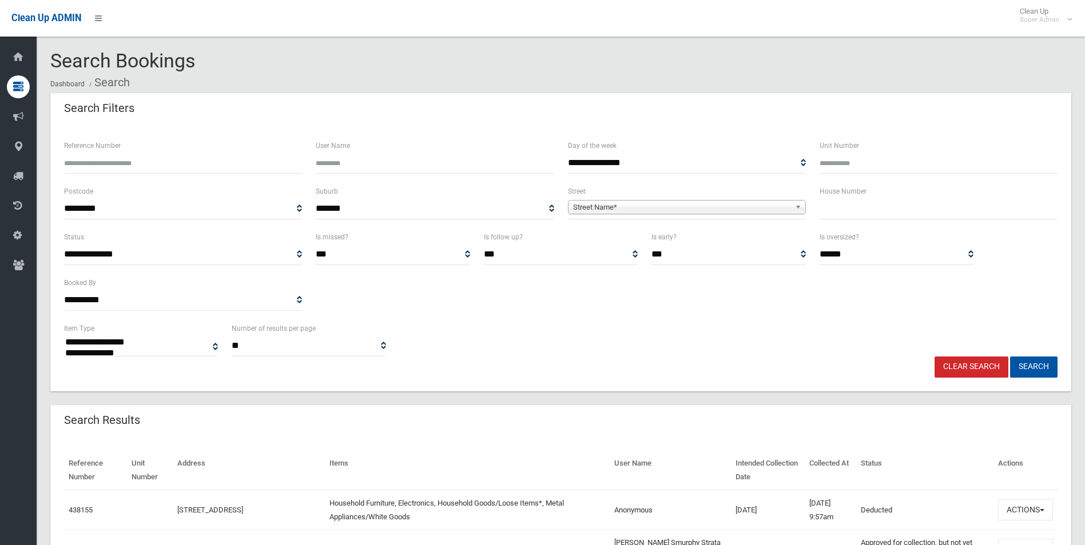
select select
click at [198, 162] on input "Reference Number" at bounding box center [183, 163] width 238 height 21
type input "******"
click at [1010, 357] on button "Search" at bounding box center [1033, 367] width 47 height 21
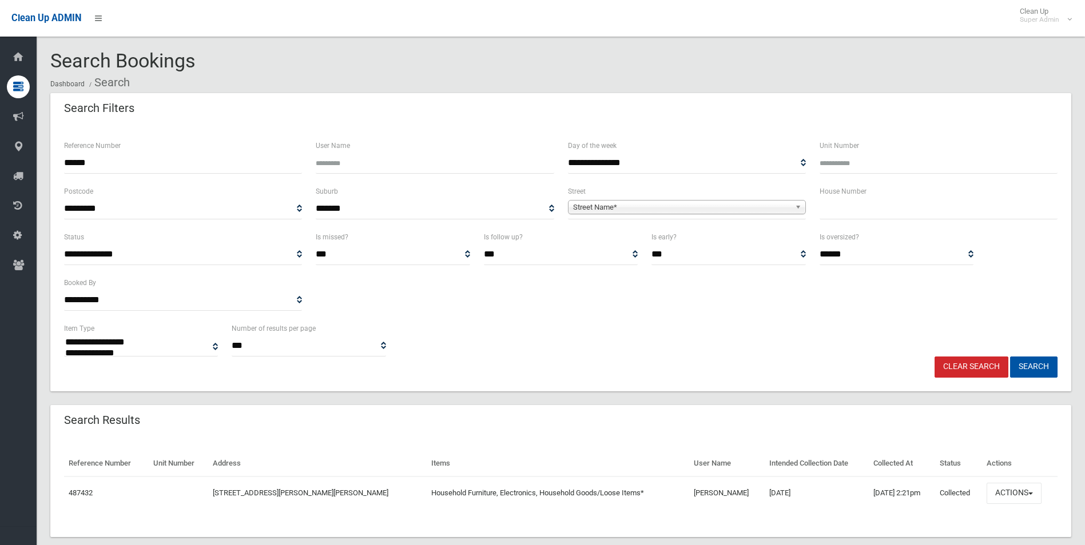
select select
click at [1007, 491] on button "Actions" at bounding box center [1013, 493] width 55 height 21
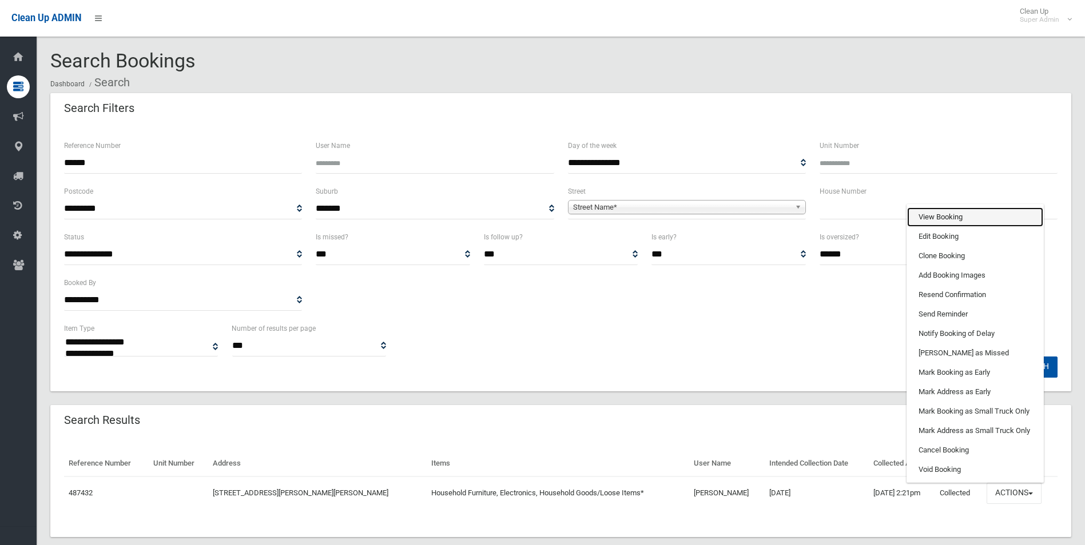
click at [940, 214] on link "View Booking" at bounding box center [975, 217] width 136 height 19
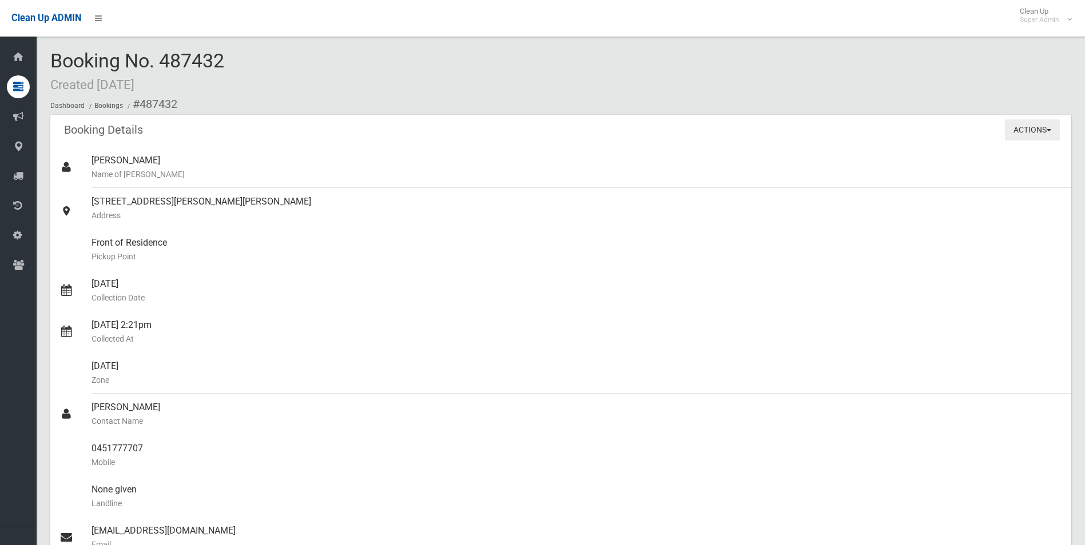
drag, startPoint x: 1030, startPoint y: 128, endPoint x: 1012, endPoint y: 145, distance: 24.7
click at [1029, 128] on button "Actions" at bounding box center [1032, 130] width 55 height 21
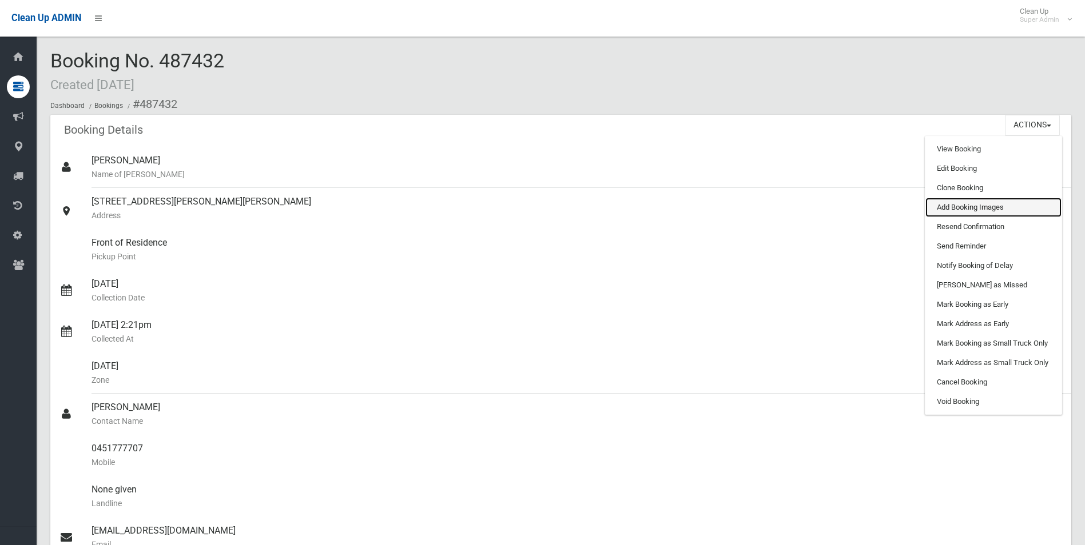
click at [966, 203] on link "Add Booking Images" at bounding box center [993, 207] width 136 height 19
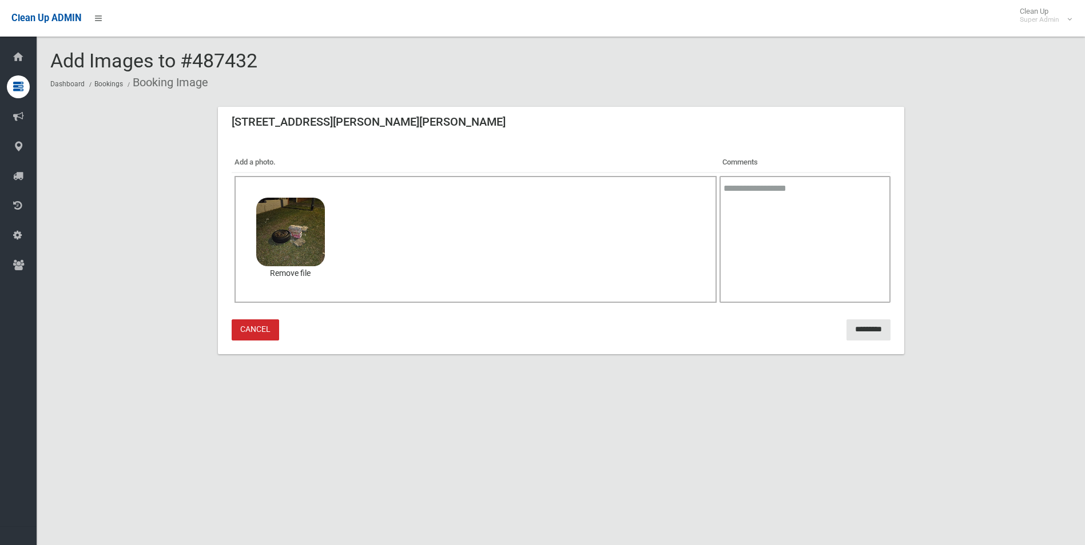
click at [743, 241] on textarea at bounding box center [804, 239] width 170 height 127
type textarea "**********"
click at [863, 331] on input "*********" at bounding box center [868, 330] width 44 height 21
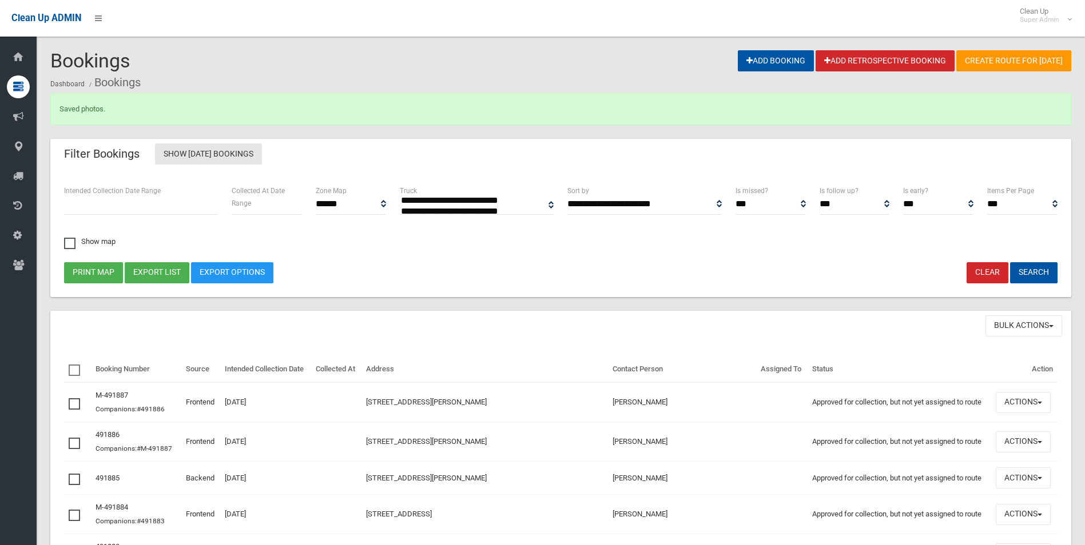
select select
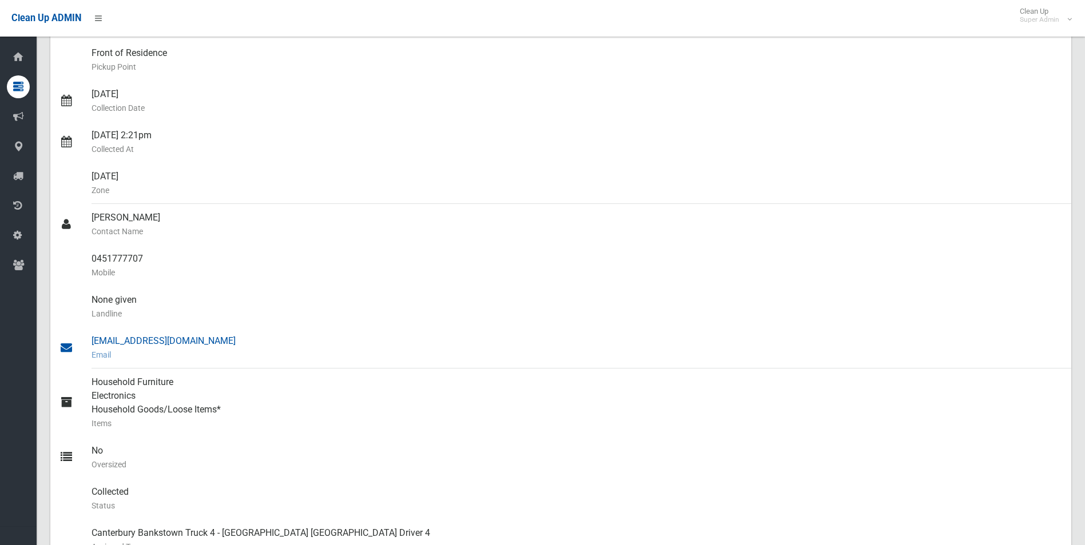
scroll to position [172, 0]
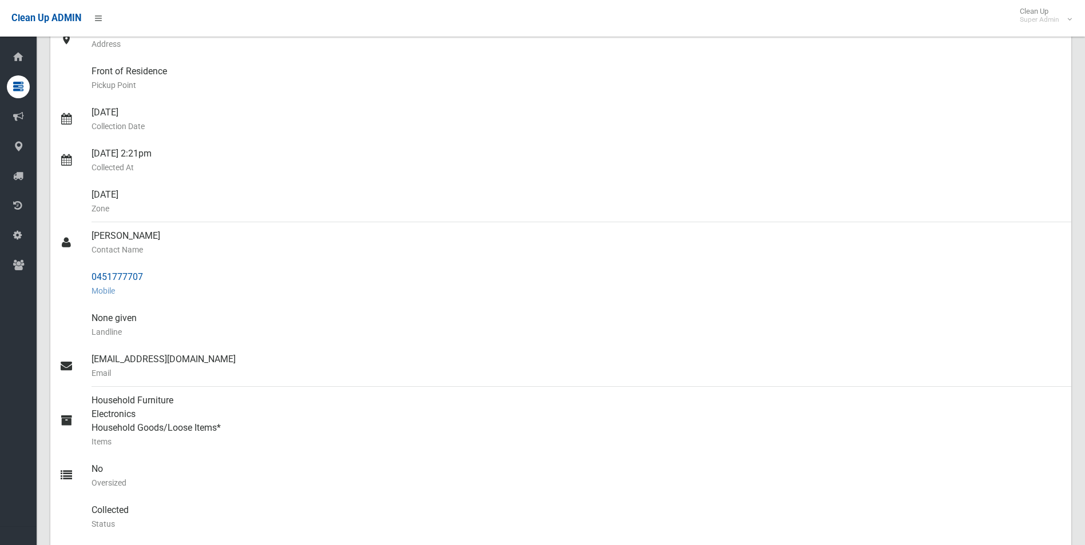
drag, startPoint x: 93, startPoint y: 276, endPoint x: 146, endPoint y: 272, distance: 53.9
click at [146, 272] on div "0451777707 Mobile" at bounding box center [576, 284] width 970 height 41
drag, startPoint x: 146, startPoint y: 272, endPoint x: 136, endPoint y: 275, distance: 10.8
copy div "0451777707"
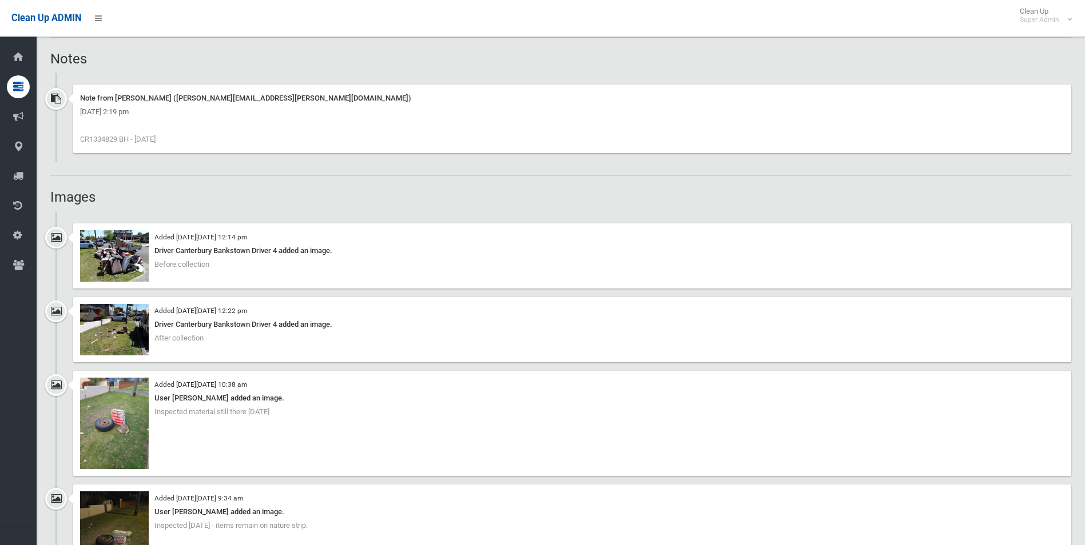
scroll to position [800, 0]
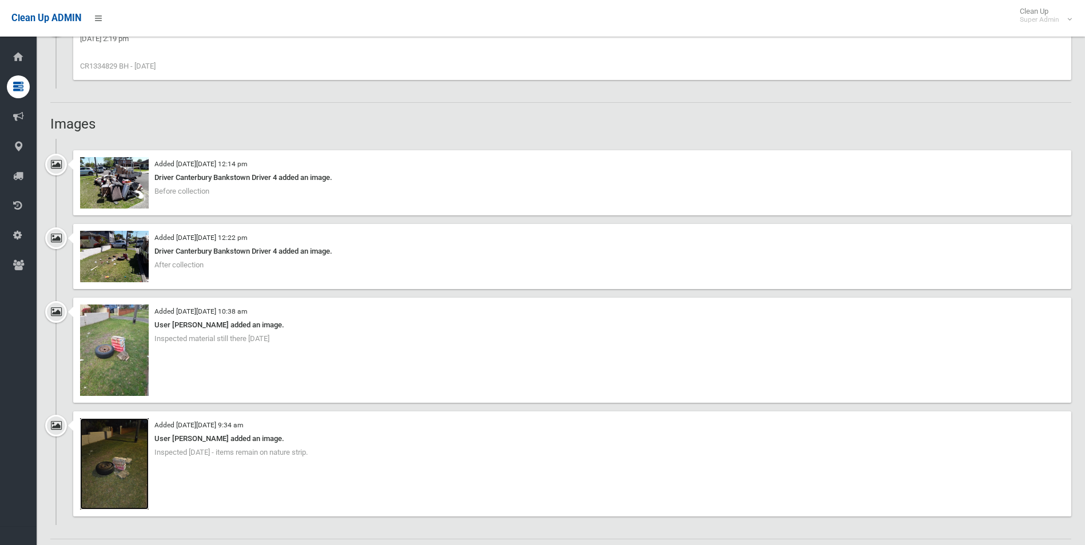
click at [121, 475] on img at bounding box center [114, 464] width 69 height 91
click at [121, 190] on img at bounding box center [114, 182] width 69 height 51
click at [130, 355] on img at bounding box center [114, 350] width 69 height 91
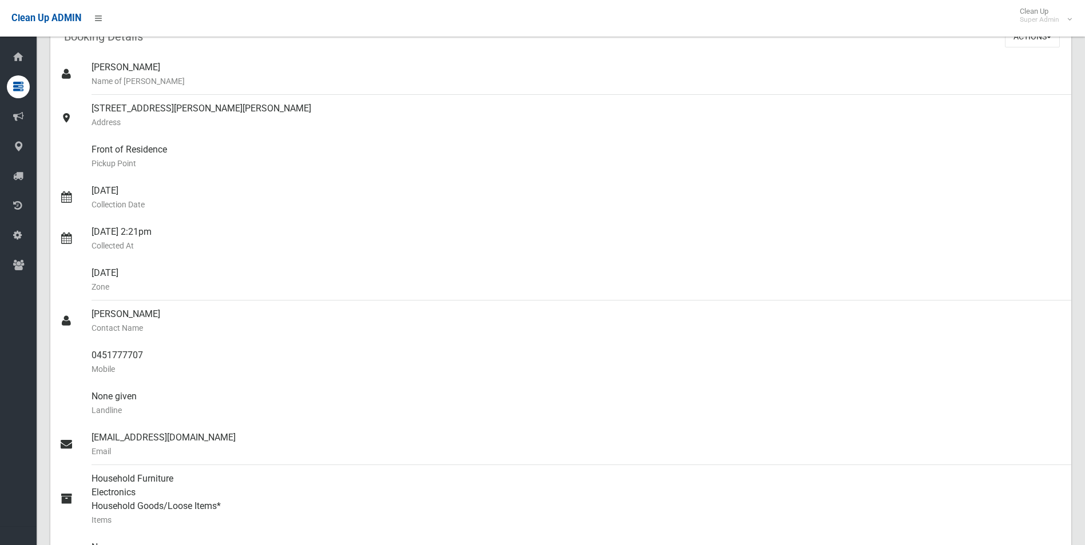
scroll to position [0, 0]
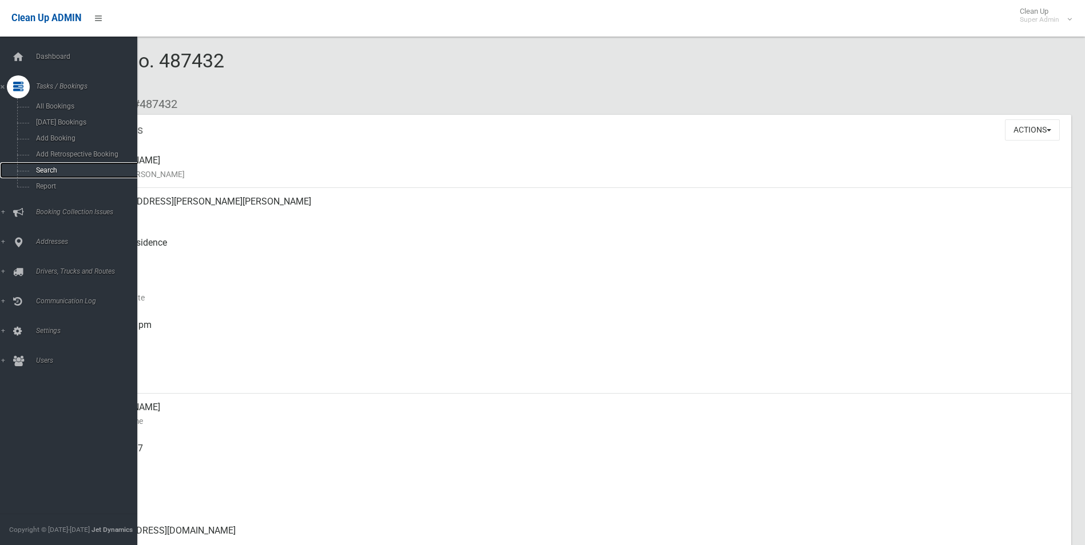
click at [50, 173] on span "Search" at bounding box center [84, 170] width 103 height 8
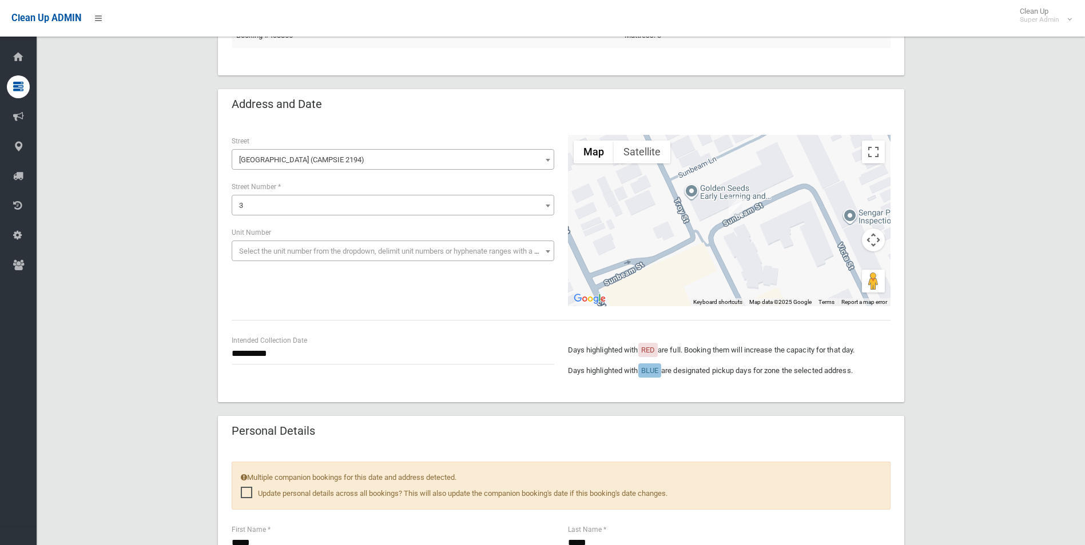
scroll to position [114, 0]
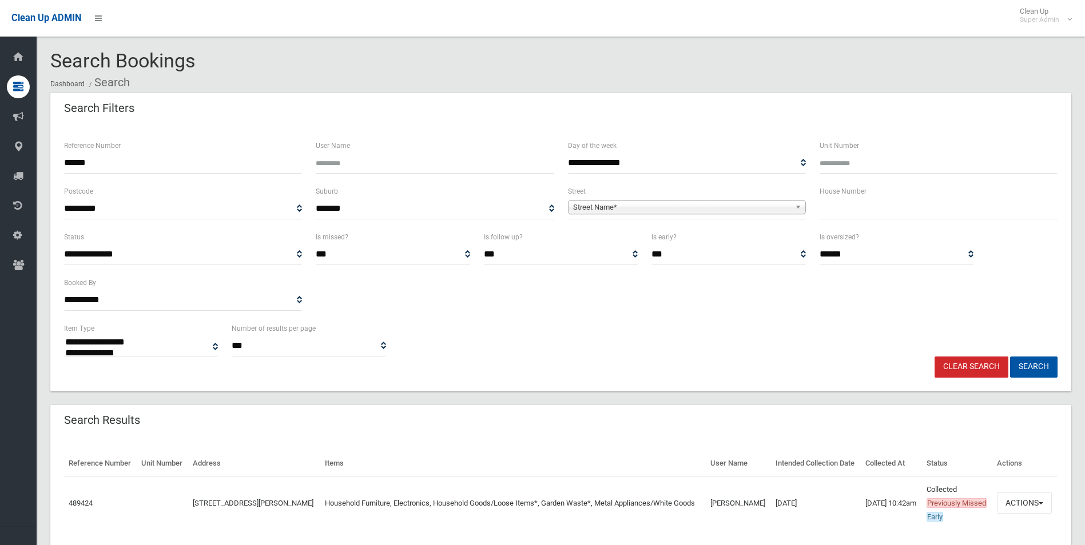
select select
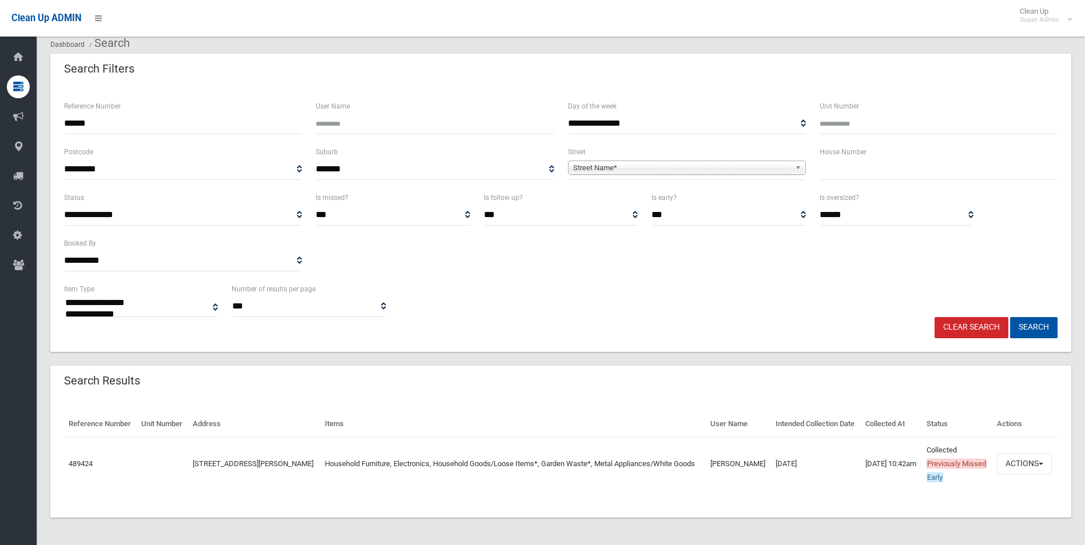
scroll to position [67, 0]
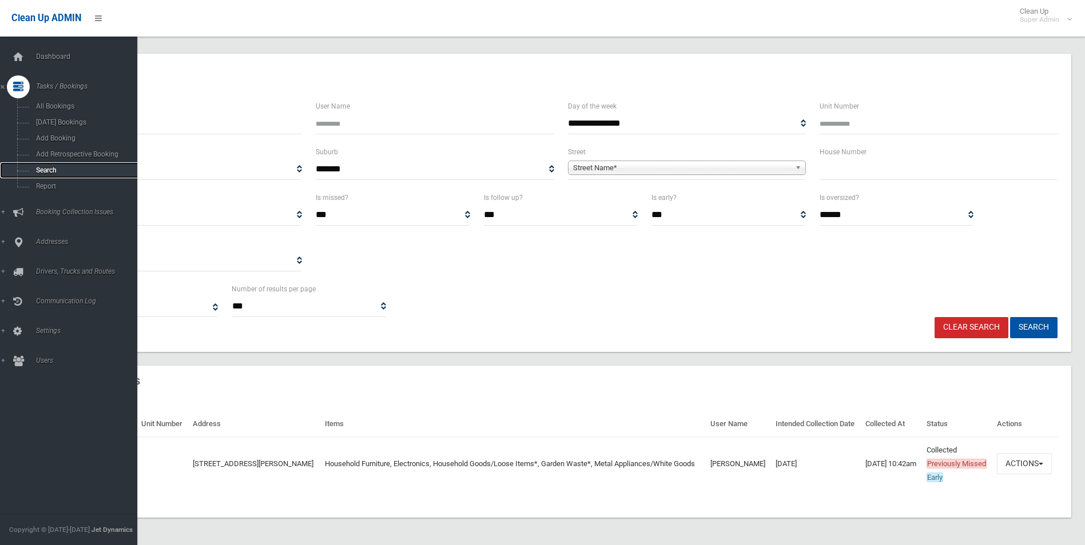
click at [41, 167] on span "Search" at bounding box center [84, 170] width 103 height 8
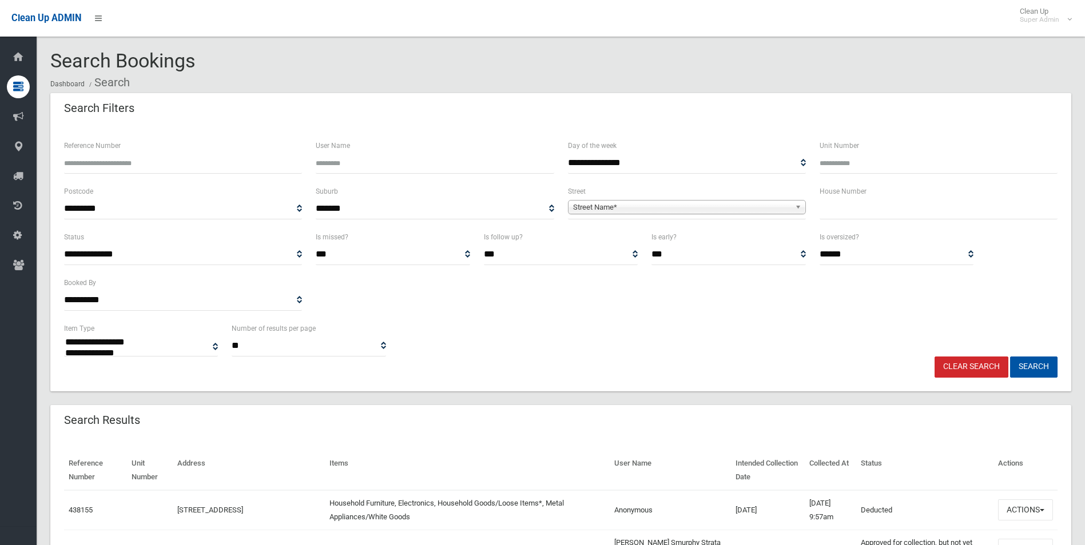
select select
drag, startPoint x: 599, startPoint y: 206, endPoint x: 610, endPoint y: 182, distance: 26.4
click at [599, 204] on span "Street Name*" at bounding box center [681, 208] width 217 height 14
type input "*******"
type input "*"
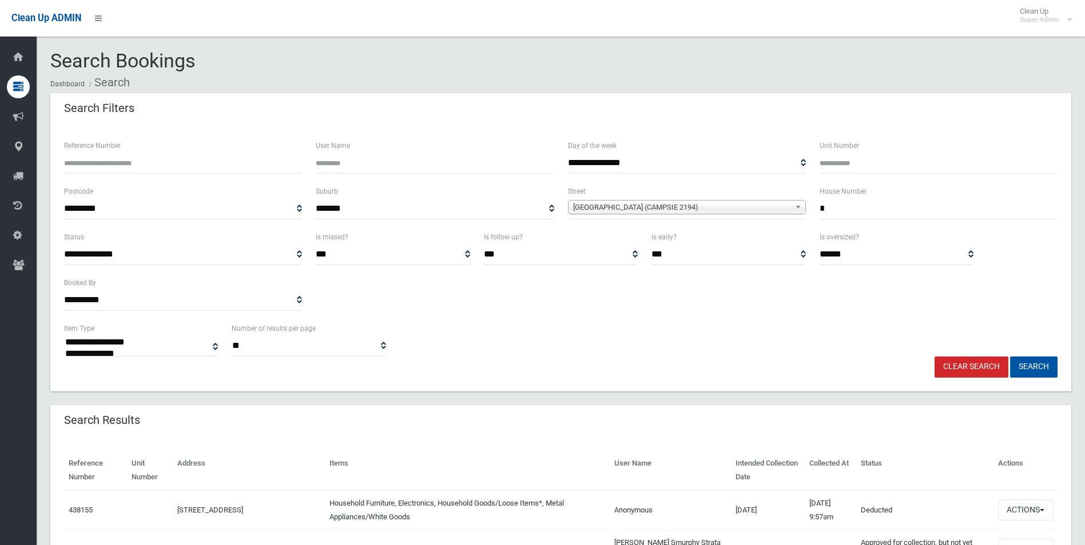
click at [1010, 357] on button "Search" at bounding box center [1033, 367] width 47 height 21
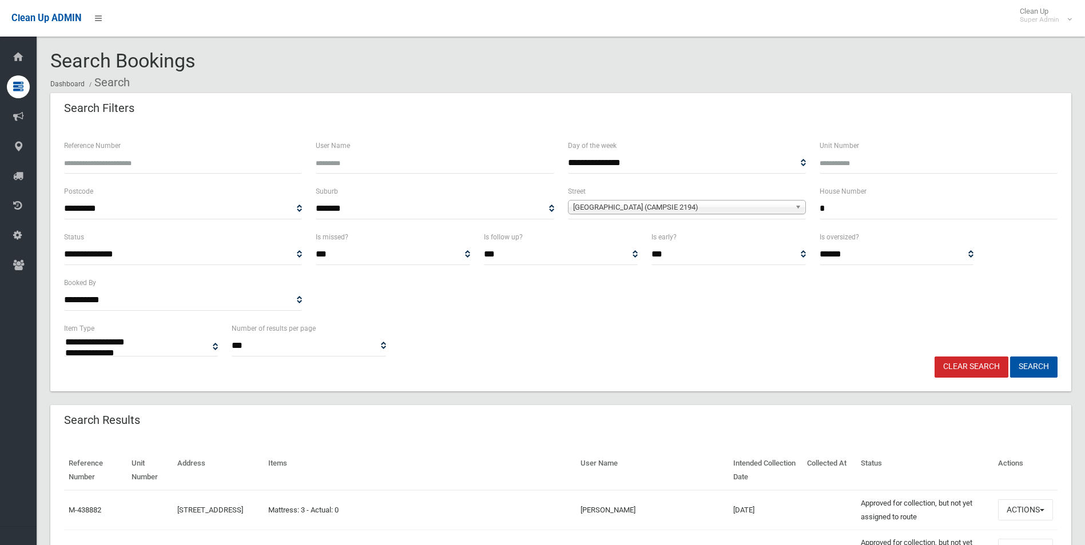
select select
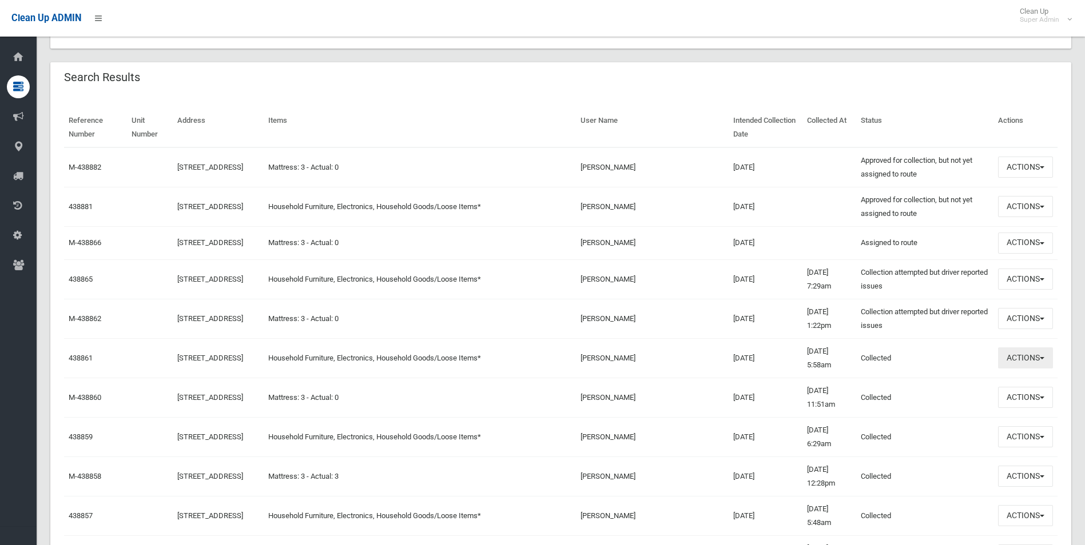
click at [1014, 367] on button "Actions" at bounding box center [1025, 358] width 55 height 21
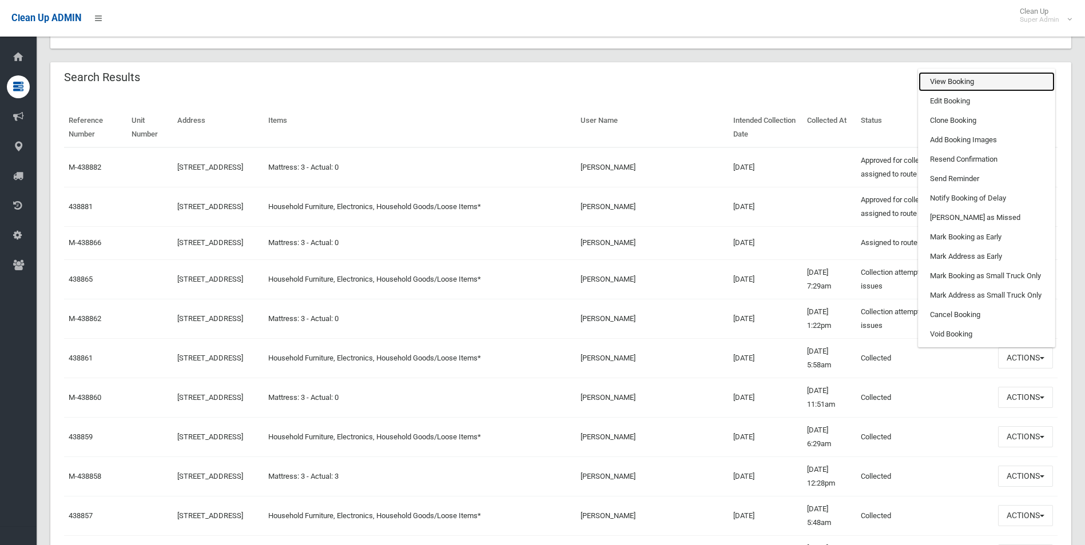
click at [950, 89] on link "View Booking" at bounding box center [986, 81] width 136 height 19
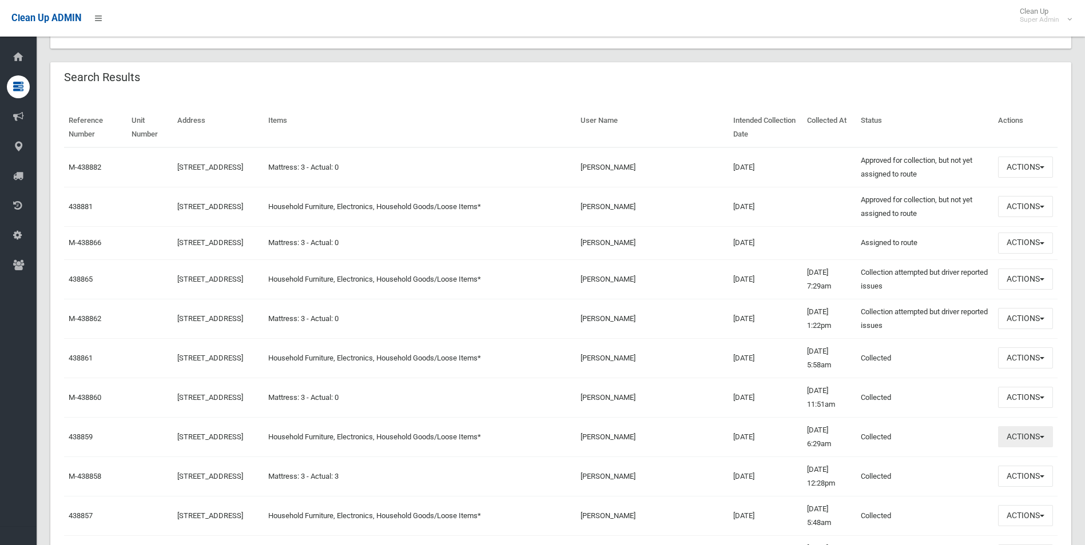
click at [1011, 445] on button "Actions" at bounding box center [1025, 437] width 55 height 21
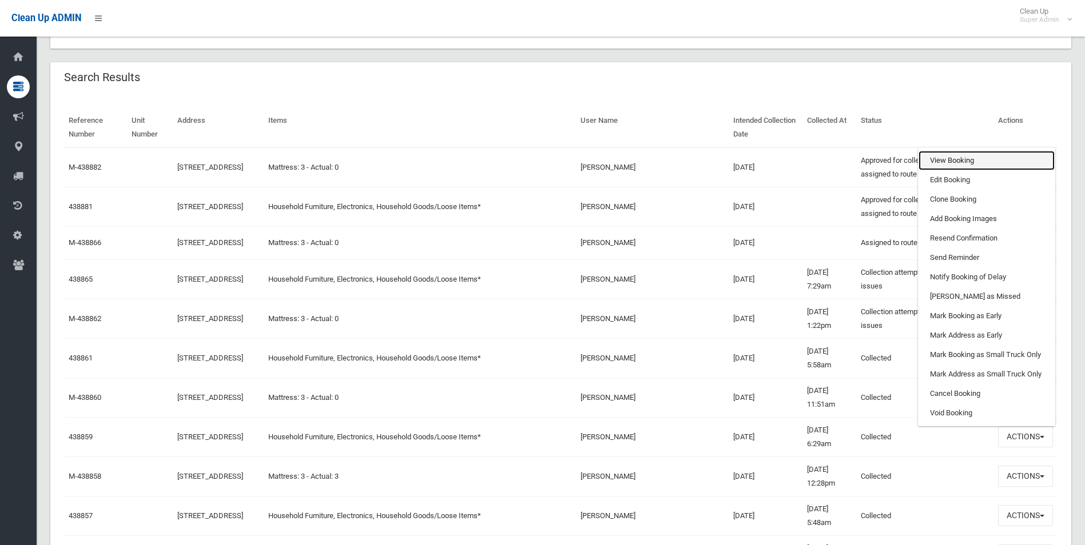
click at [933, 161] on link "View Booking" at bounding box center [986, 160] width 136 height 19
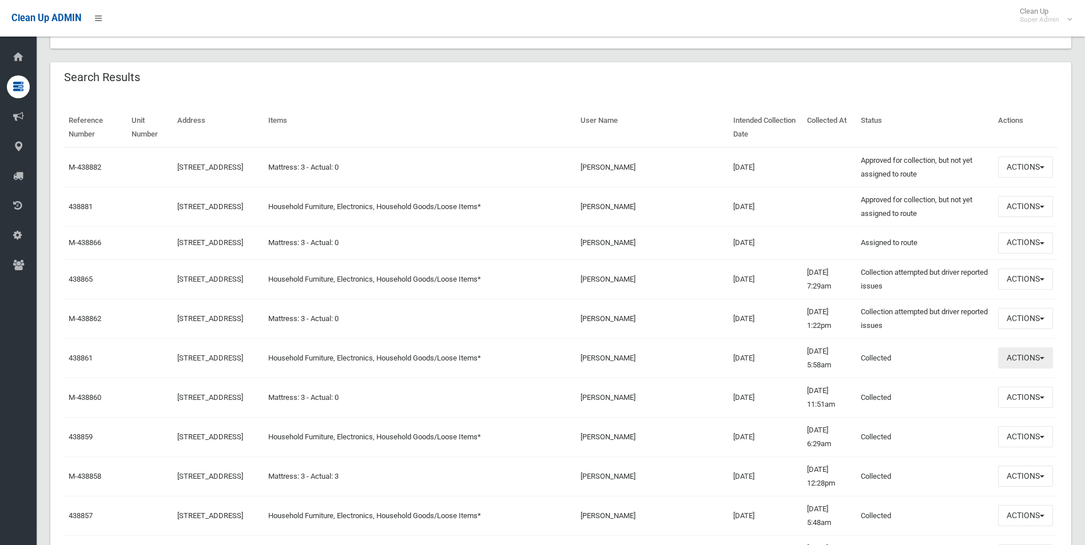
click at [1018, 360] on button "Actions" at bounding box center [1025, 358] width 55 height 21
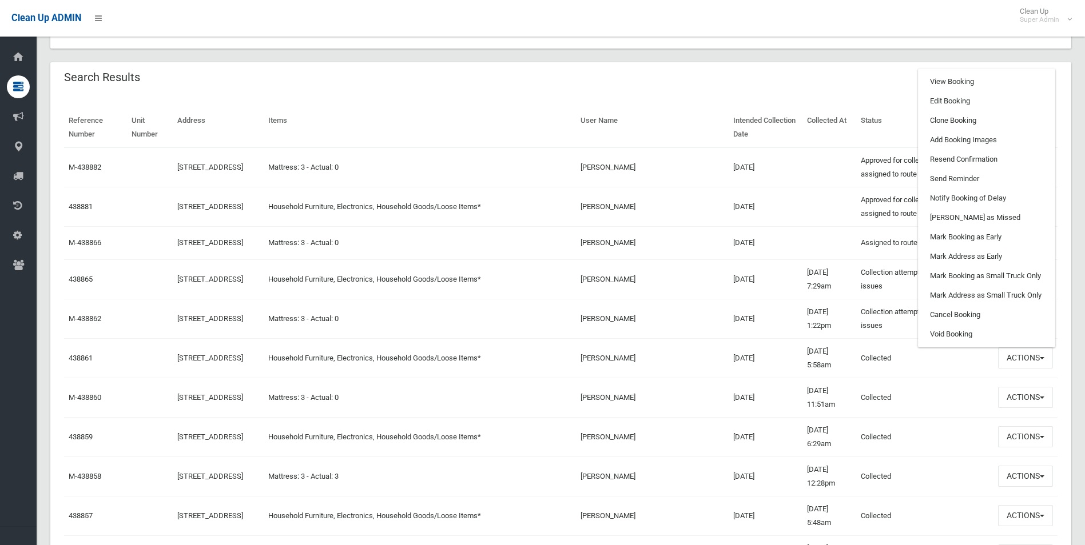
click at [950, 78] on ul "View Booking Edit Booking Clone Booking Add Booking Images Resend Confirmation …" at bounding box center [986, 208] width 137 height 279
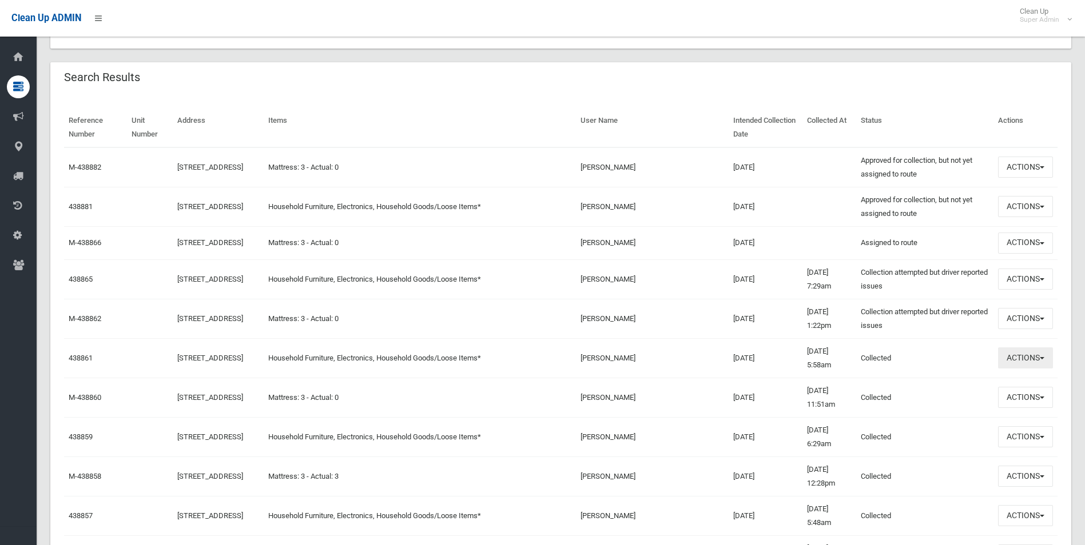
click at [1007, 361] on button "Actions" at bounding box center [1025, 358] width 55 height 21
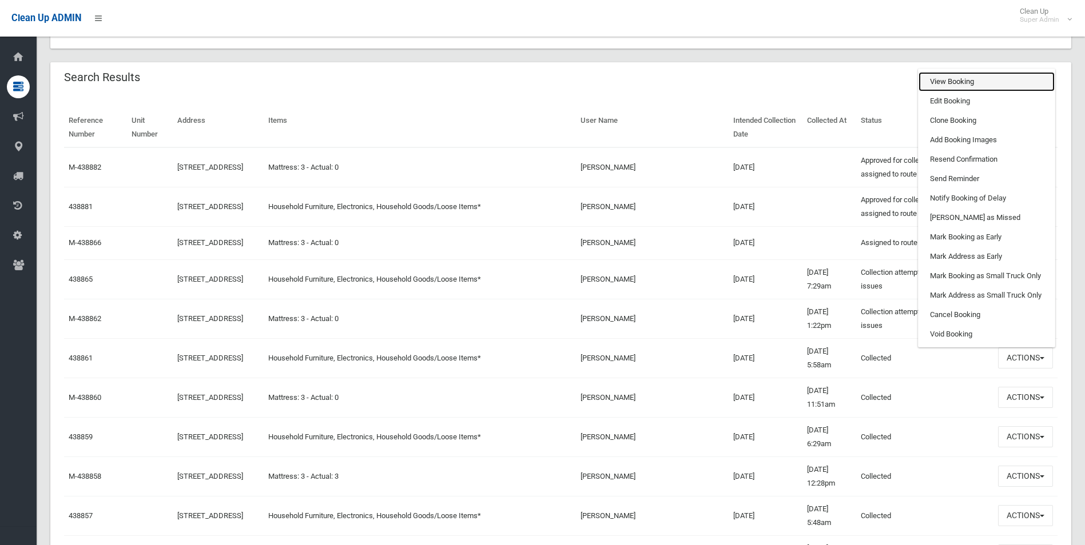
click at [950, 88] on link "View Booking" at bounding box center [986, 81] width 136 height 19
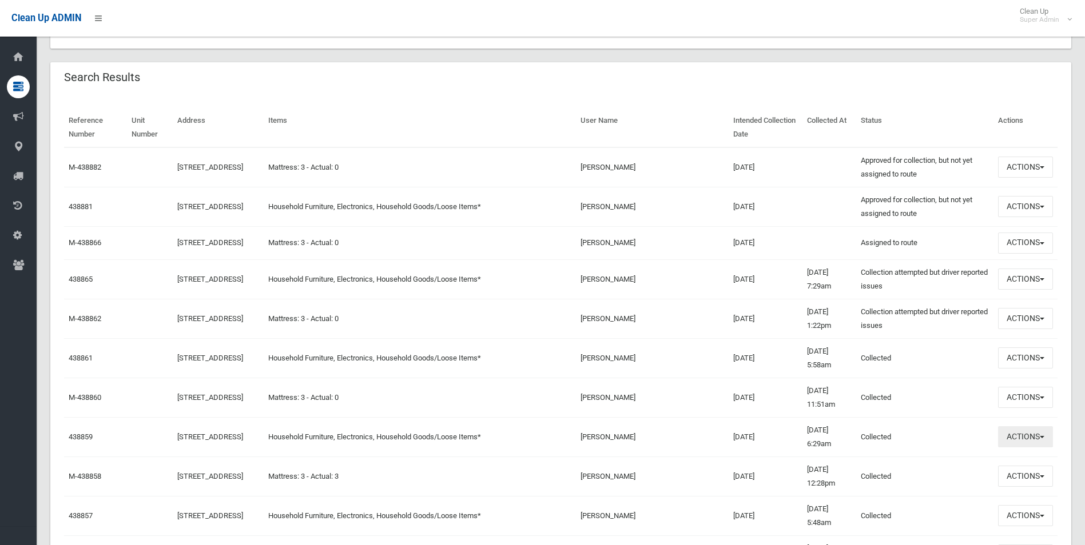
click at [1011, 441] on button "Actions" at bounding box center [1025, 437] width 55 height 21
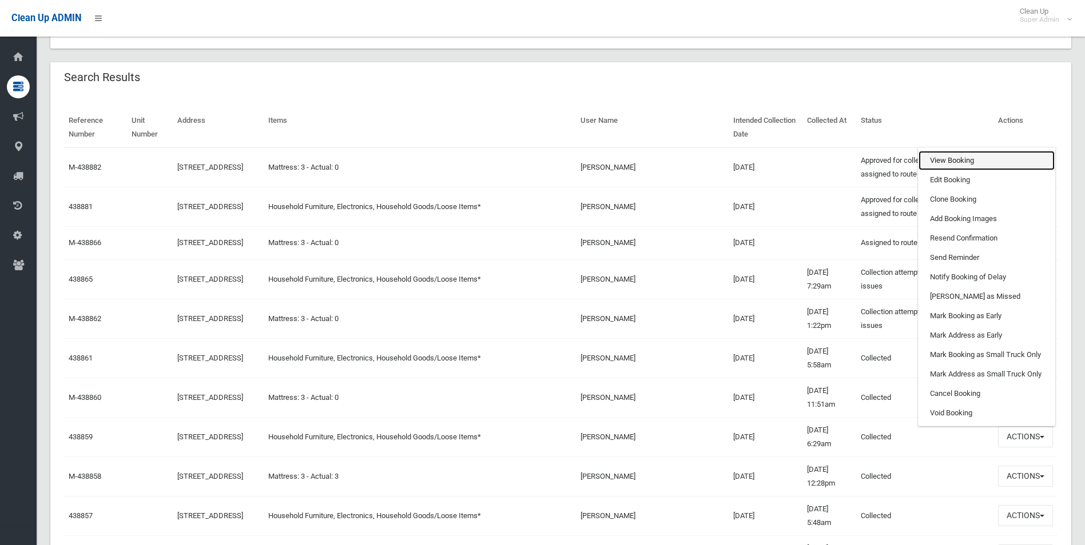
click at [958, 166] on link "View Booking" at bounding box center [986, 160] width 136 height 19
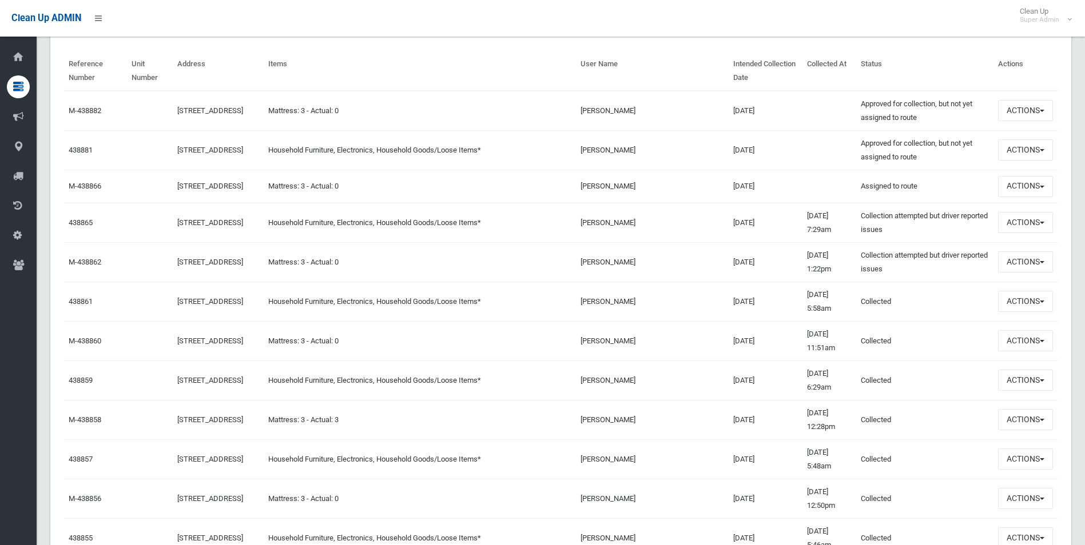
scroll to position [400, 0]
click at [1037, 464] on button "Actions" at bounding box center [1025, 458] width 55 height 21
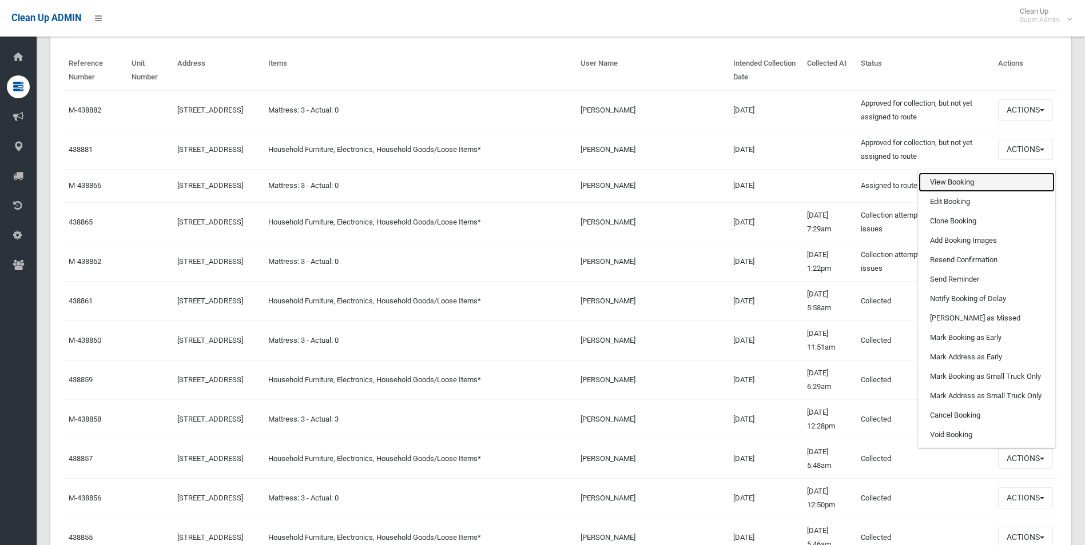
click at [937, 185] on link "View Booking" at bounding box center [986, 182] width 136 height 19
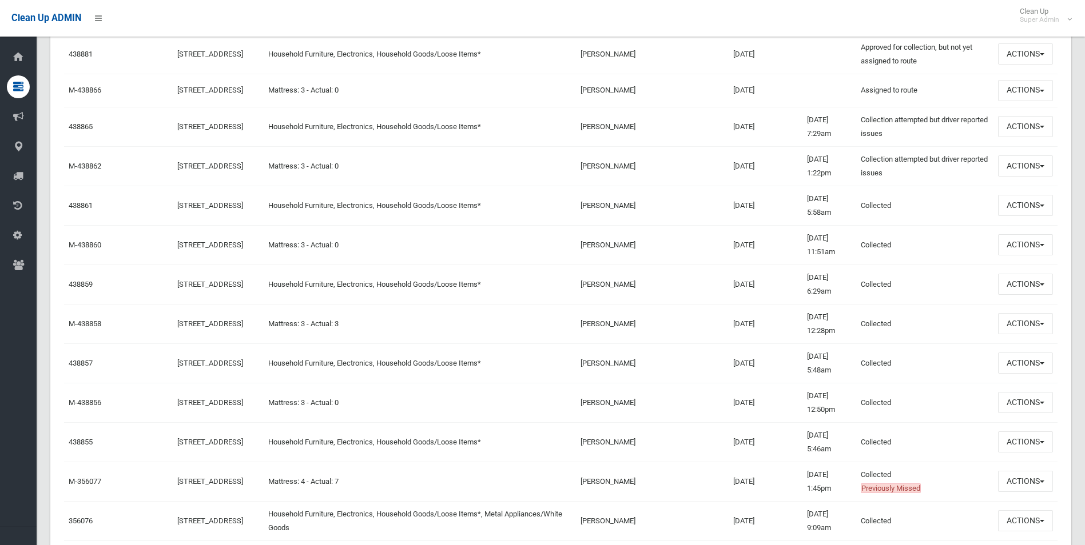
scroll to position [515, 0]
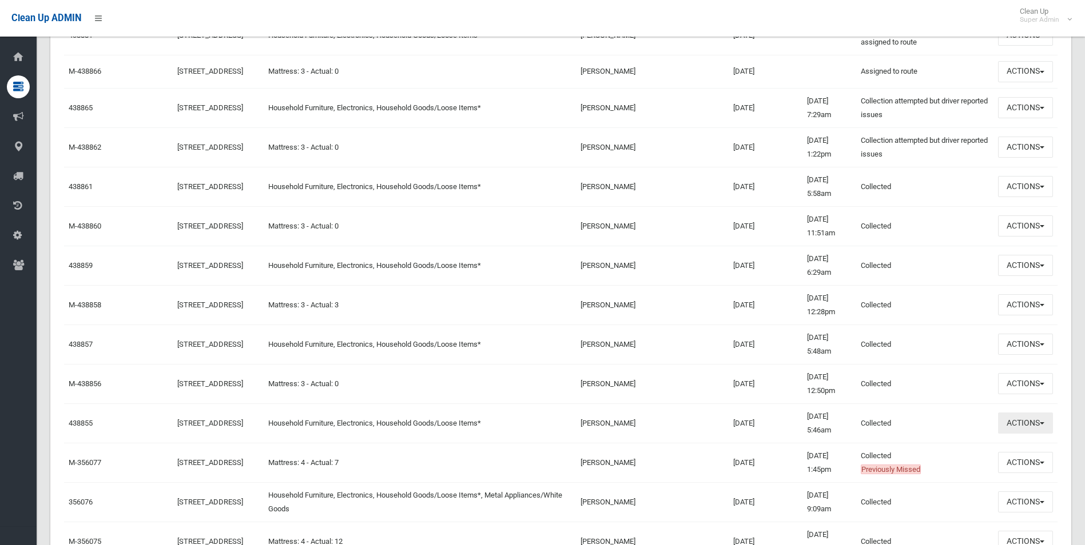
click at [1019, 425] on button "Actions" at bounding box center [1025, 423] width 55 height 21
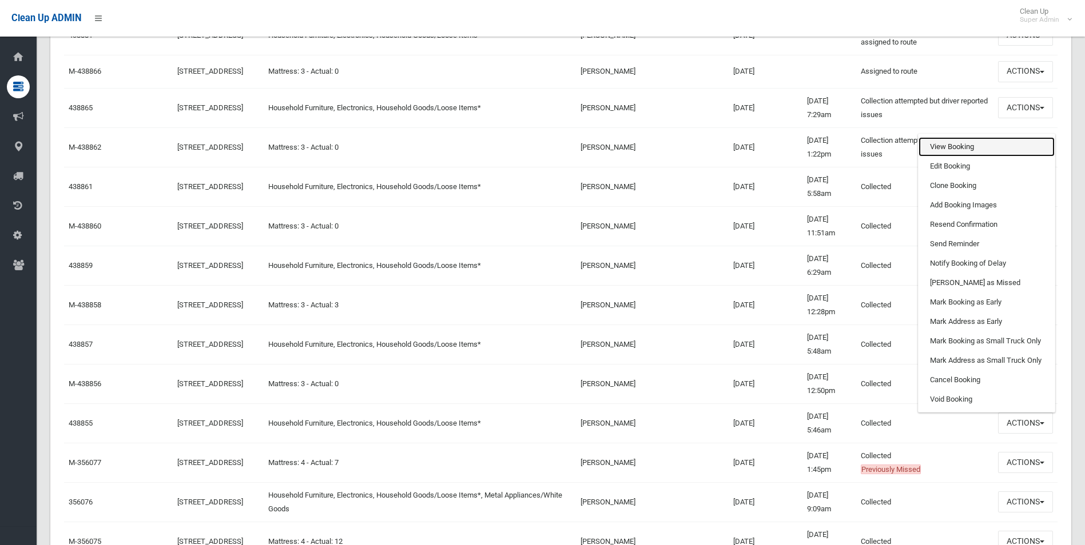
click at [948, 149] on link "View Booking" at bounding box center [986, 146] width 136 height 19
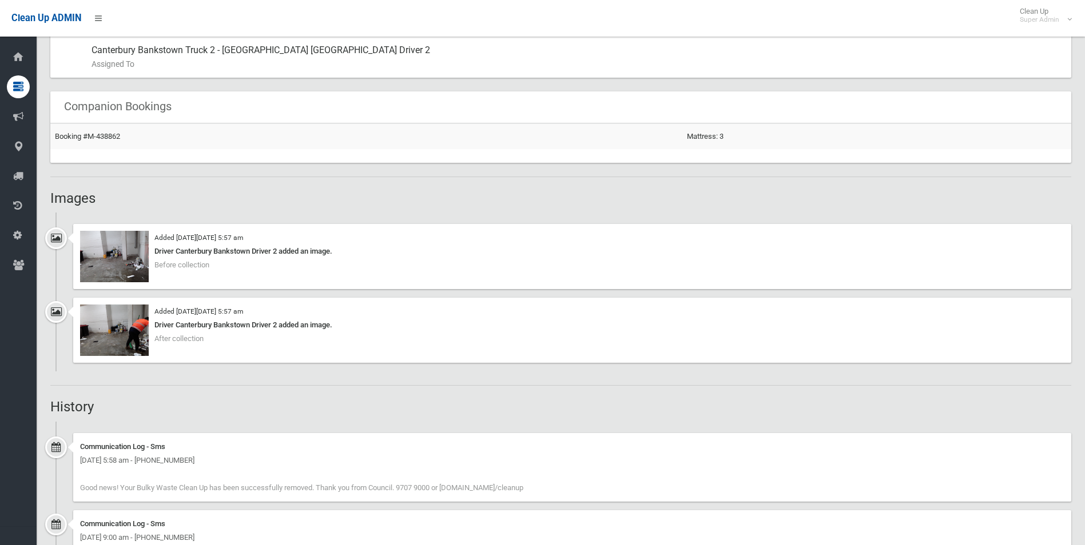
scroll to position [686, 0]
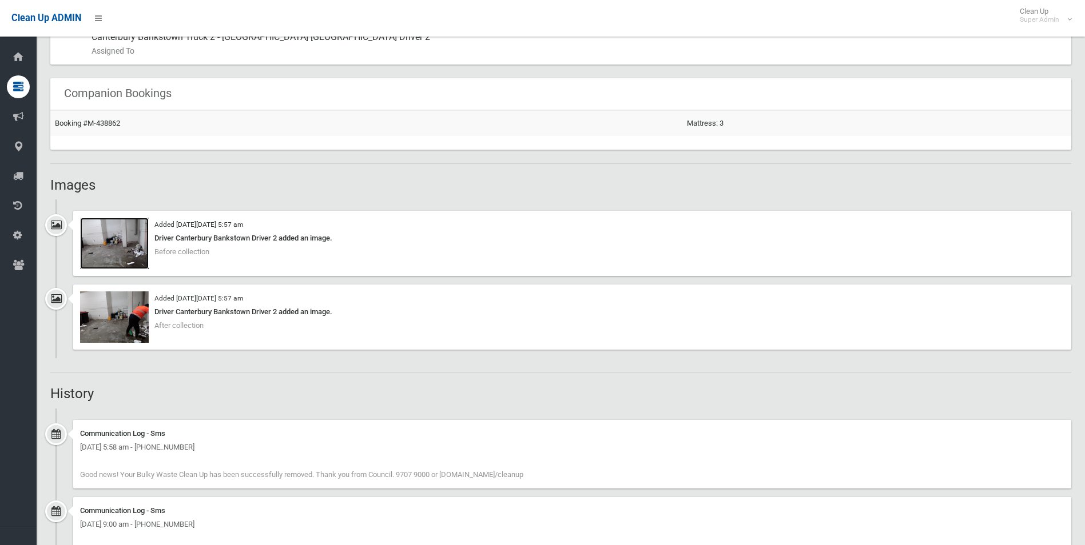
click at [119, 252] on img at bounding box center [114, 243] width 69 height 51
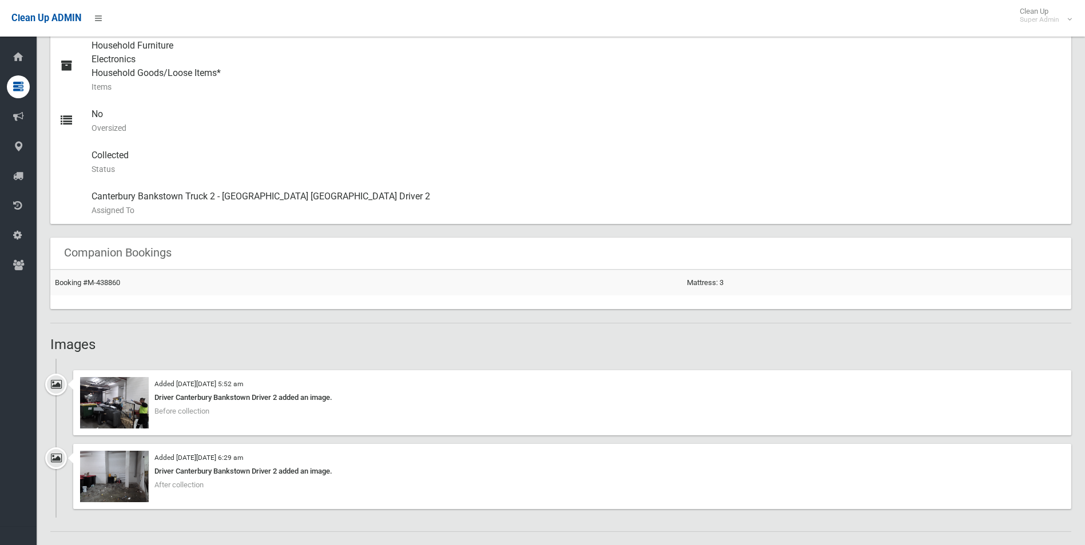
scroll to position [629, 0]
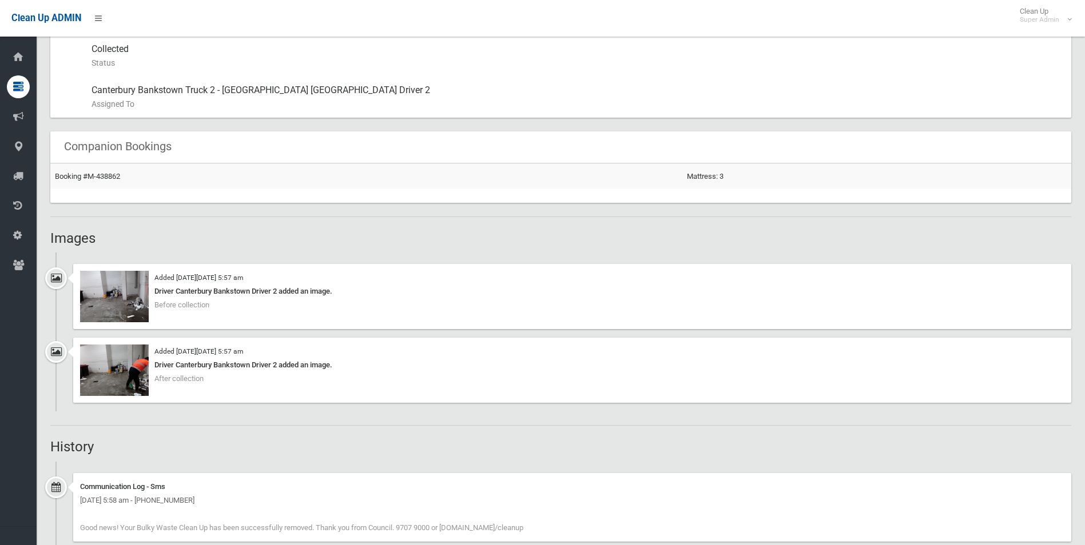
scroll to position [686, 0]
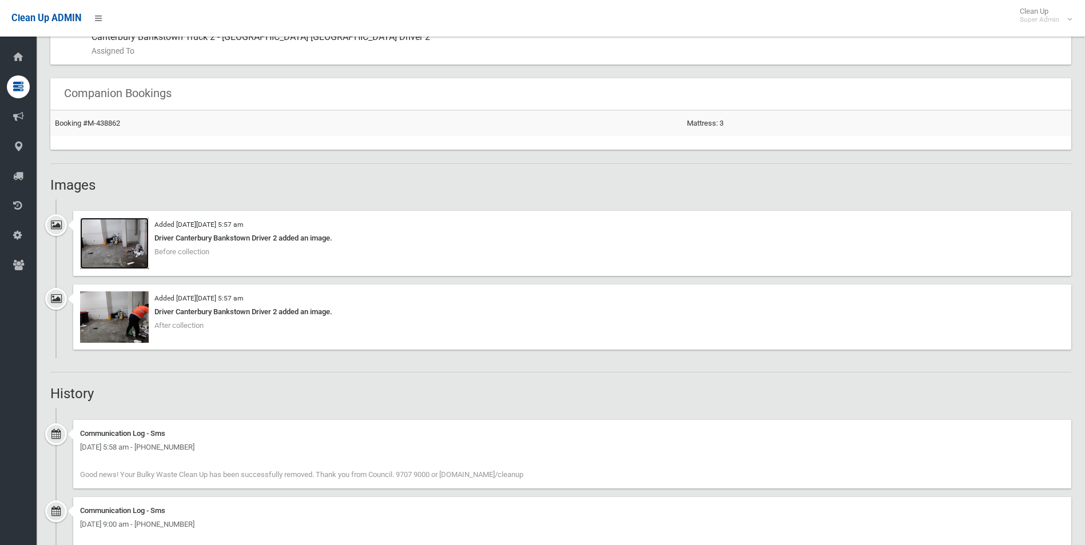
click at [122, 252] on img at bounding box center [114, 243] width 69 height 51
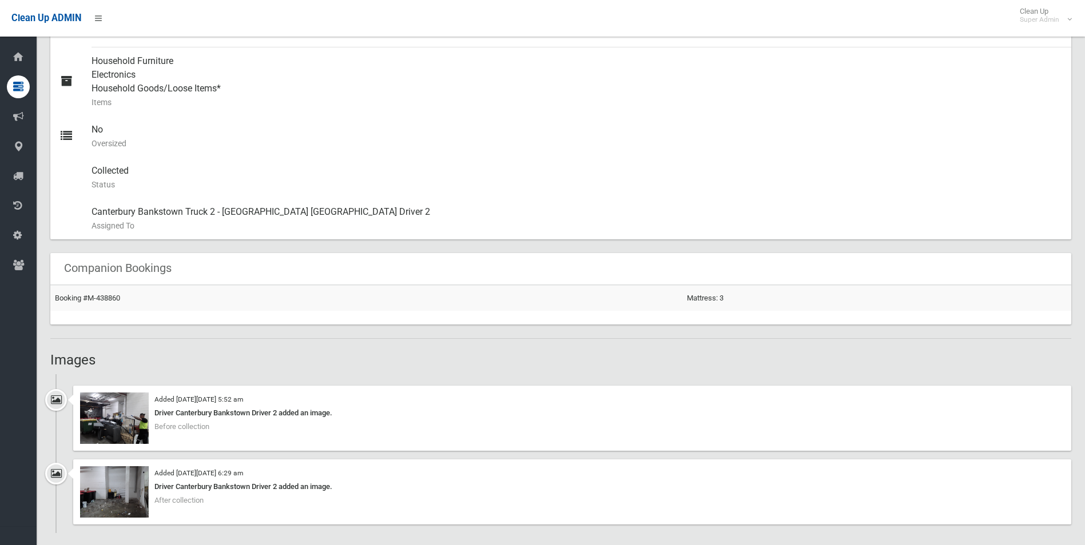
scroll to position [629, 0]
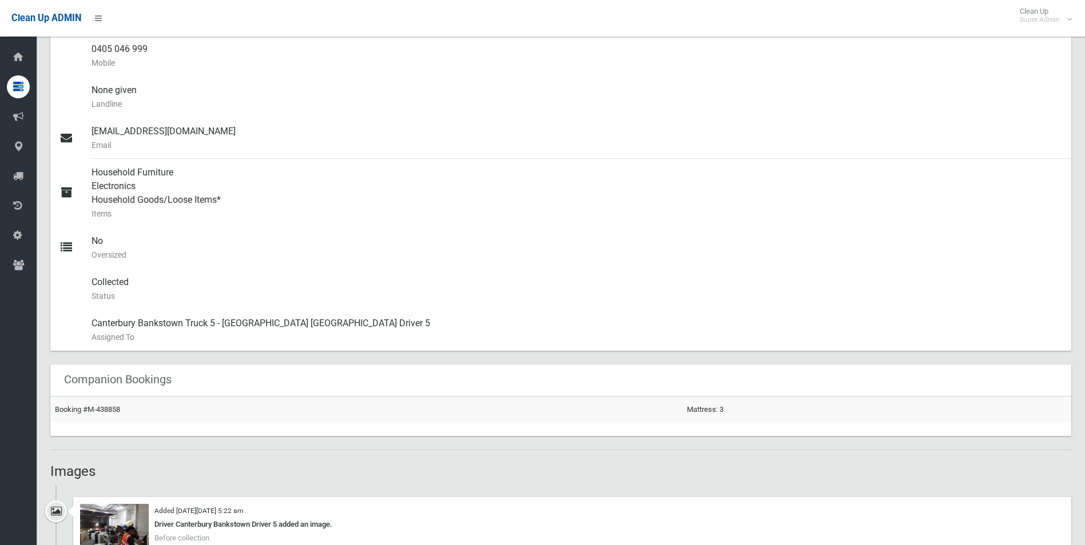
scroll to position [572, 0]
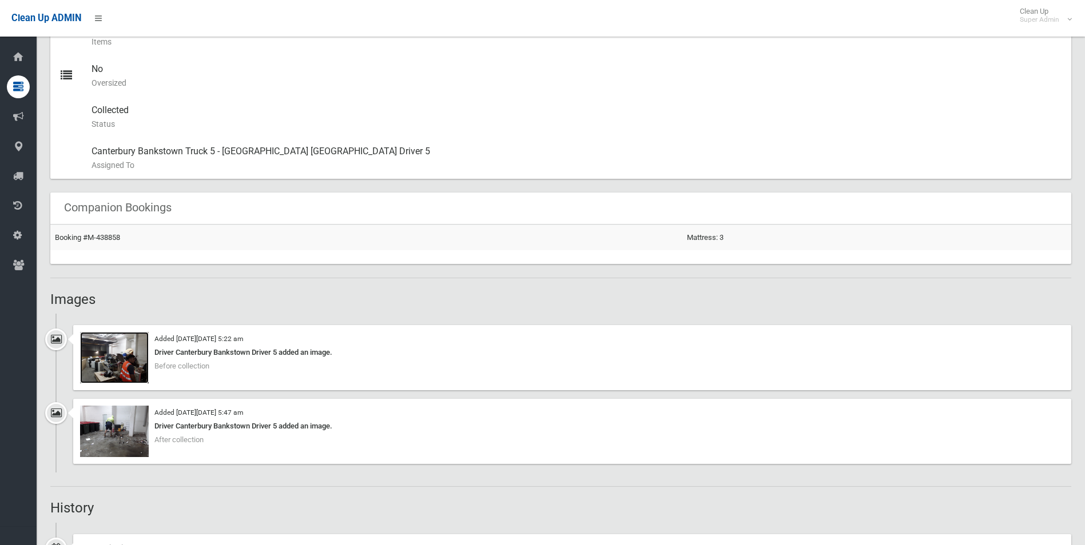
click at [130, 364] on img at bounding box center [114, 357] width 69 height 51
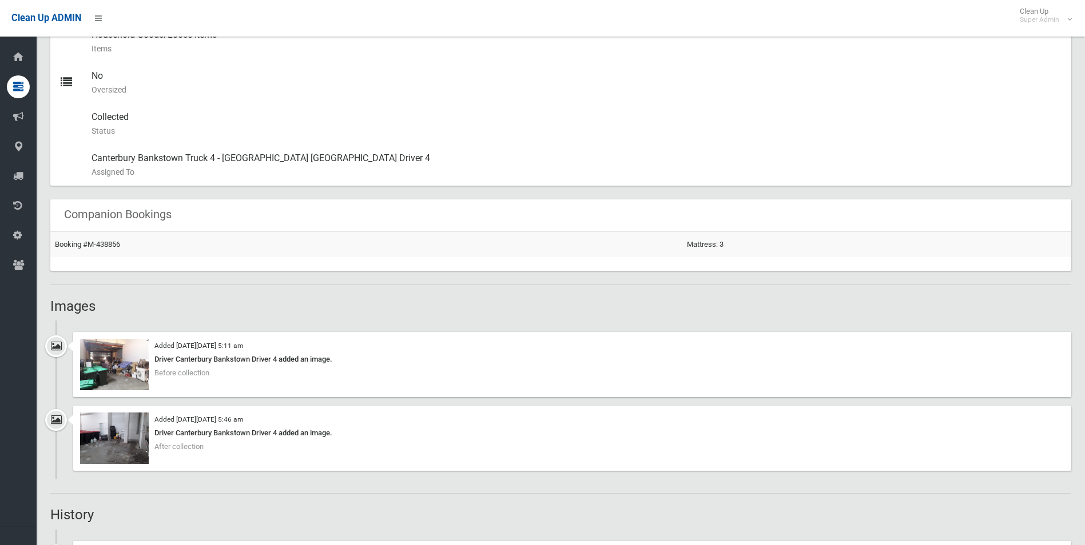
scroll to position [629, 0]
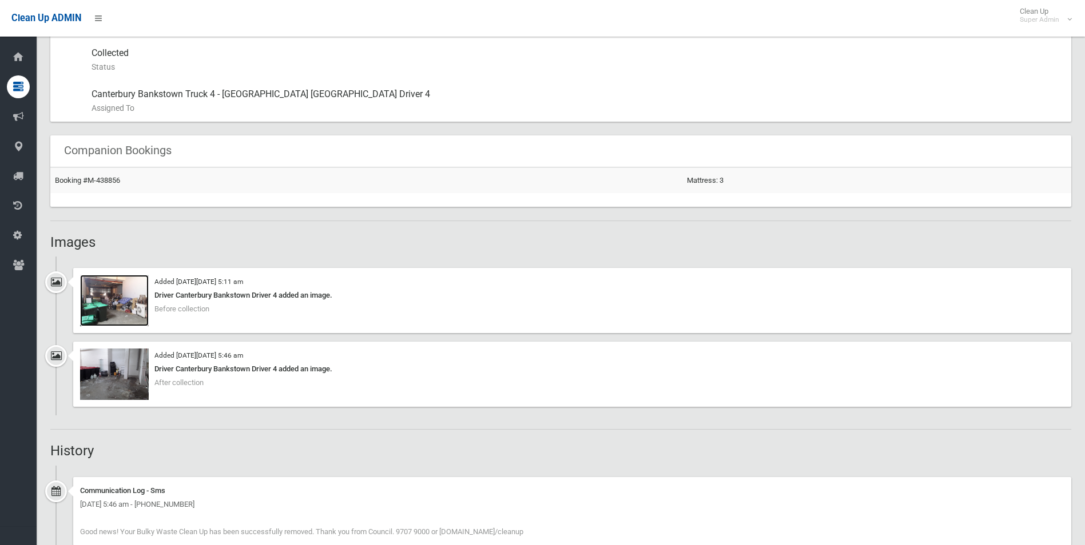
click at [124, 313] on img at bounding box center [114, 300] width 69 height 51
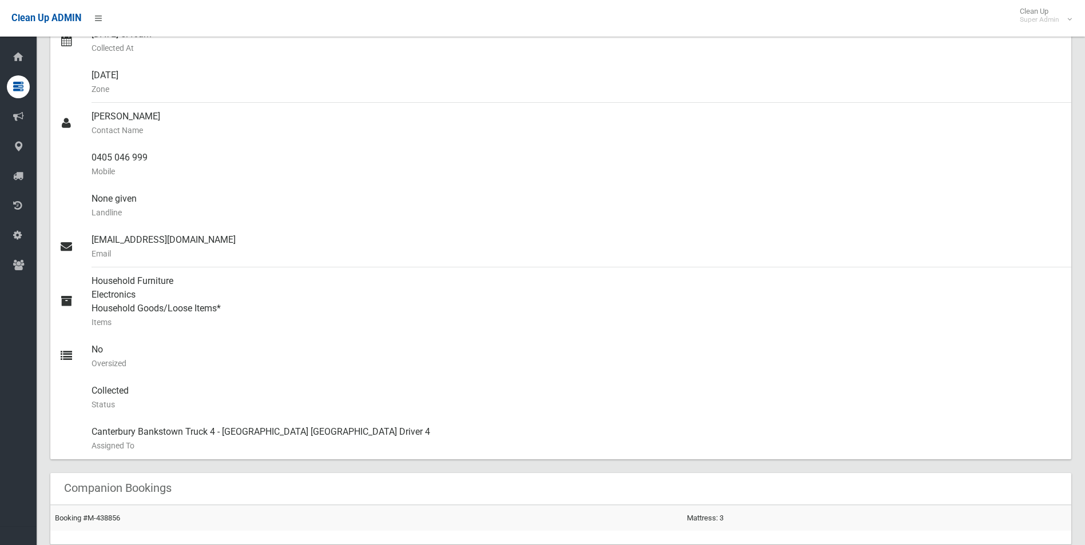
scroll to position [0, 0]
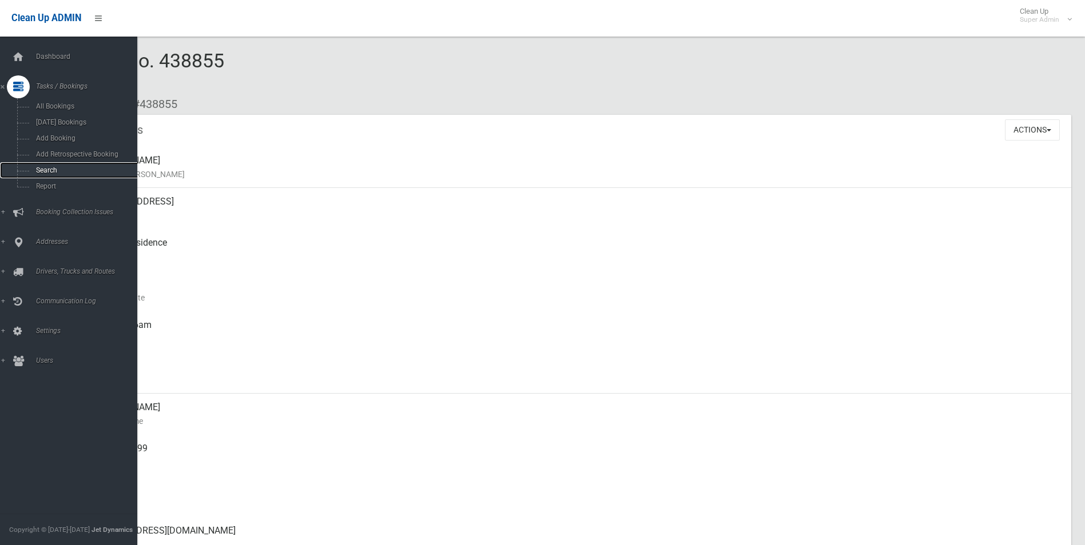
click at [49, 166] on link "Search" at bounding box center [73, 170] width 146 height 16
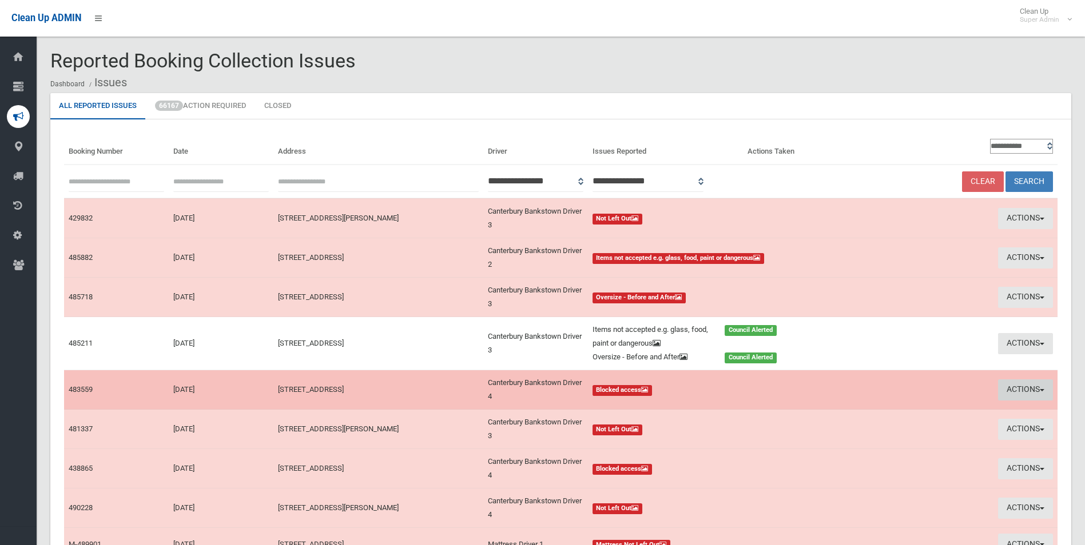
click at [1014, 391] on button "Actions" at bounding box center [1025, 390] width 55 height 21
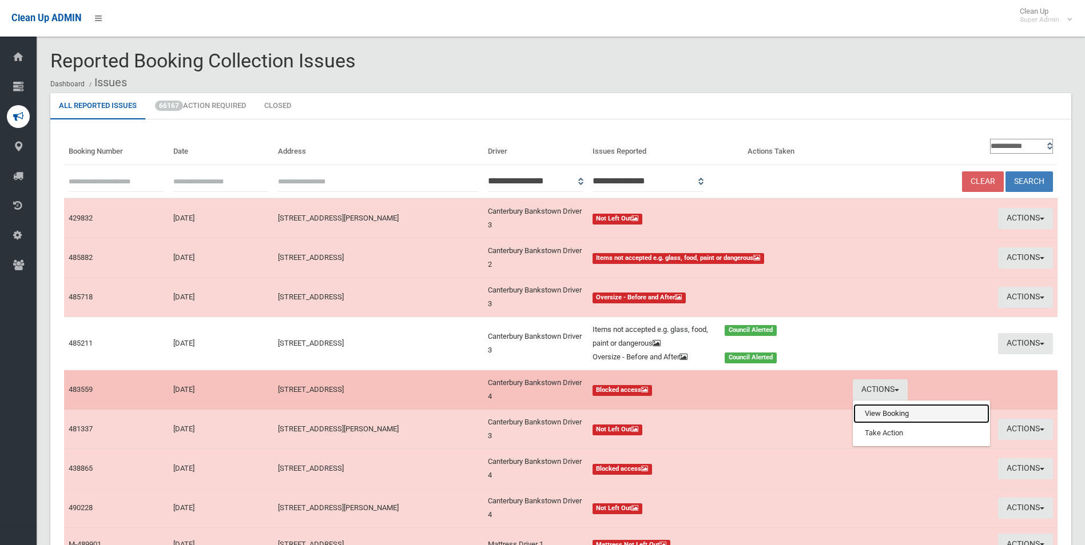
click at [890, 415] on link "View Booking" at bounding box center [921, 413] width 136 height 19
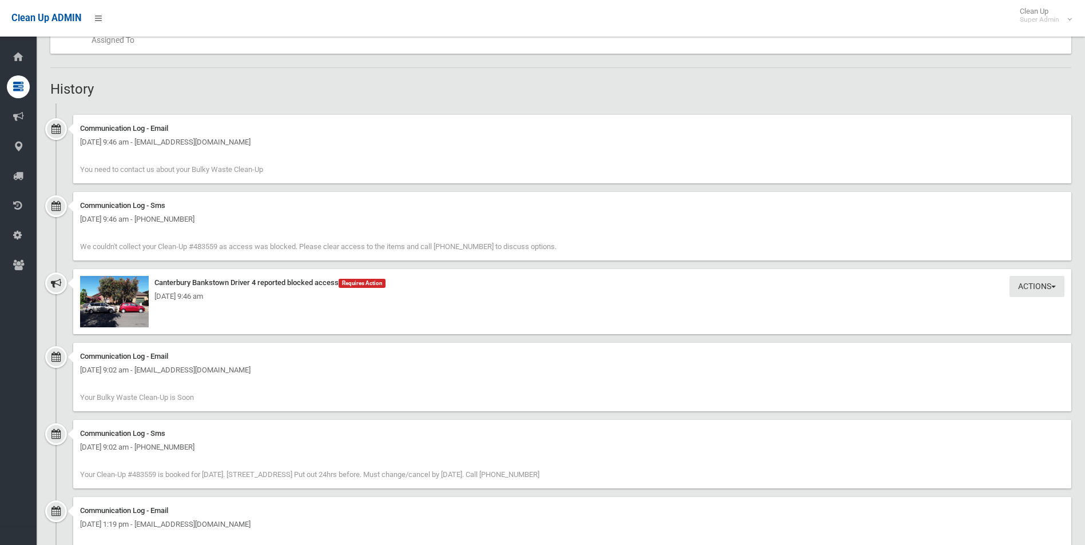
scroll to position [686, 0]
click at [120, 309] on img at bounding box center [114, 298] width 69 height 51
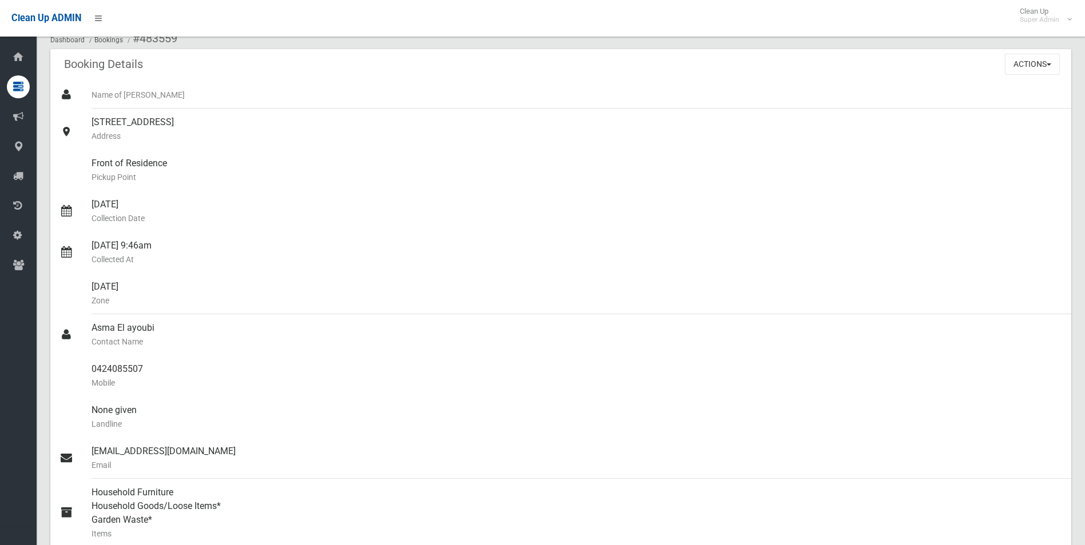
scroll to position [0, 0]
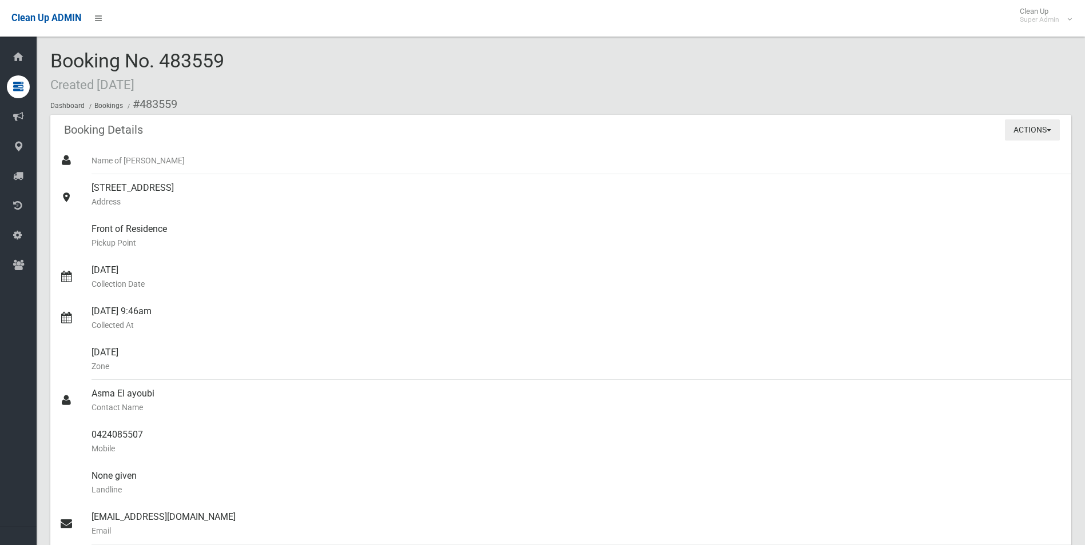
click at [1023, 130] on button "Actions" at bounding box center [1032, 130] width 55 height 21
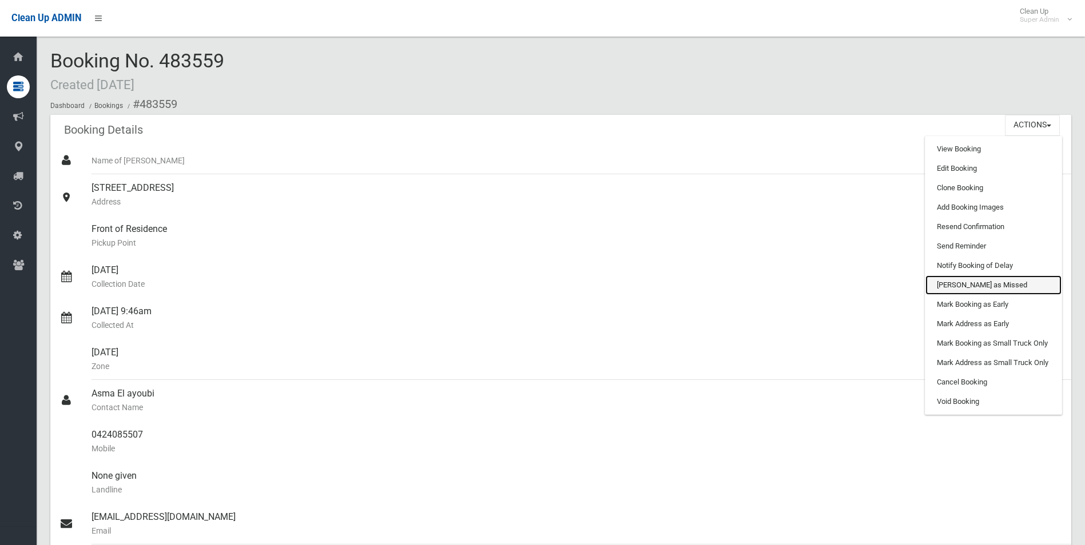
click at [956, 281] on link "[PERSON_NAME] as Missed" at bounding box center [993, 285] width 136 height 19
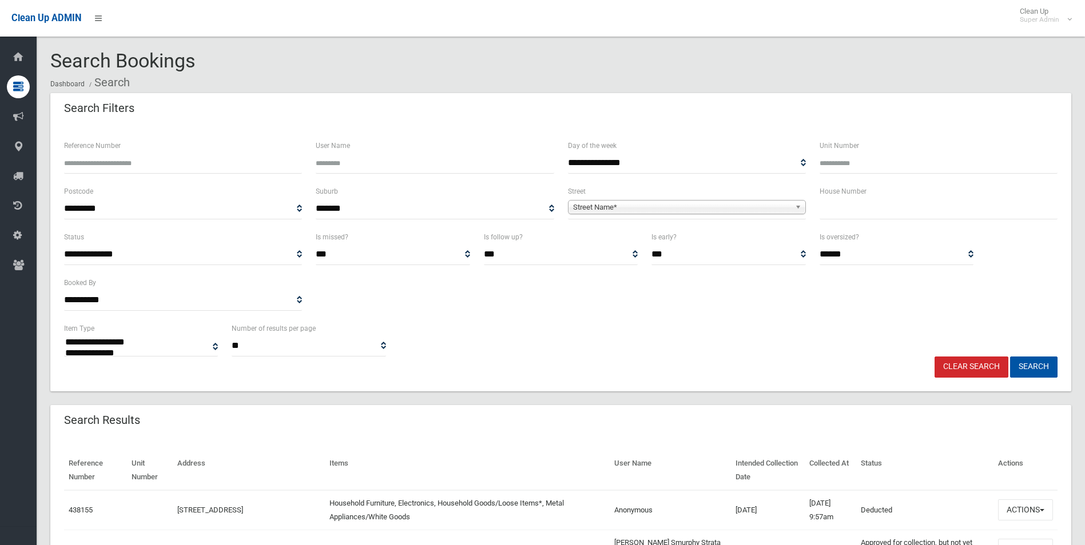
select select
click at [164, 161] on input "Reference Number" at bounding box center [183, 163] width 238 height 21
type input "******"
click at [1010, 357] on button "Search" at bounding box center [1033, 367] width 47 height 21
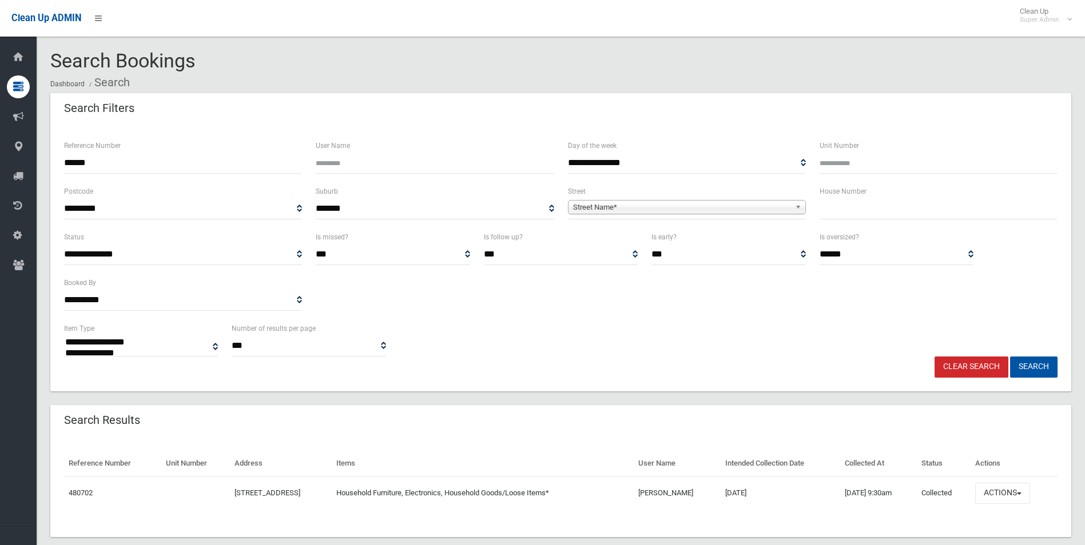
select select
click at [1002, 492] on button "Actions" at bounding box center [1002, 493] width 55 height 21
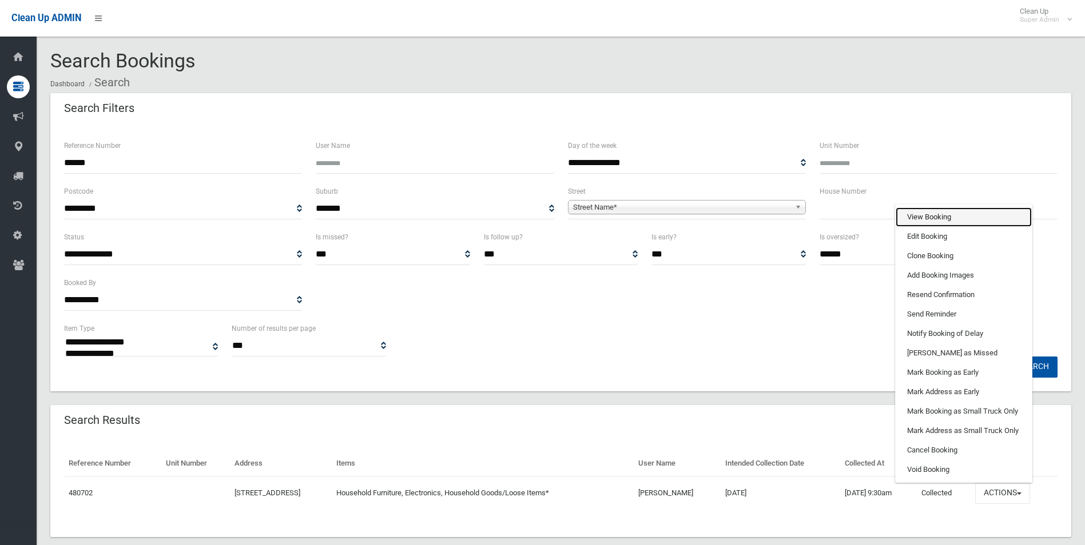
click at [947, 221] on link "View Booking" at bounding box center [963, 217] width 136 height 19
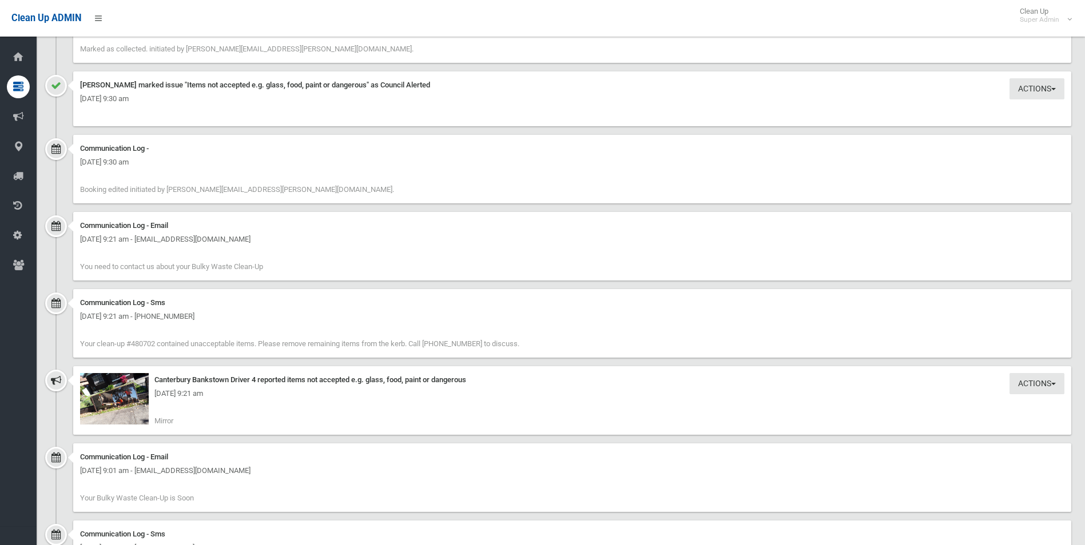
scroll to position [1201, 0]
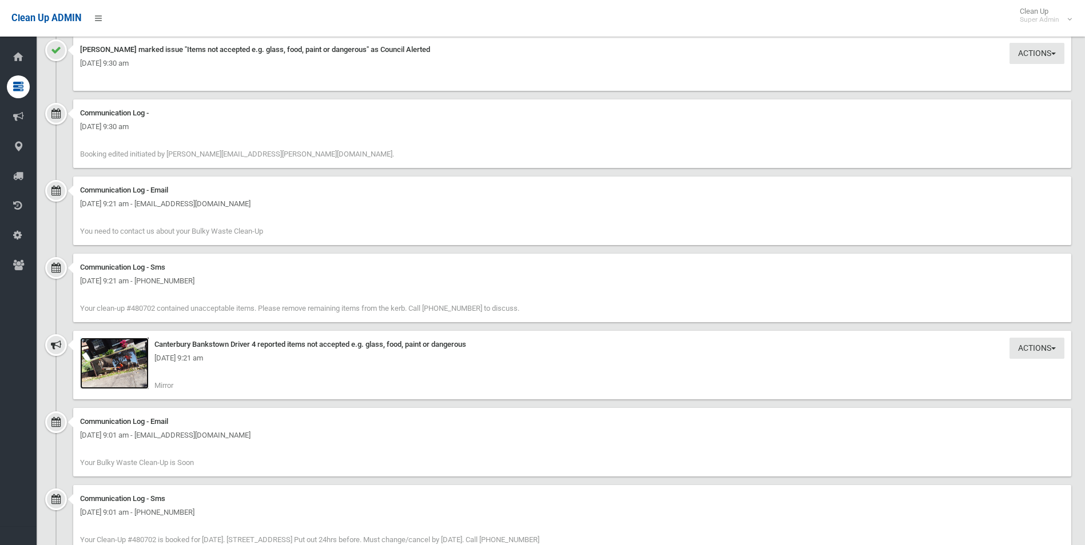
click at [128, 376] on img at bounding box center [114, 363] width 69 height 51
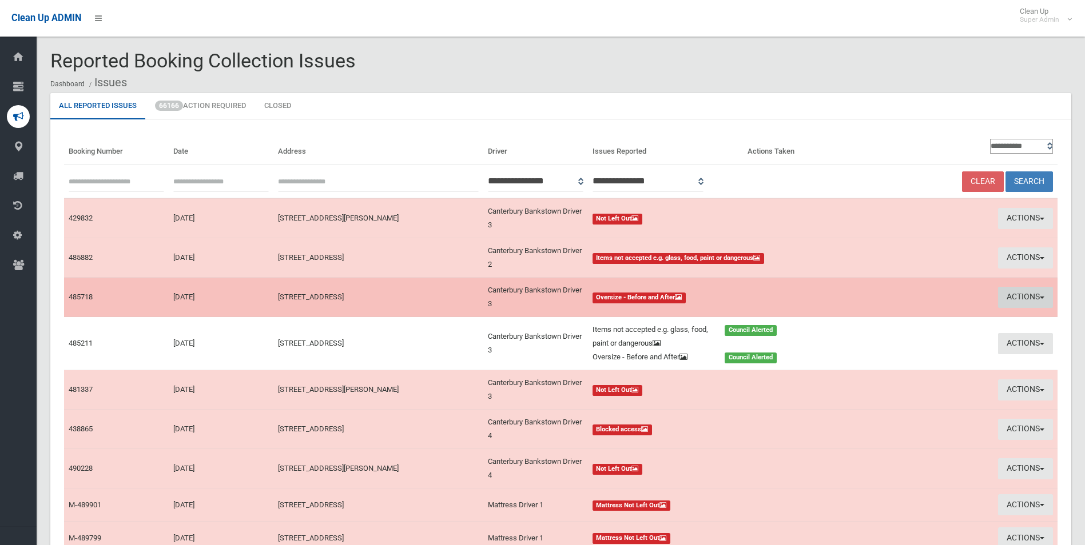
click at [1011, 292] on button "Actions" at bounding box center [1025, 297] width 55 height 21
click at [885, 321] on link "View Booking" at bounding box center [921, 321] width 136 height 19
click at [1011, 295] on button "Actions" at bounding box center [1025, 297] width 55 height 21
click at [898, 342] on link "Take Action" at bounding box center [921, 340] width 136 height 19
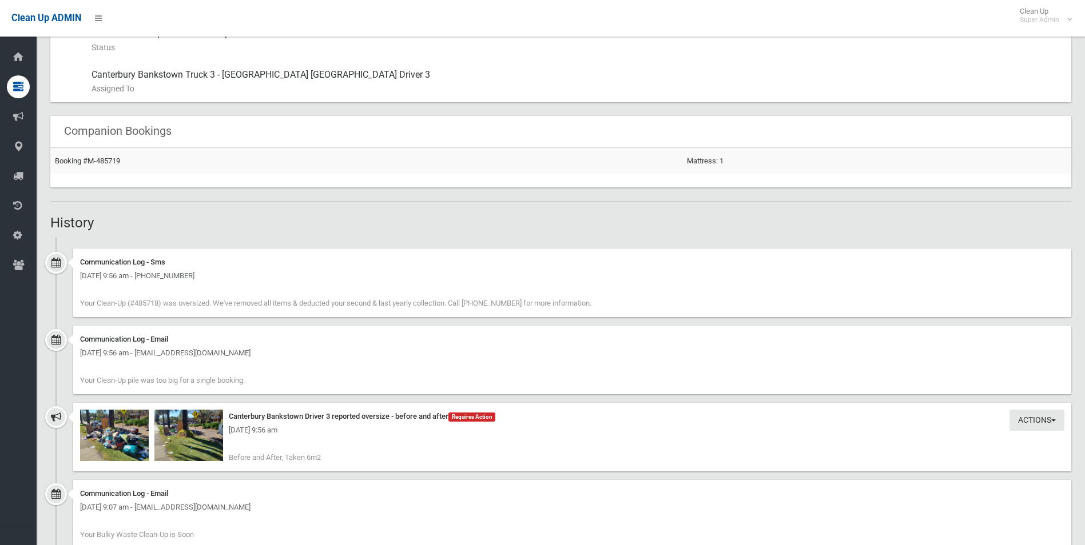
scroll to position [743, 0]
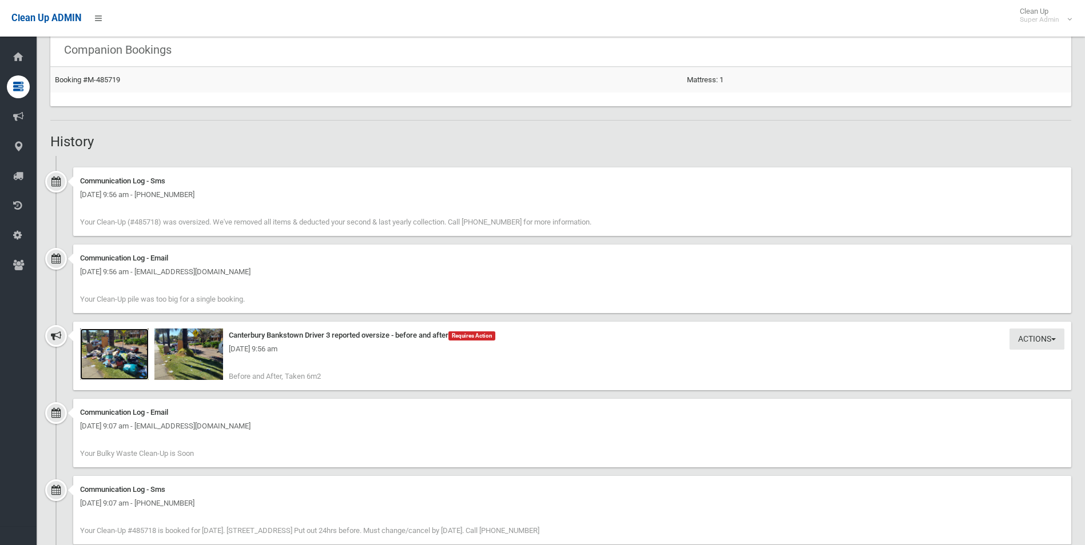
click at [125, 363] on img at bounding box center [114, 354] width 69 height 51
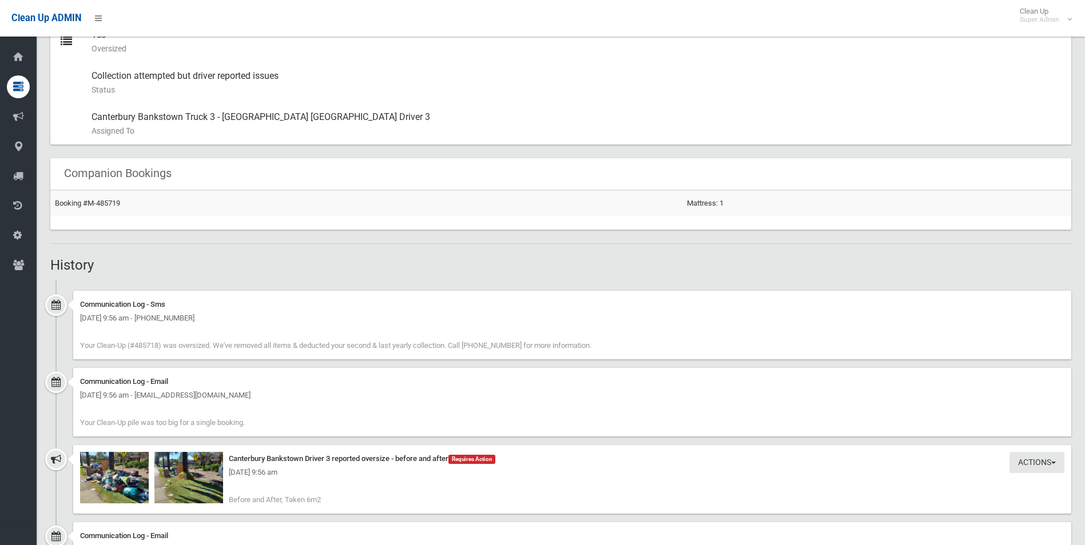
scroll to position [629, 0]
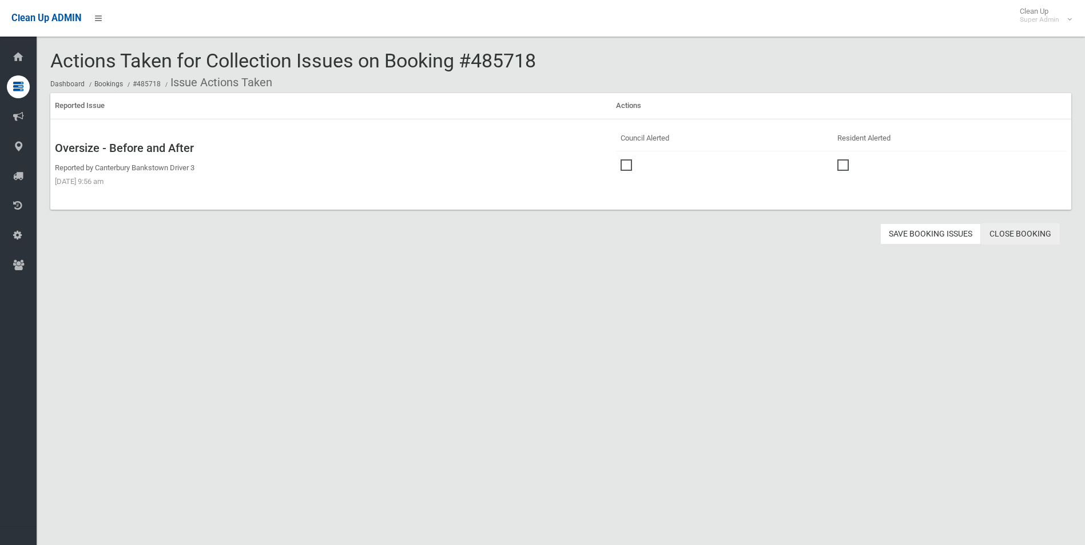
click at [1018, 232] on link "Close Booking" at bounding box center [1020, 234] width 79 height 21
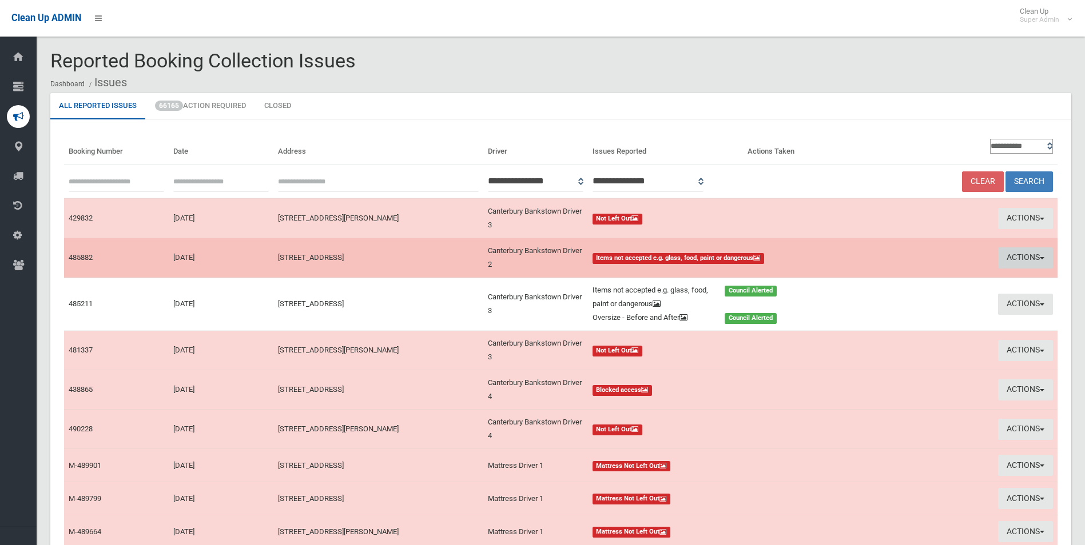
click at [1016, 252] on button "Actions" at bounding box center [1025, 258] width 55 height 21
click at [892, 280] on link "View Booking" at bounding box center [921, 281] width 136 height 19
click at [1034, 261] on button "Actions" at bounding box center [1025, 258] width 55 height 21
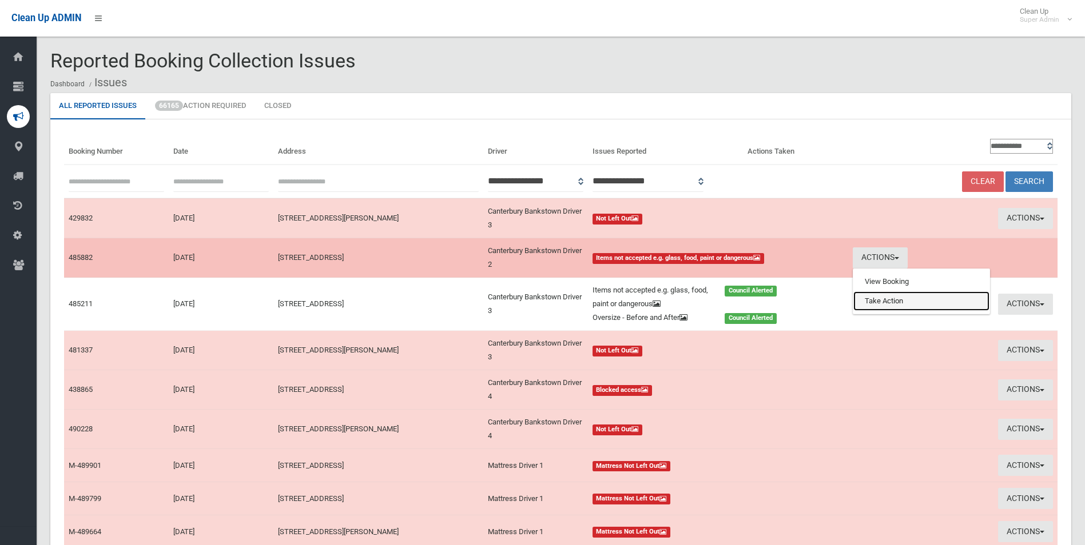
click at [889, 305] on link "Take Action" at bounding box center [921, 301] width 136 height 19
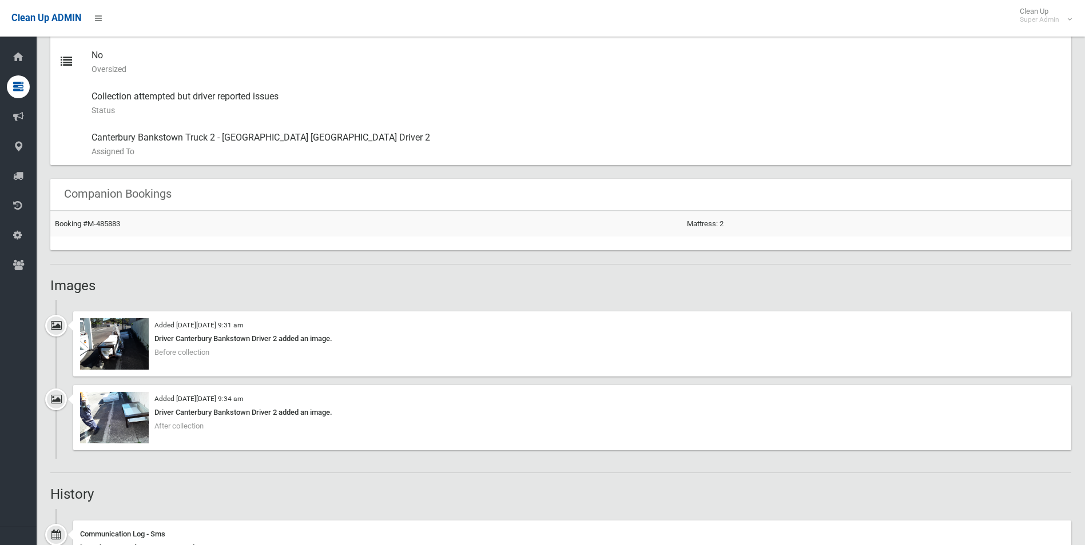
scroll to position [629, 0]
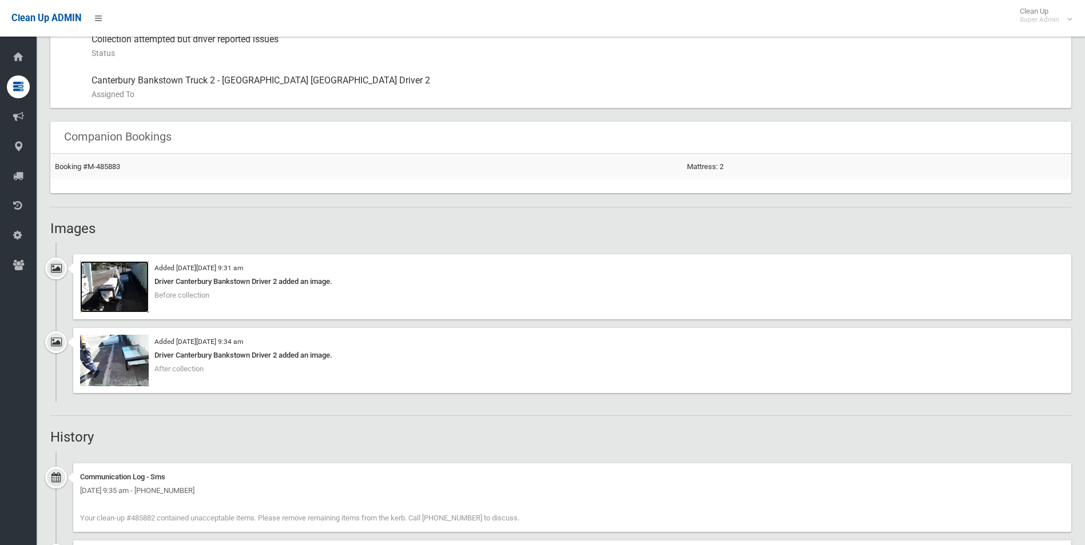
click at [132, 300] on img at bounding box center [114, 286] width 69 height 51
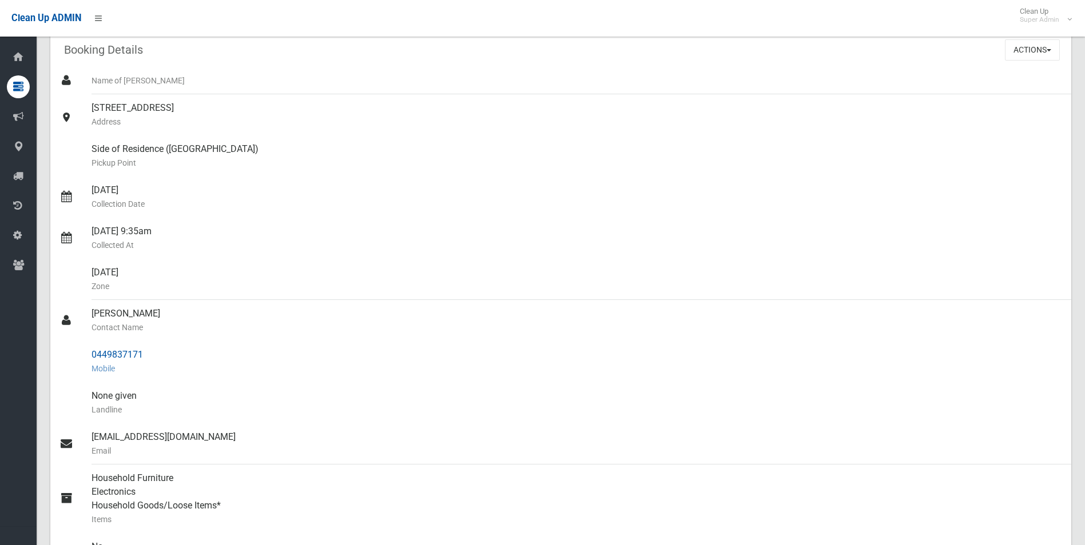
scroll to position [79, 0]
drag, startPoint x: 91, startPoint y: 355, endPoint x: 153, endPoint y: 354, distance: 61.2
click at [153, 354] on div "0449837171 Mobile" at bounding box center [576, 362] width 970 height 41
drag, startPoint x: 153, startPoint y: 354, endPoint x: 127, endPoint y: 359, distance: 26.2
copy div "0449837171"
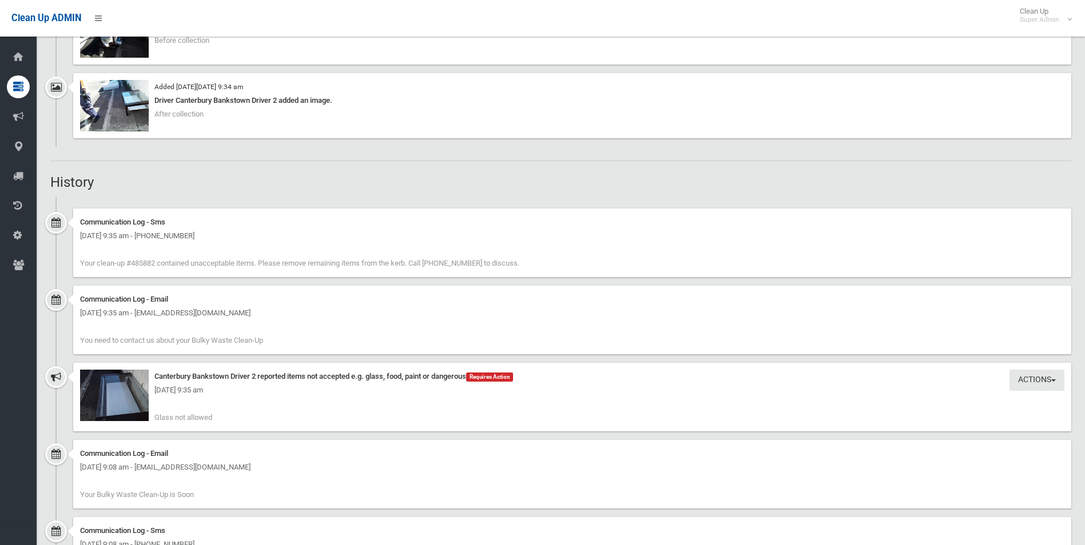
scroll to position [879, 0]
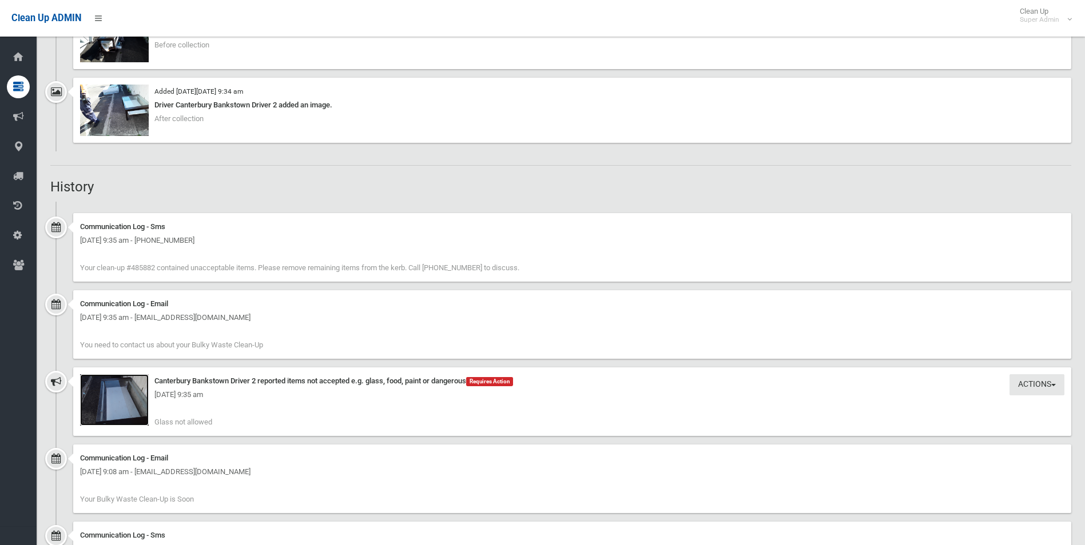
click at [133, 407] on img at bounding box center [114, 400] width 69 height 51
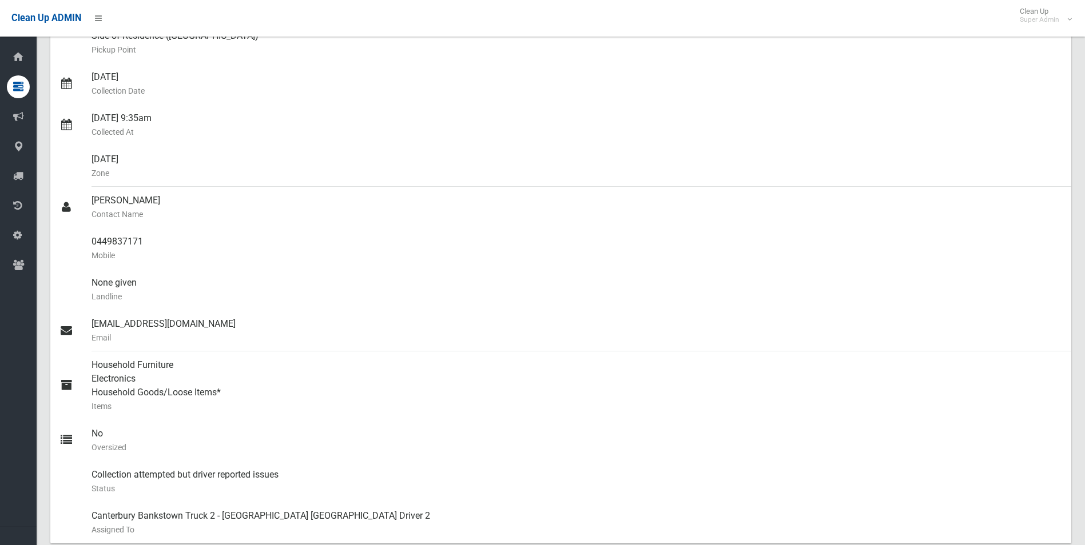
scroll to position [0, 0]
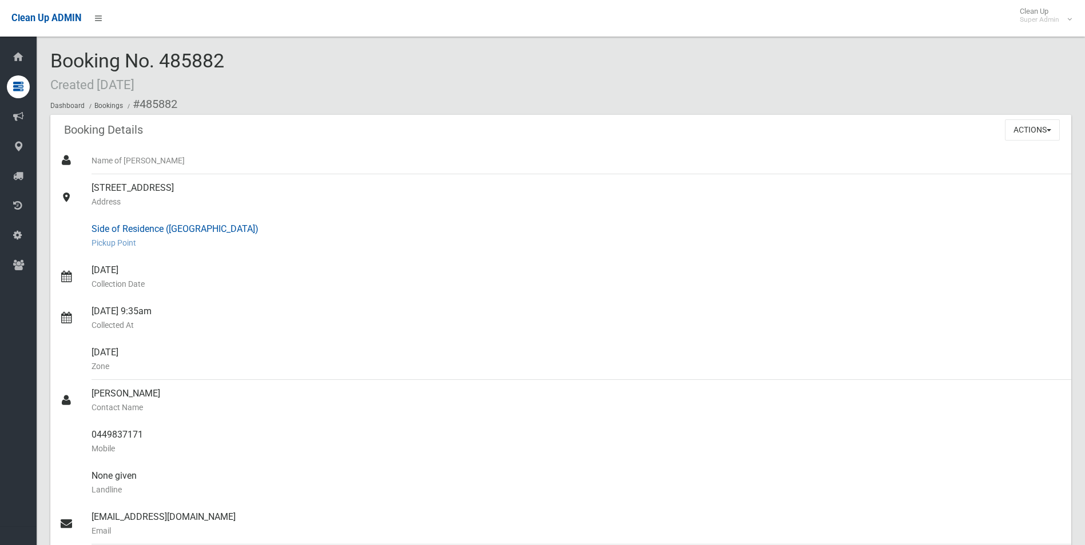
click at [357, 255] on div "Side of Residence (Side gate) Pickup Point" at bounding box center [576, 236] width 970 height 41
drag, startPoint x: 140, startPoint y: 102, endPoint x: 146, endPoint y: 428, distance: 326.5
copy section "485882 Booking Details Actions View Booking Edit Booking Clone Booking Add Book…"
click at [382, 236] on small "Pickup Point" at bounding box center [576, 243] width 970 height 14
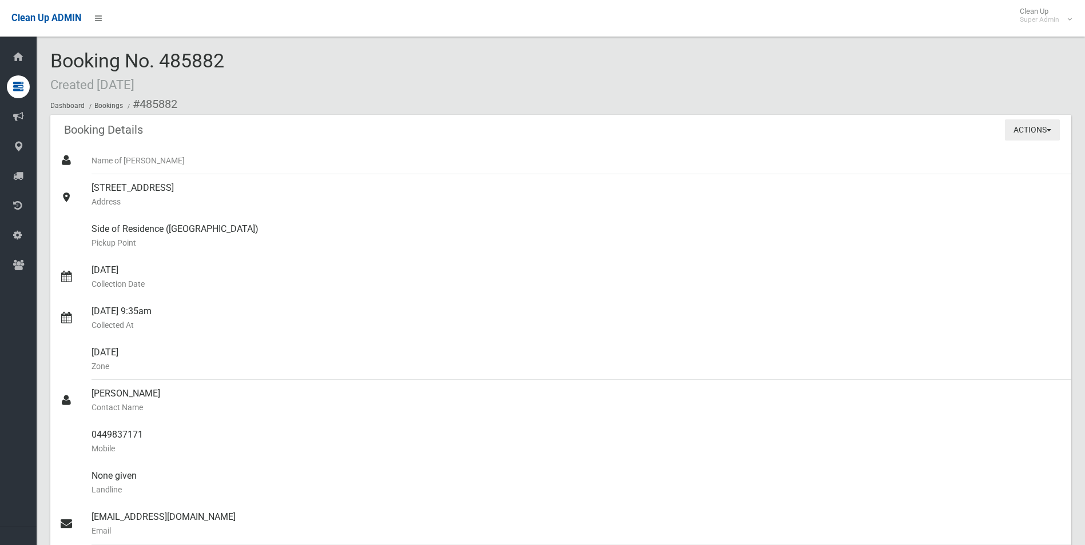
click at [1026, 129] on button "Actions" at bounding box center [1032, 130] width 55 height 21
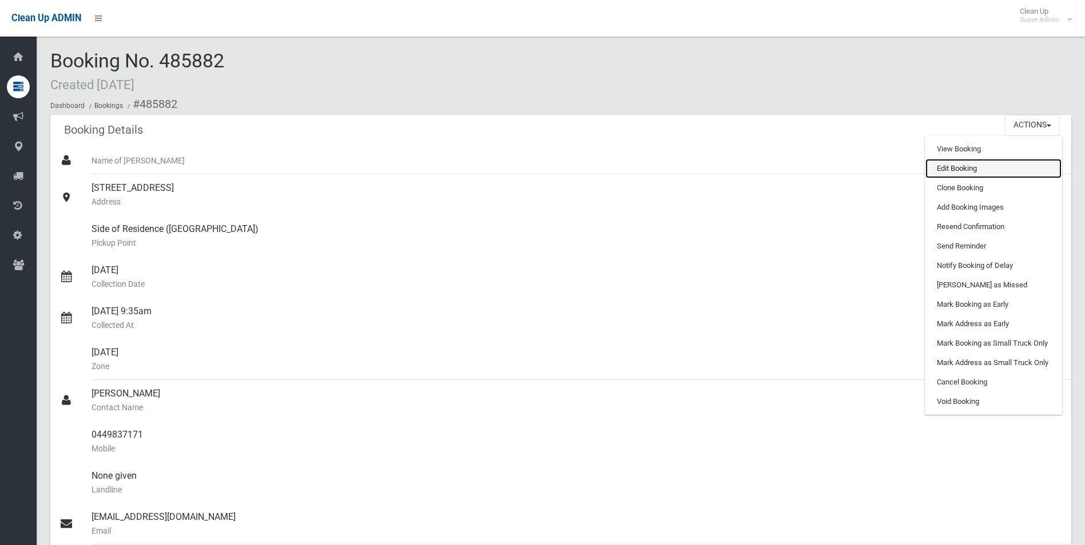
click at [953, 166] on link "Edit Booking" at bounding box center [993, 168] width 136 height 19
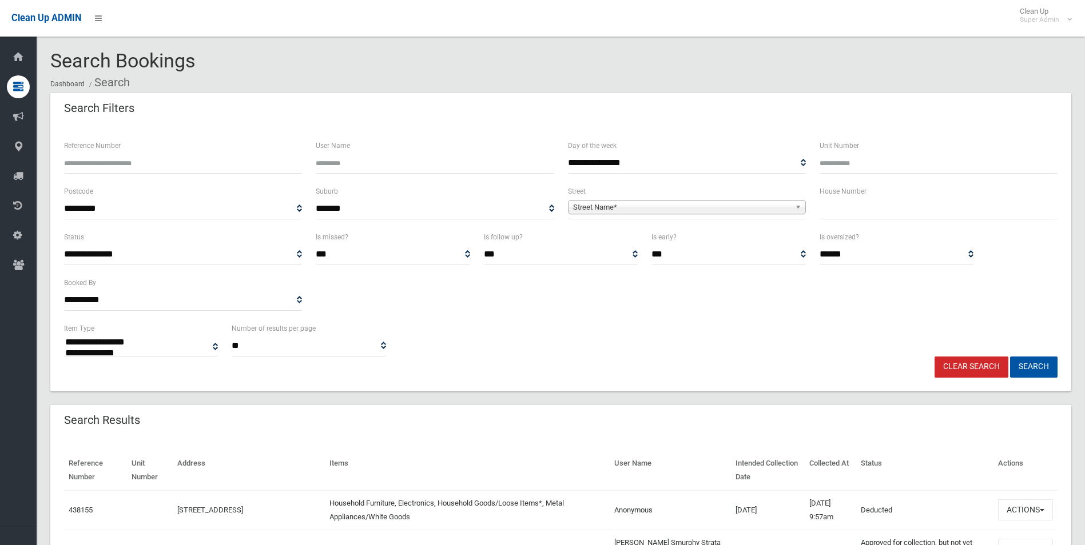
select select
click at [636, 204] on span "Street Name*" at bounding box center [681, 208] width 217 height 14
type input "******"
type input "***"
click at [1010, 357] on button "Search" at bounding box center [1033, 367] width 47 height 21
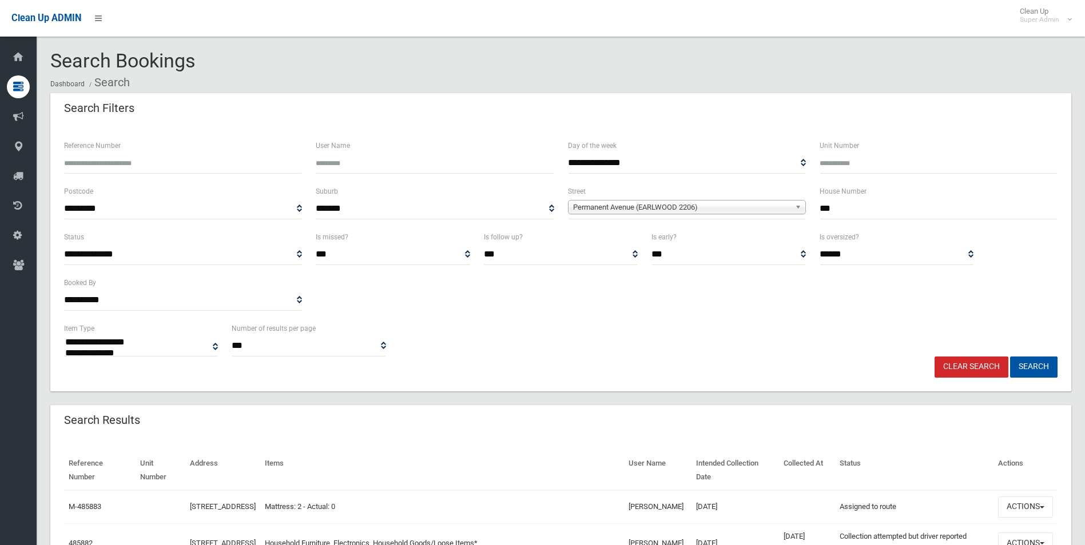
select select
click at [842, 203] on input "***" at bounding box center [938, 208] width 238 height 21
type input "****"
click at [1010, 357] on button "Search" at bounding box center [1033, 367] width 47 height 21
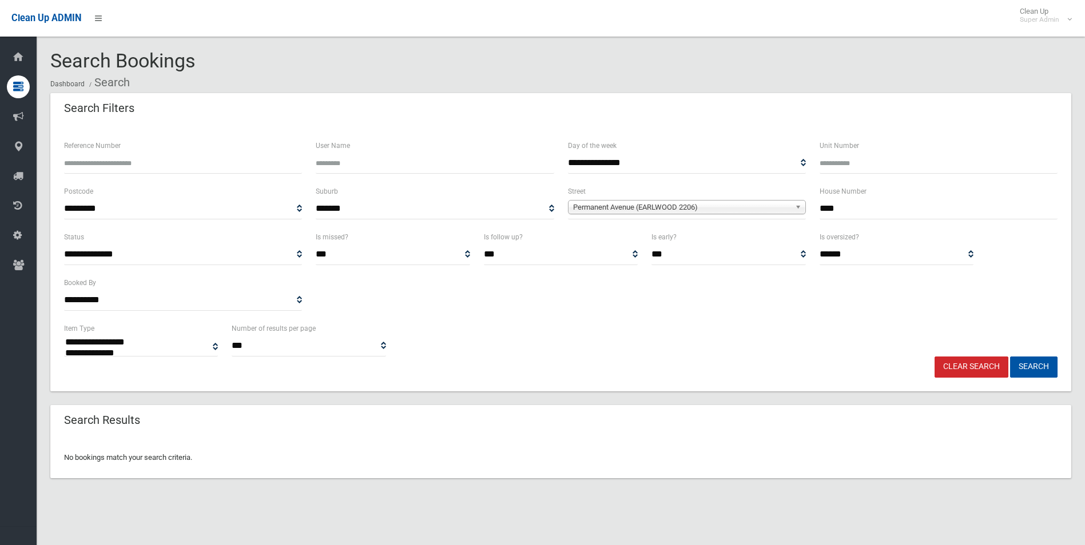
select select
click at [870, 211] on input "****" at bounding box center [938, 208] width 238 height 21
type input "***"
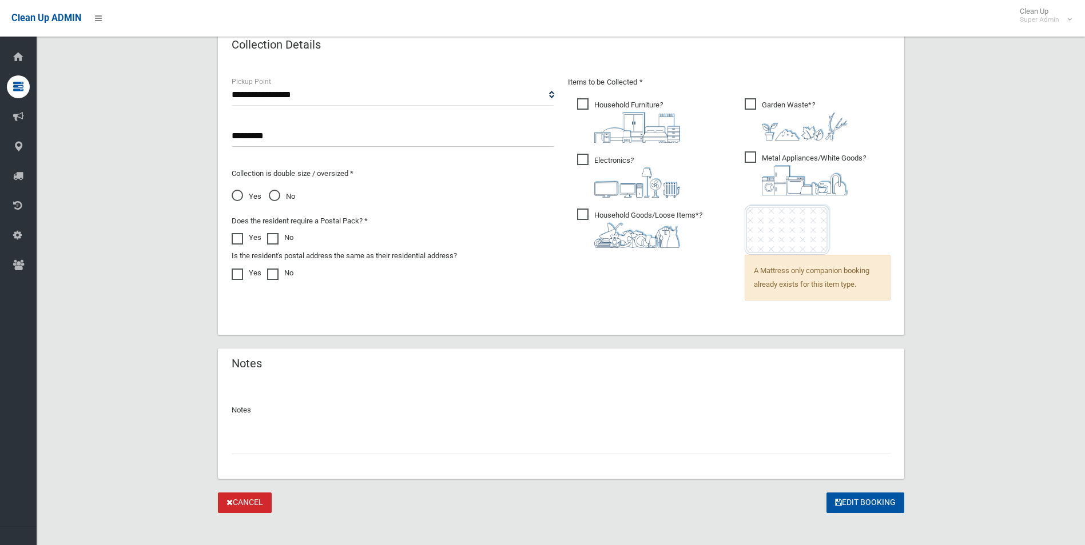
scroll to position [771, 0]
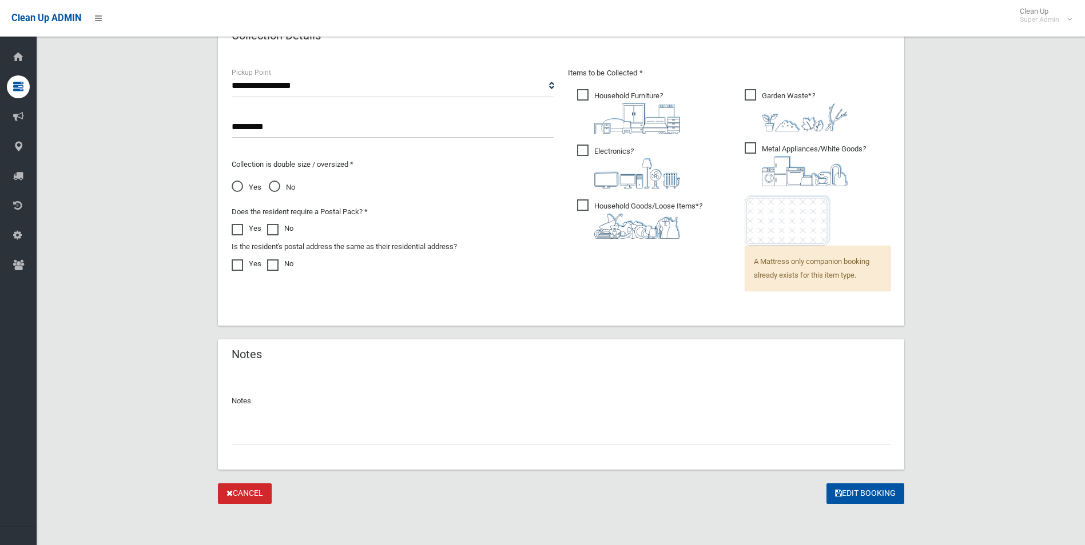
click at [325, 435] on input "text" at bounding box center [561, 434] width 659 height 21
paste input "********"
type input "**********"
click at [870, 491] on button "Edit Booking" at bounding box center [865, 494] width 78 height 21
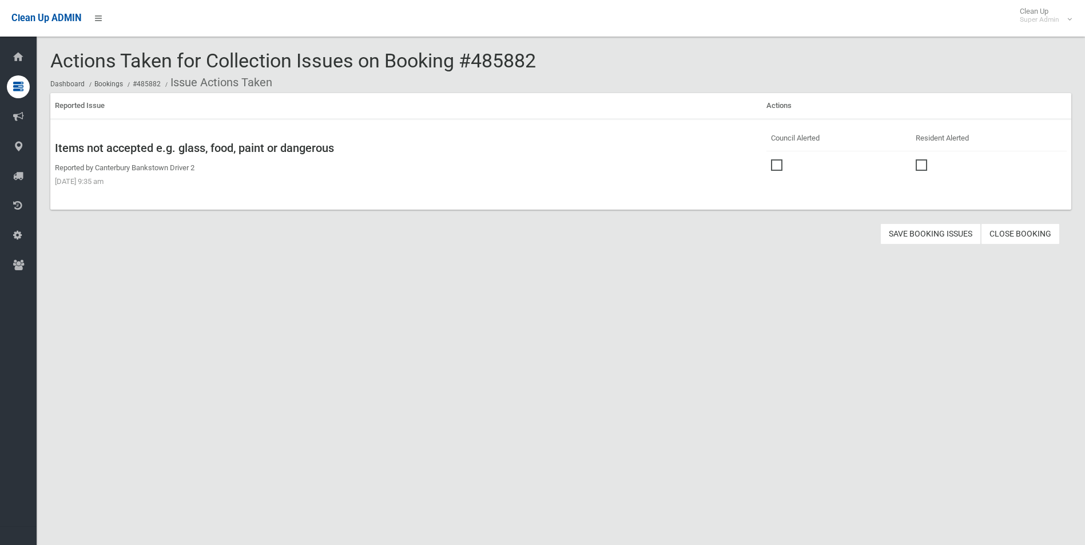
click at [775, 160] on span at bounding box center [779, 160] width 17 height 0
click at [926, 233] on button "Save Booking Issues" at bounding box center [930, 234] width 101 height 21
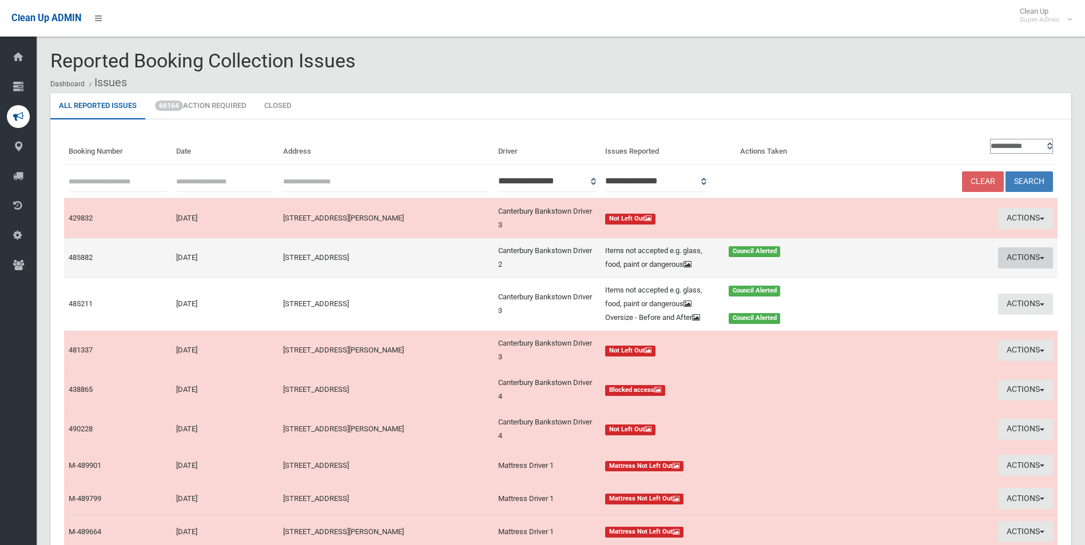
click at [1017, 253] on button "Actions" at bounding box center [1025, 258] width 55 height 21
click at [915, 302] on link "Edit Actions Taken" at bounding box center [916, 301] width 136 height 19
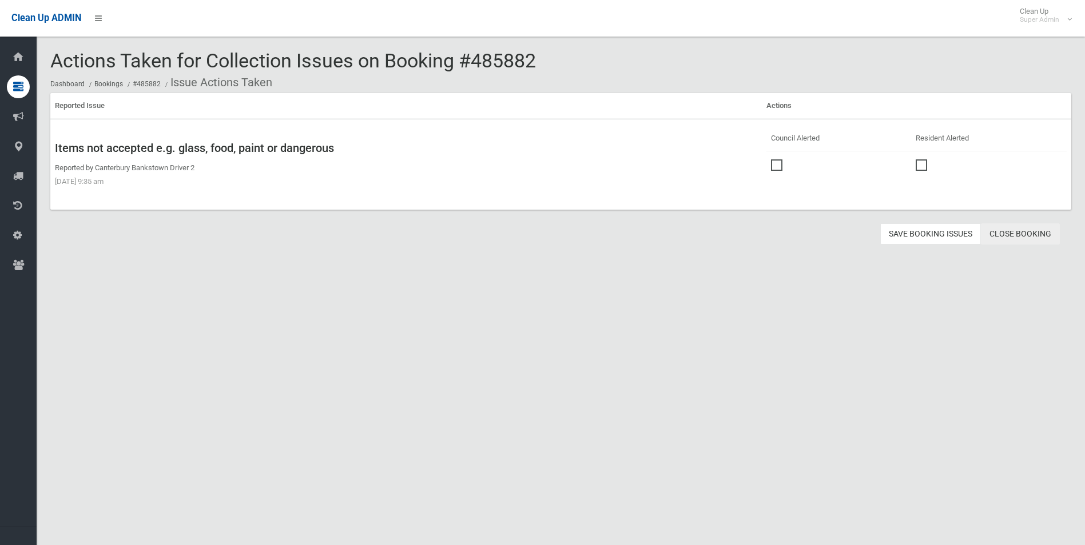
click at [1014, 233] on link "Close Booking" at bounding box center [1020, 234] width 79 height 21
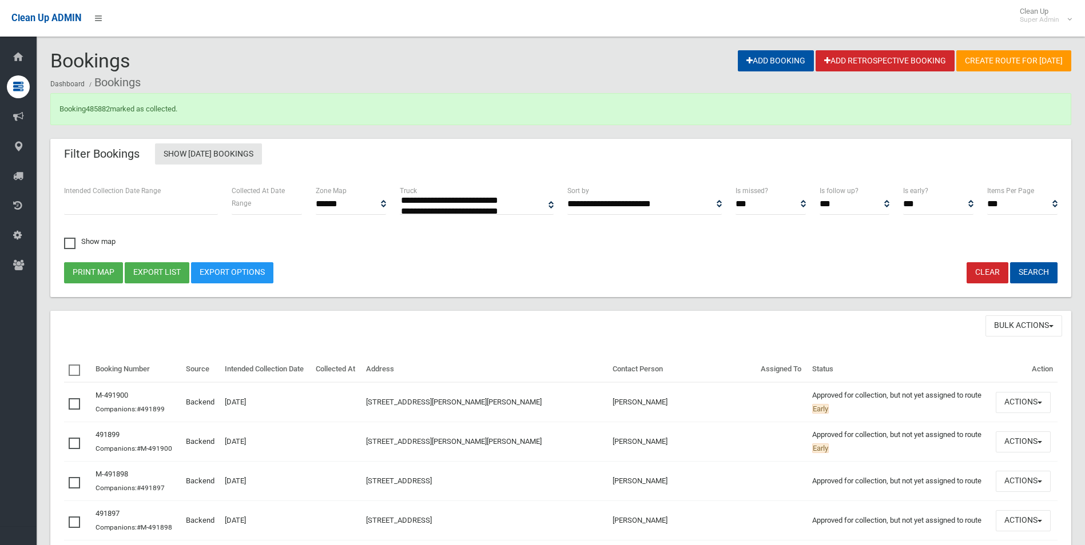
select select
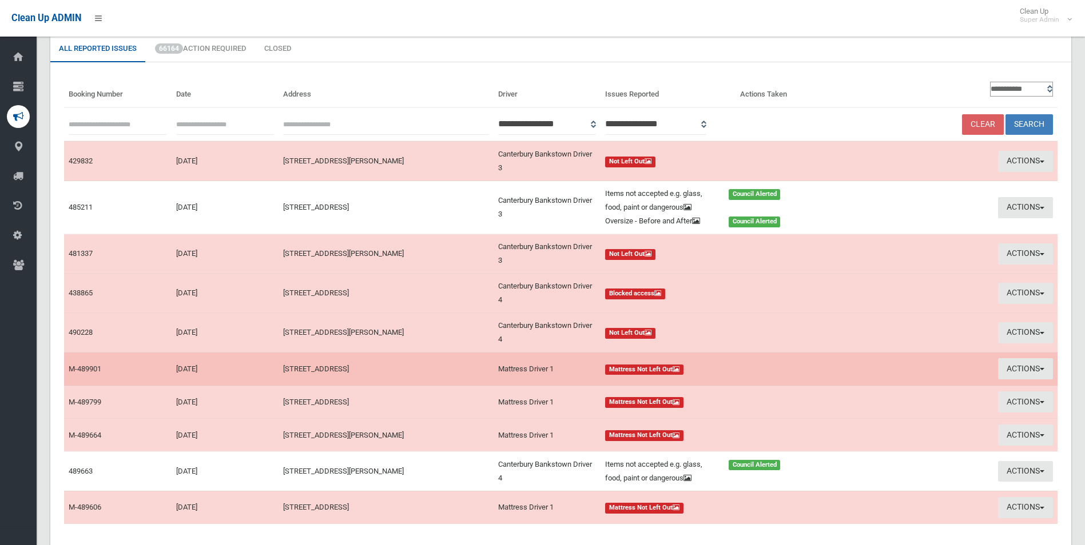
scroll to position [114, 0]
